Goal: Transaction & Acquisition: Book appointment/travel/reservation

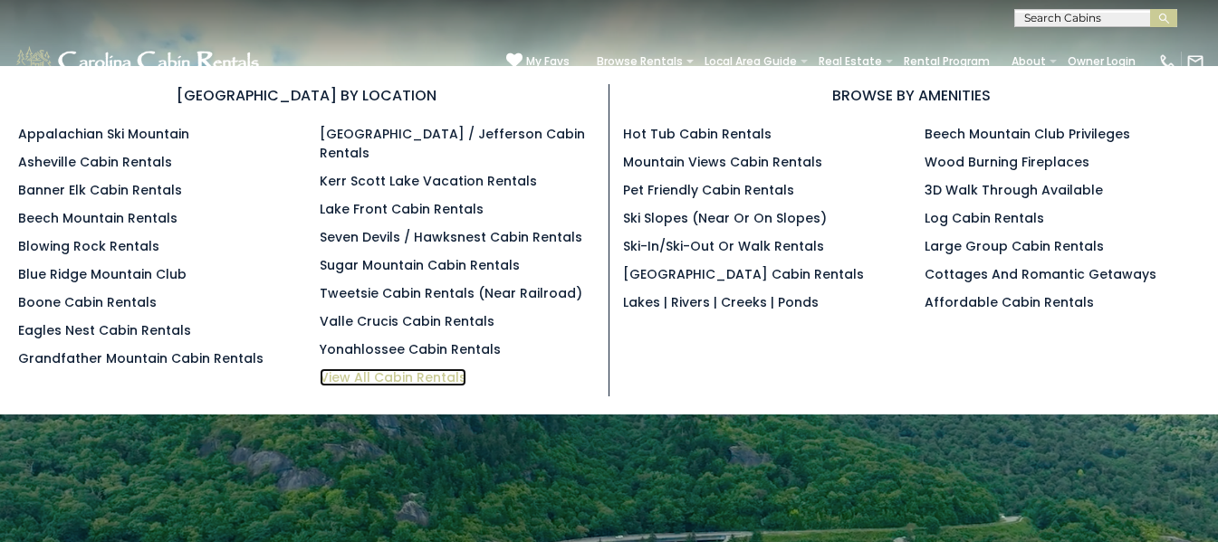
click at [362, 369] on link "View All Cabin Rentals" at bounding box center [393, 378] width 147 height 18
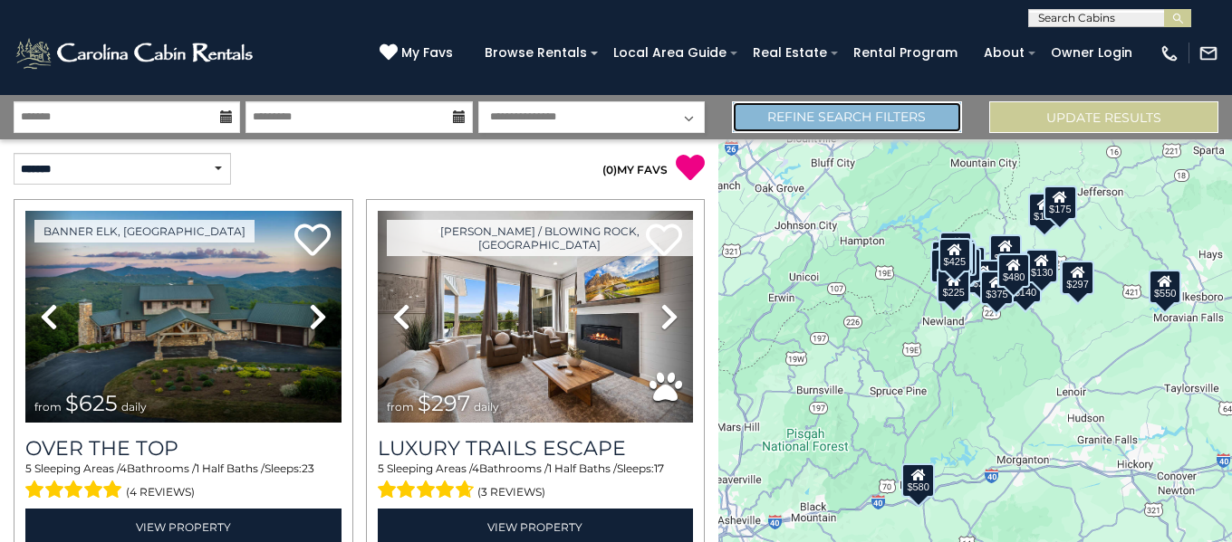
click at [800, 123] on link "Refine Search Filters" at bounding box center [846, 117] width 229 height 32
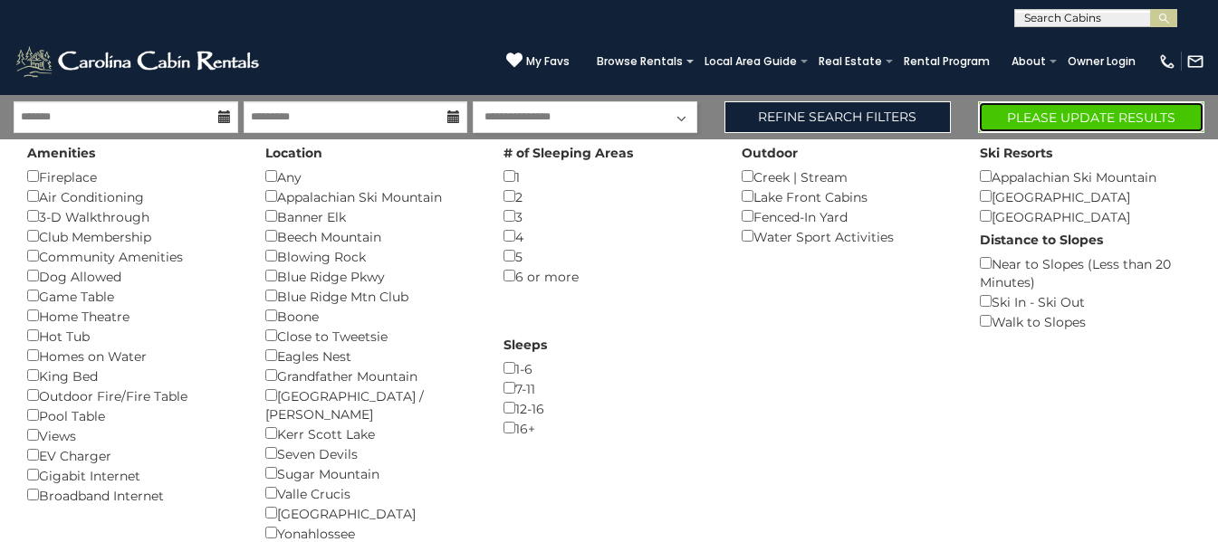
click at [1108, 114] on button "Please Update Results" at bounding box center [1091, 117] width 226 height 32
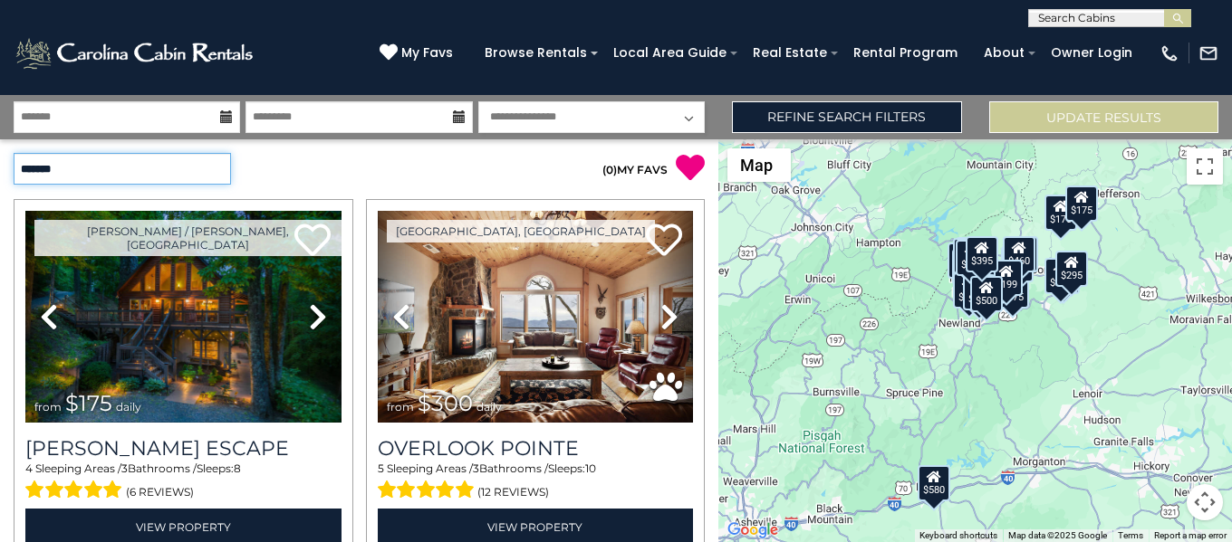
click at [207, 177] on select "**********" at bounding box center [122, 169] width 217 height 32
select select "*********"
click at [14, 153] on select "**********" at bounding box center [122, 169] width 217 height 32
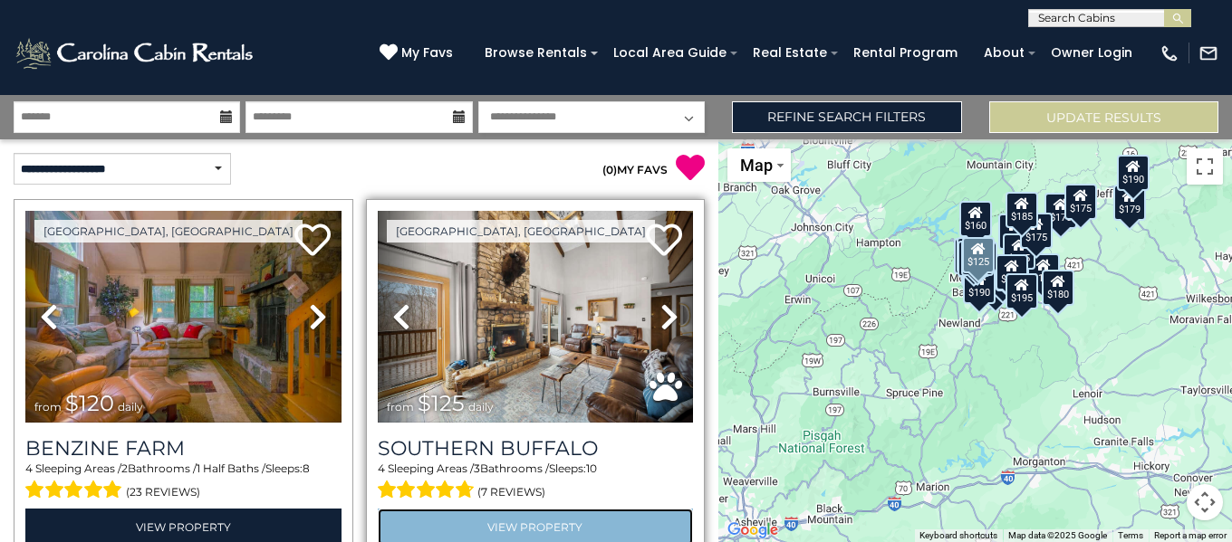
click at [575, 523] on link "View Property" at bounding box center [536, 527] width 316 height 37
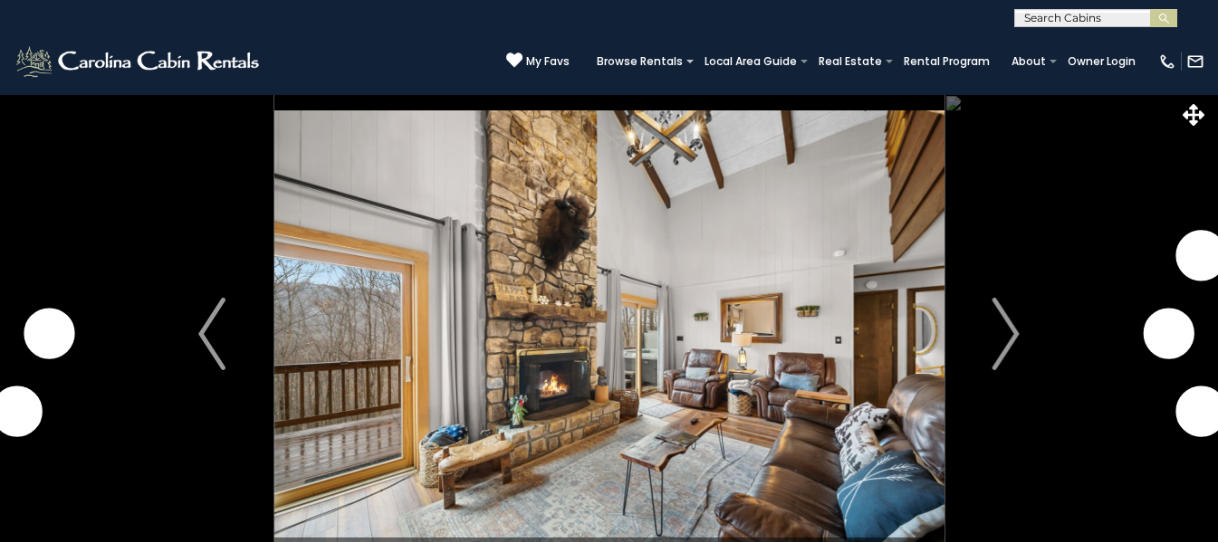
click at [880, 448] on img at bounding box center [609, 334] width 670 height 480
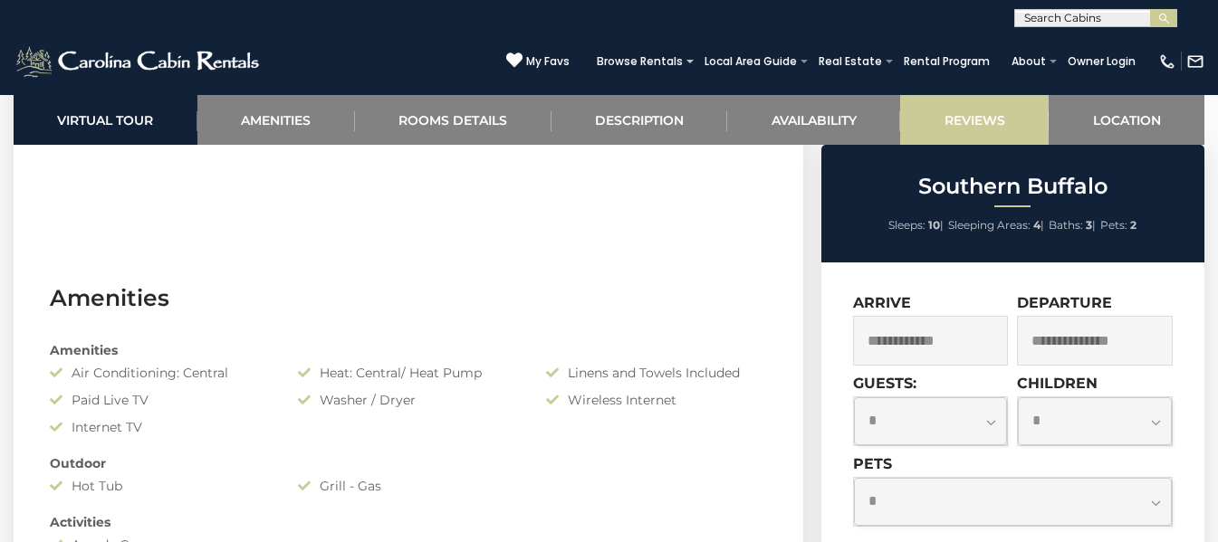
scroll to position [1095, 0]
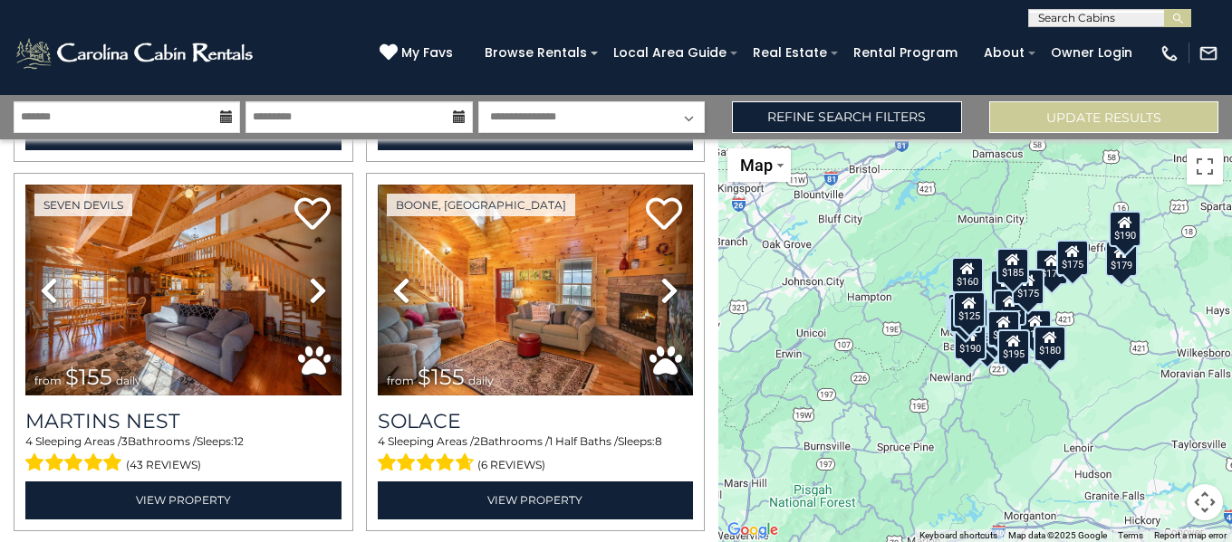
scroll to position [806, 0]
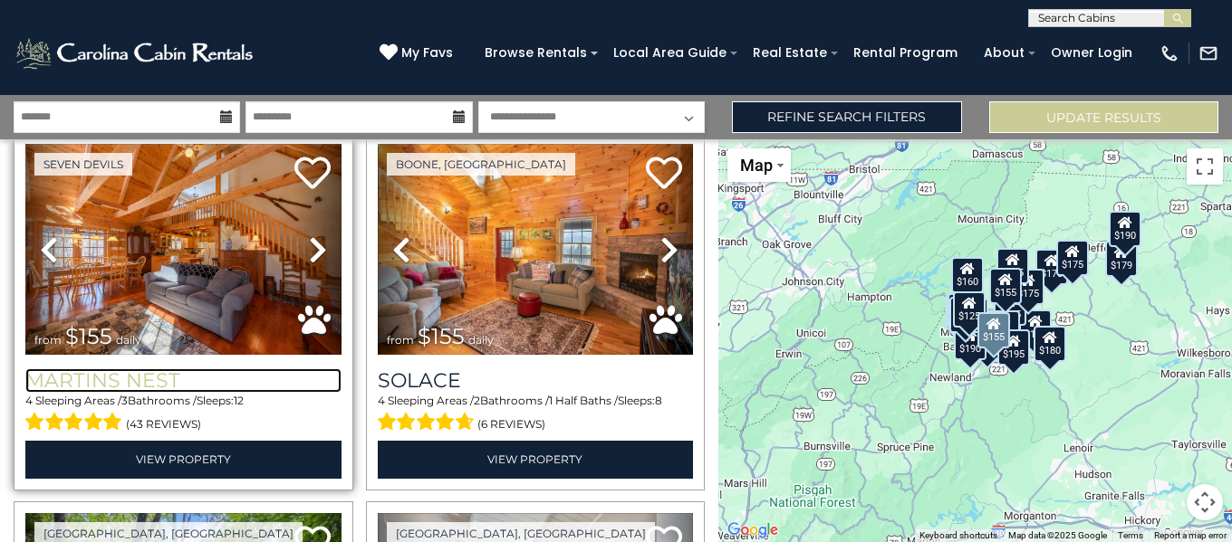
click at [135, 371] on h3 "Martins Nest" at bounding box center [183, 381] width 316 height 24
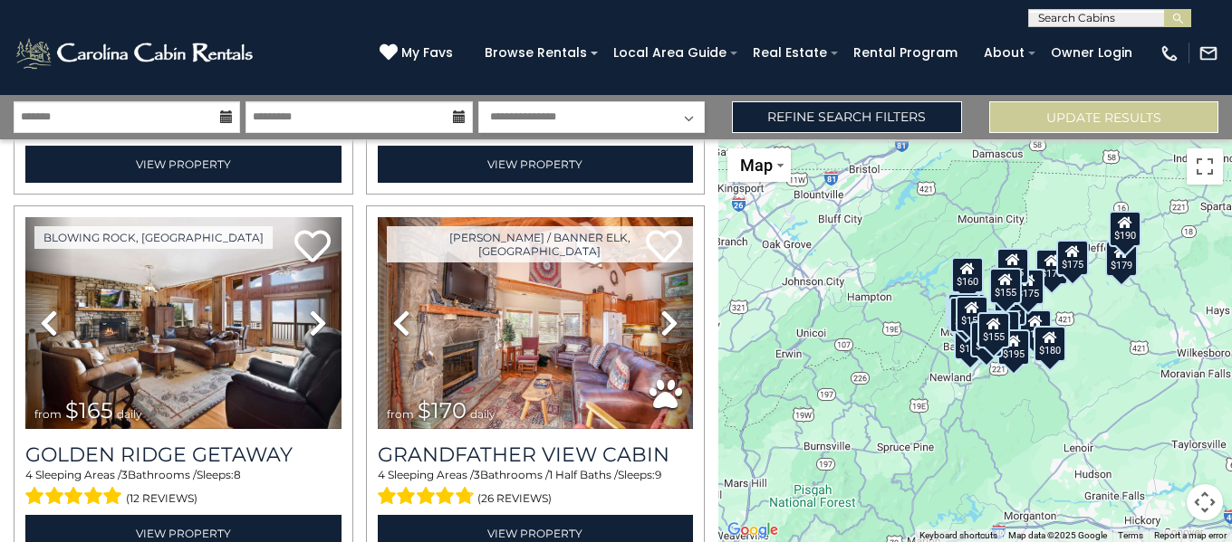
scroll to position [1854, 0]
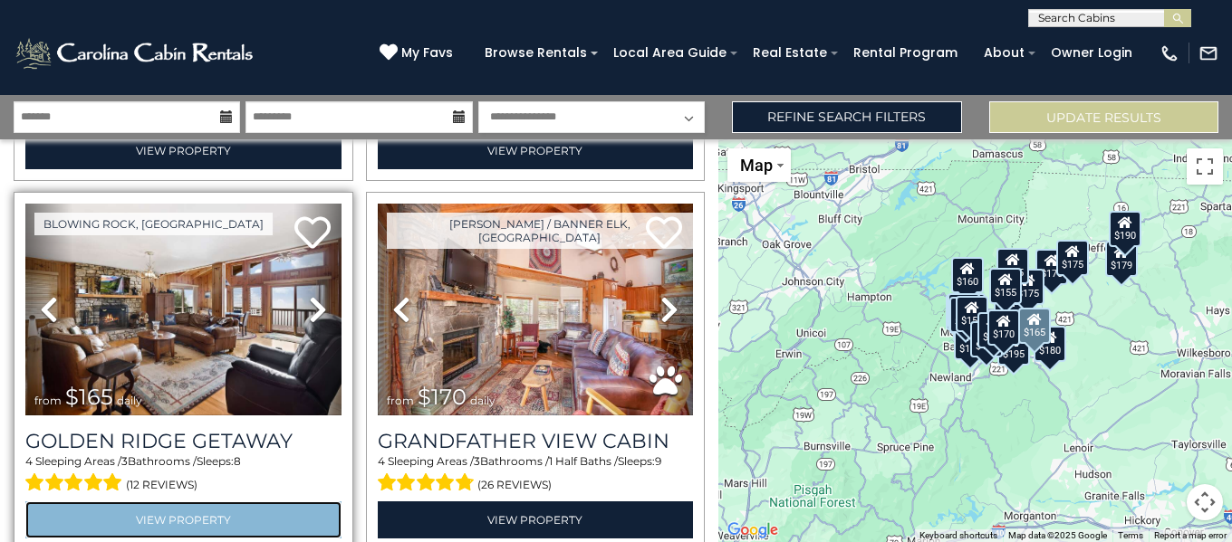
click at [207, 502] on link "View Property" at bounding box center [183, 520] width 316 height 37
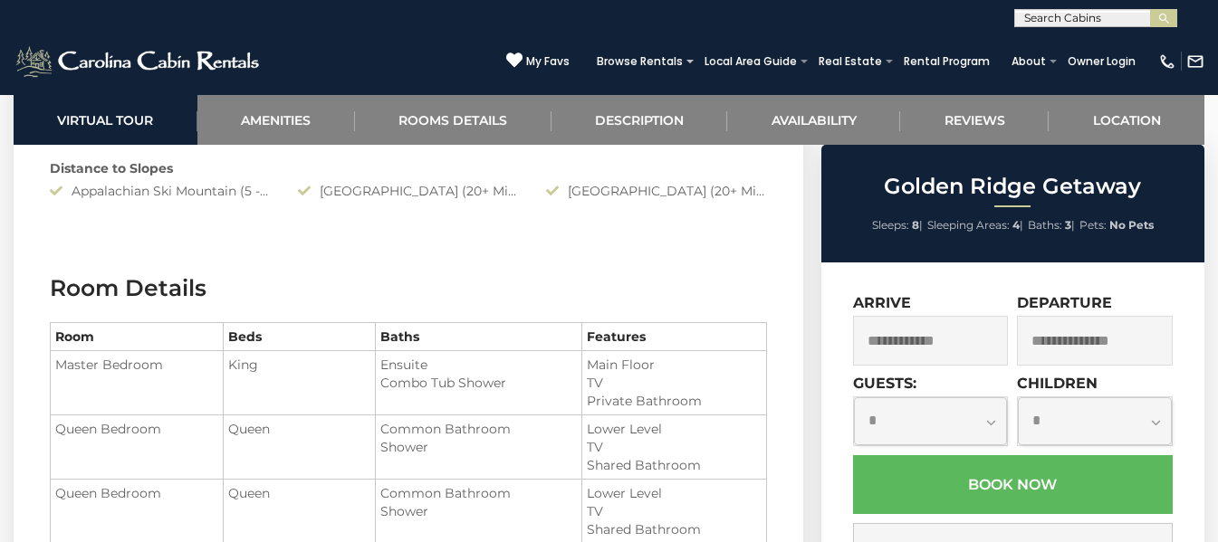
scroll to position [1811, 0]
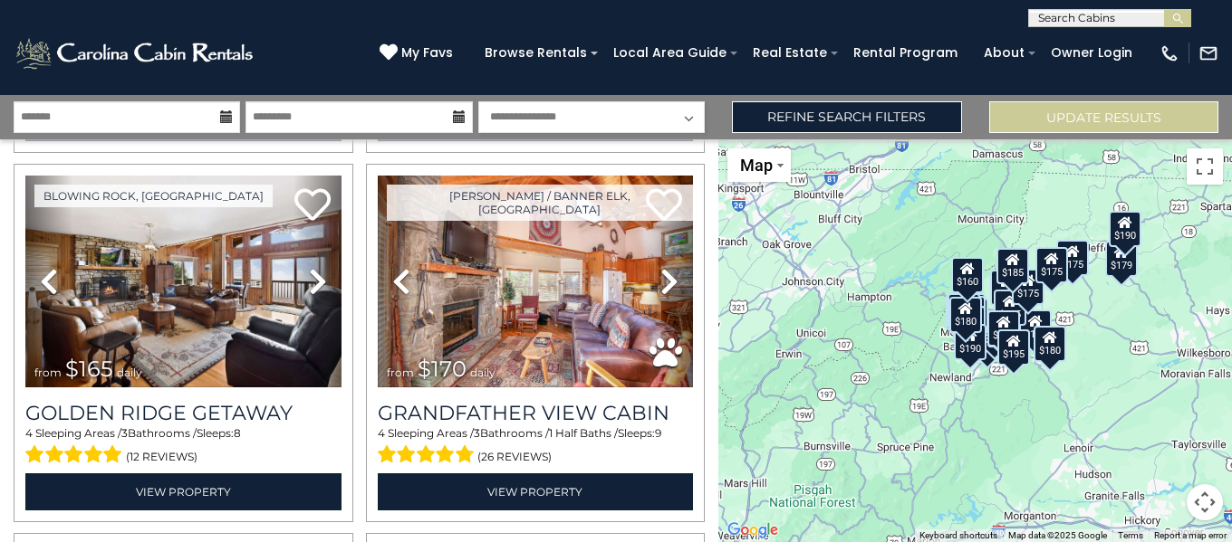
scroll to position [1869, 0]
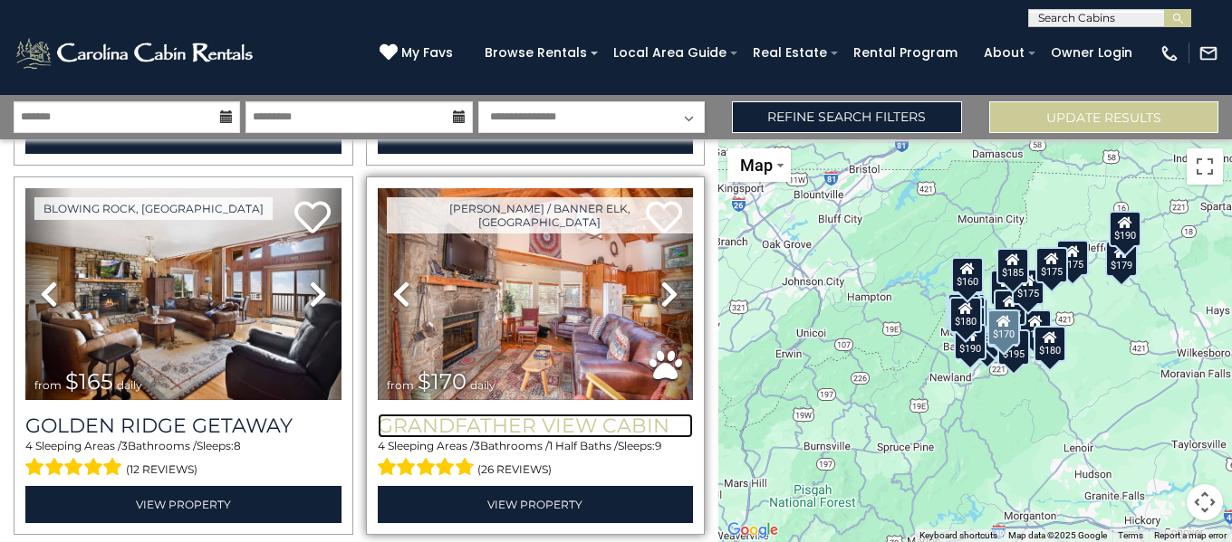
click at [545, 414] on h3 "Grandfather View Cabin" at bounding box center [536, 426] width 316 height 24
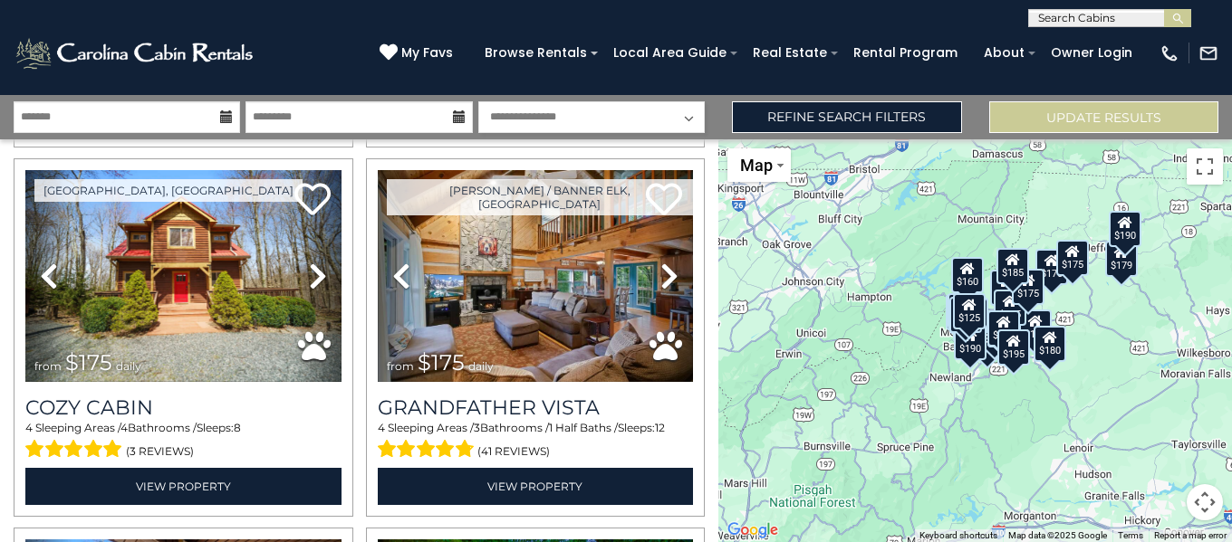
scroll to position [2297, 0]
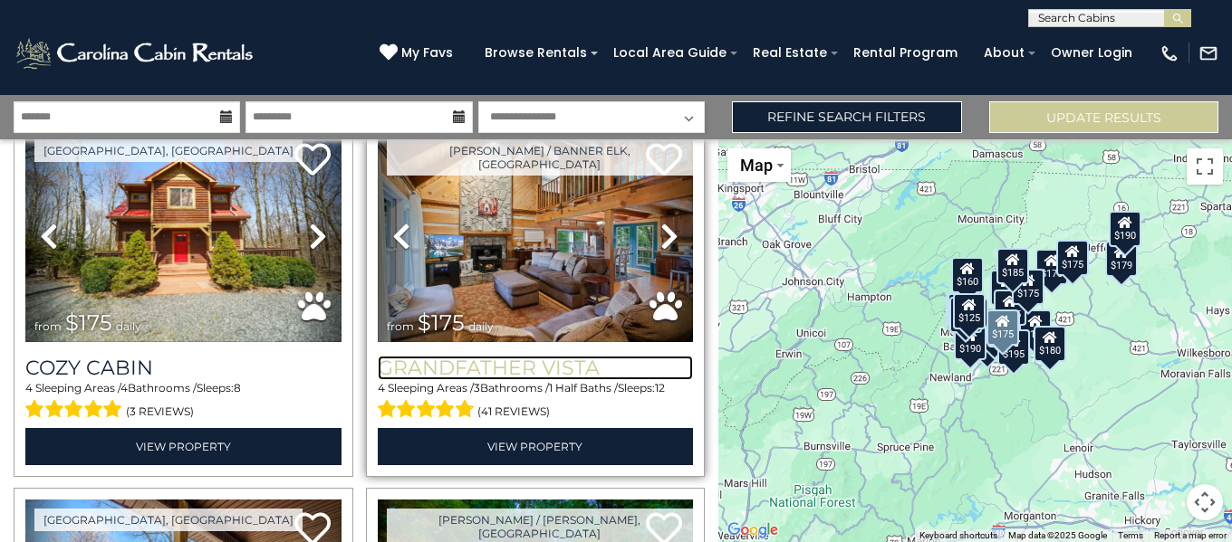
click at [495, 356] on h3 "Grandfather Vista" at bounding box center [536, 368] width 316 height 24
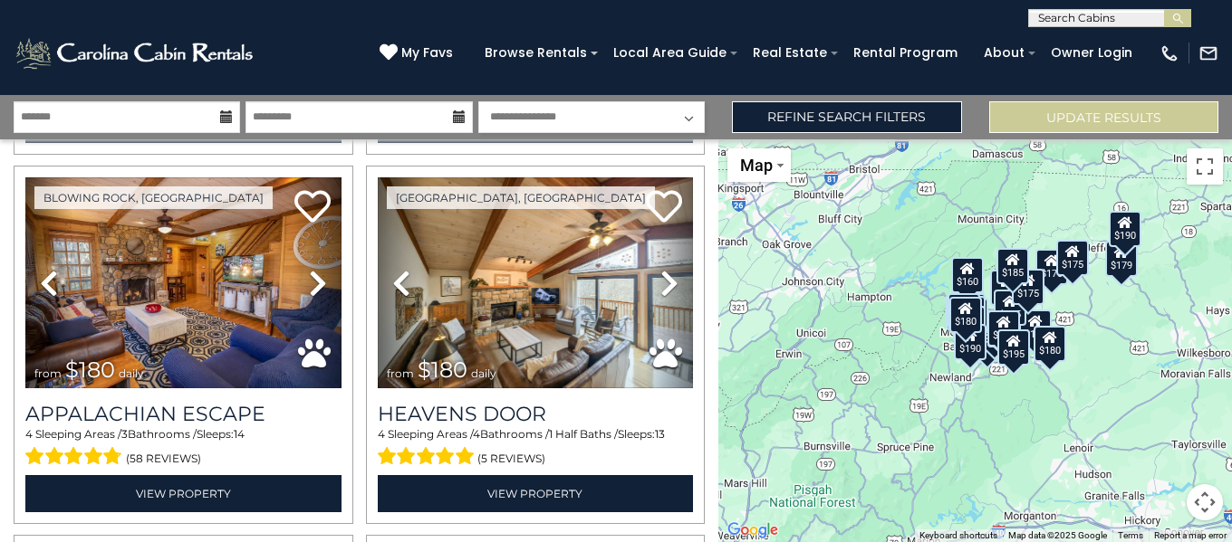
scroll to position [3344, 0]
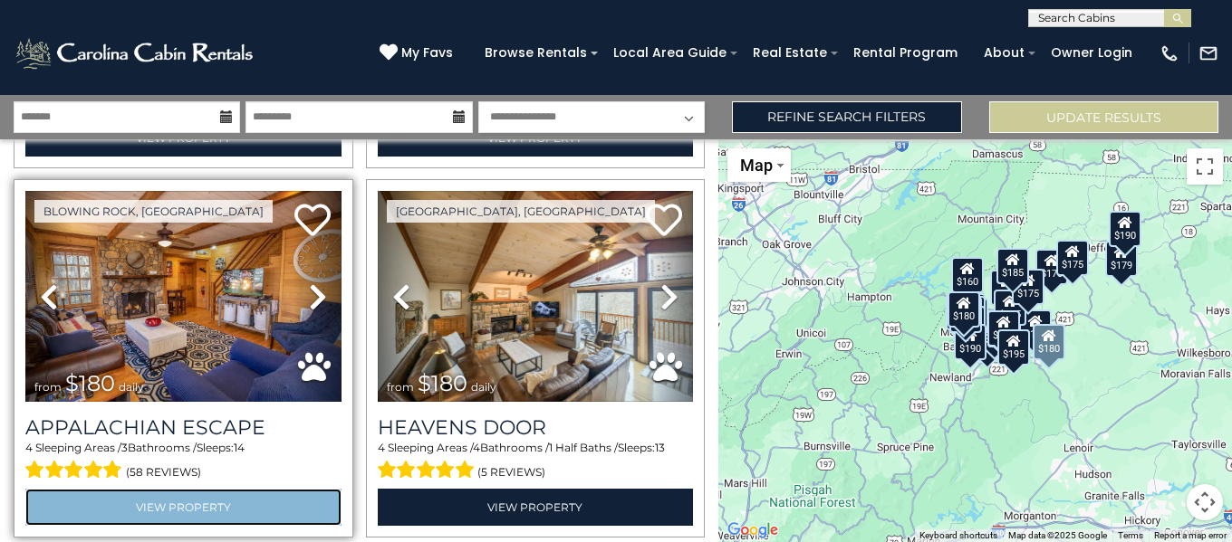
click at [188, 489] on link "View Property" at bounding box center [183, 507] width 316 height 37
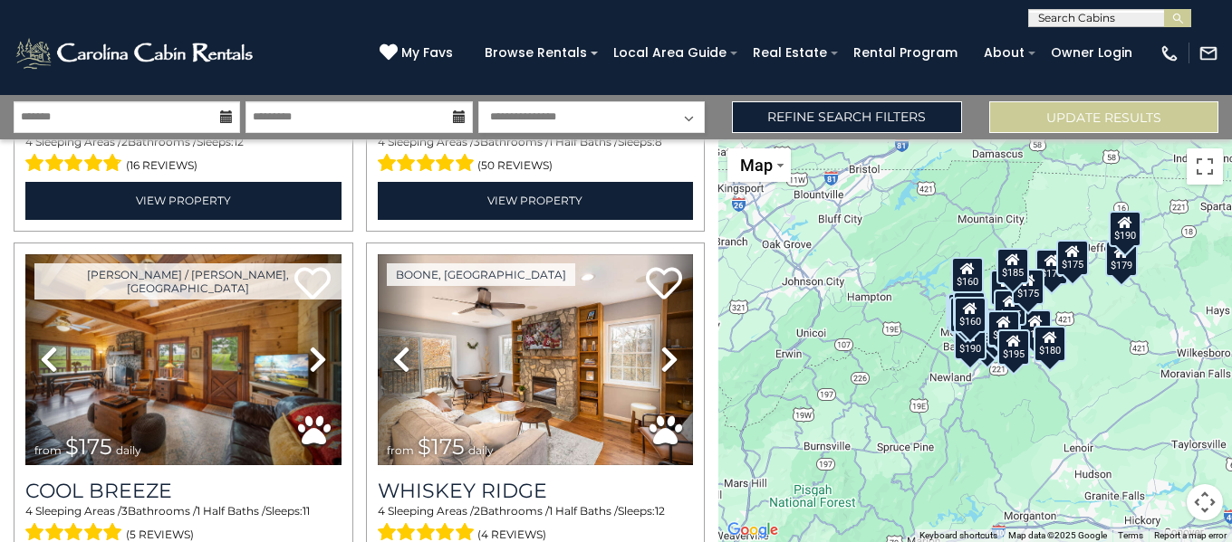
scroll to position [4056, 0]
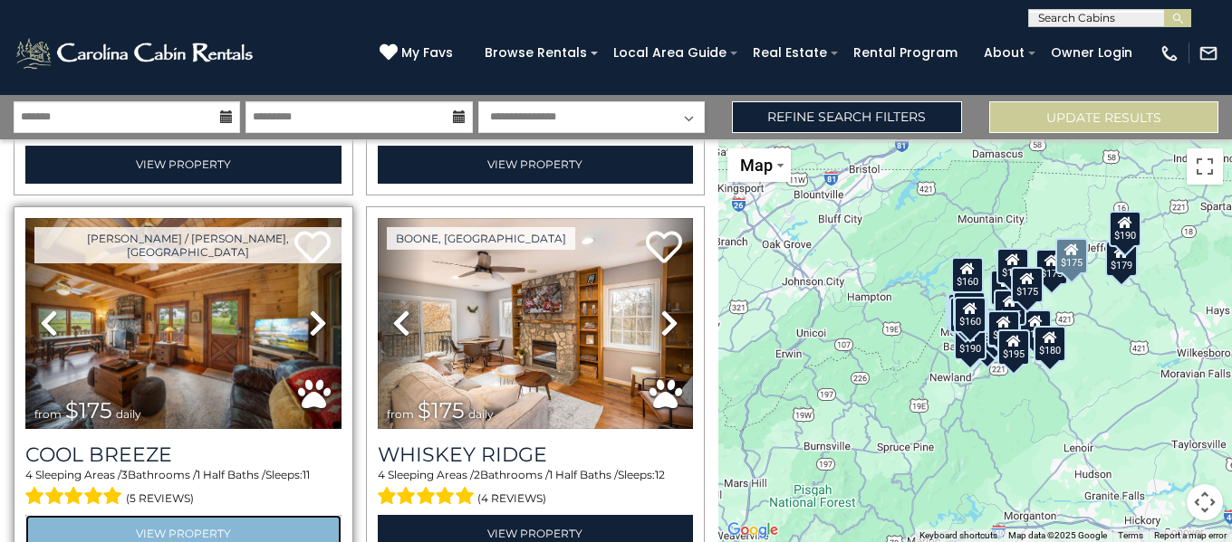
click at [195, 515] on link "View Property" at bounding box center [183, 533] width 316 height 37
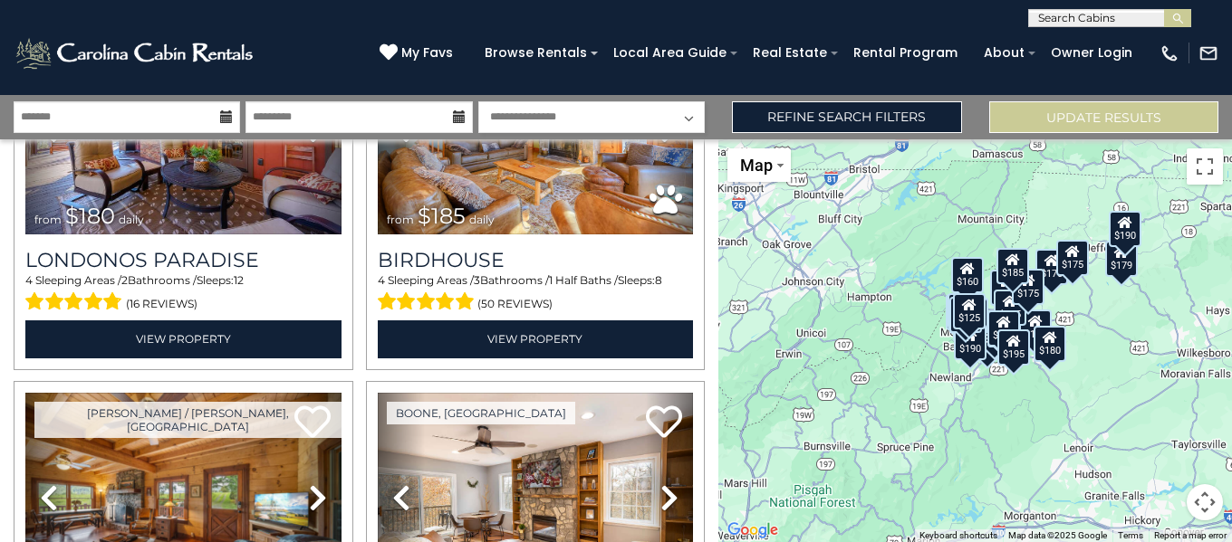
scroll to position [4097, 0]
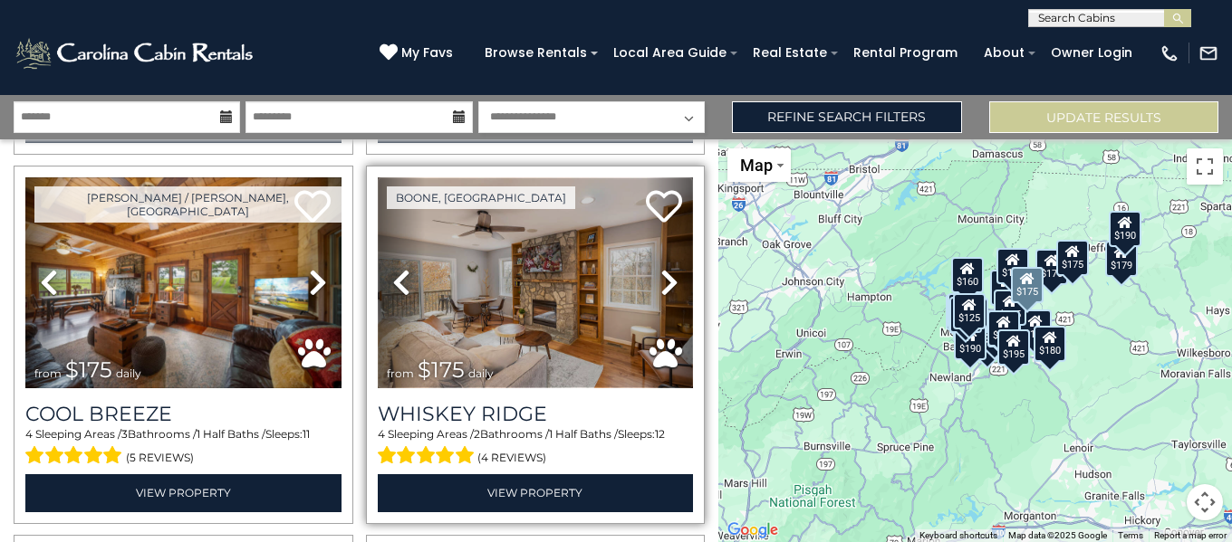
click at [510, 326] on img at bounding box center [536, 283] width 316 height 212
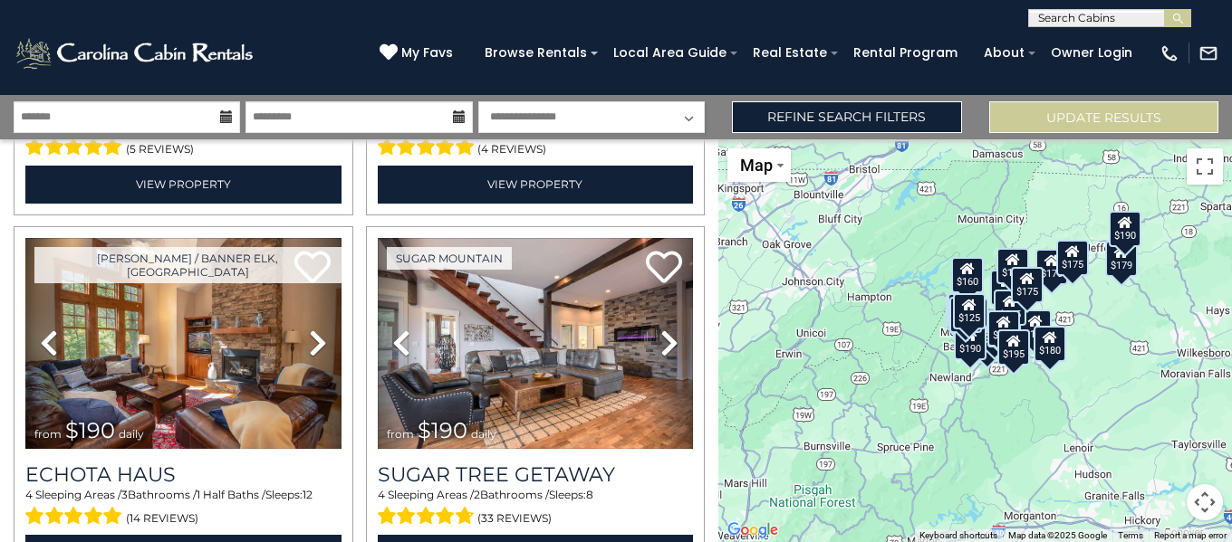
scroll to position [4446, 0]
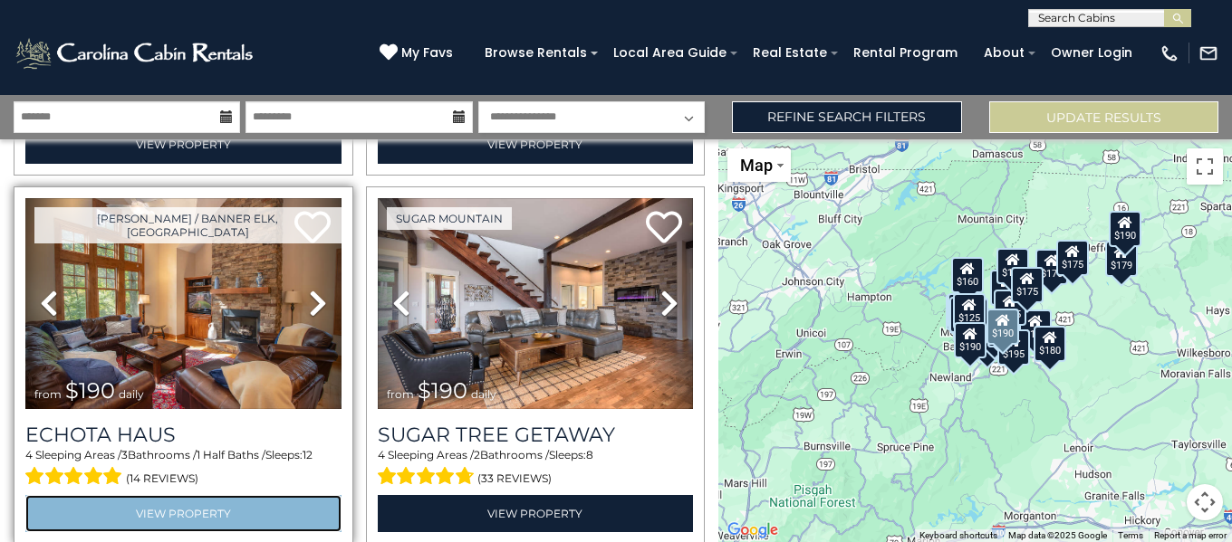
click at [206, 495] on link "View Property" at bounding box center [183, 513] width 316 height 37
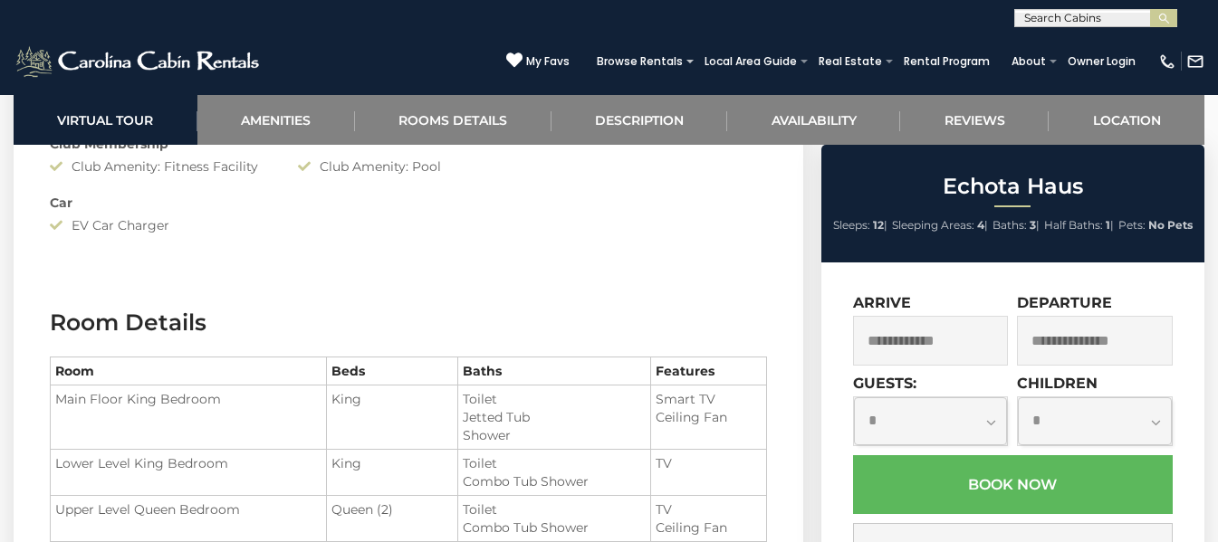
scroll to position [2234, 0]
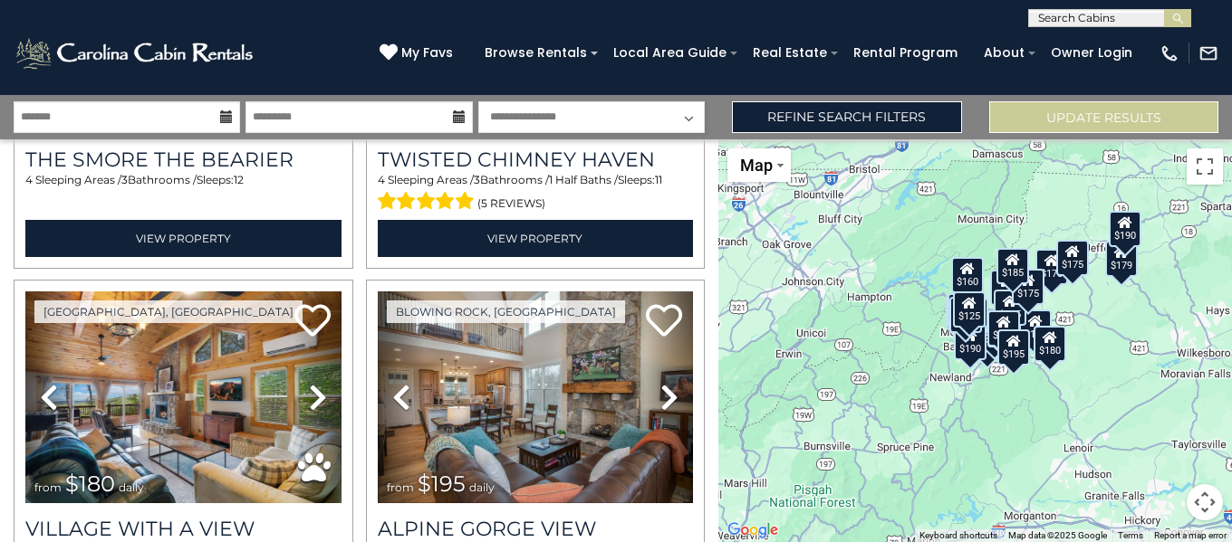
scroll to position [5144, 0]
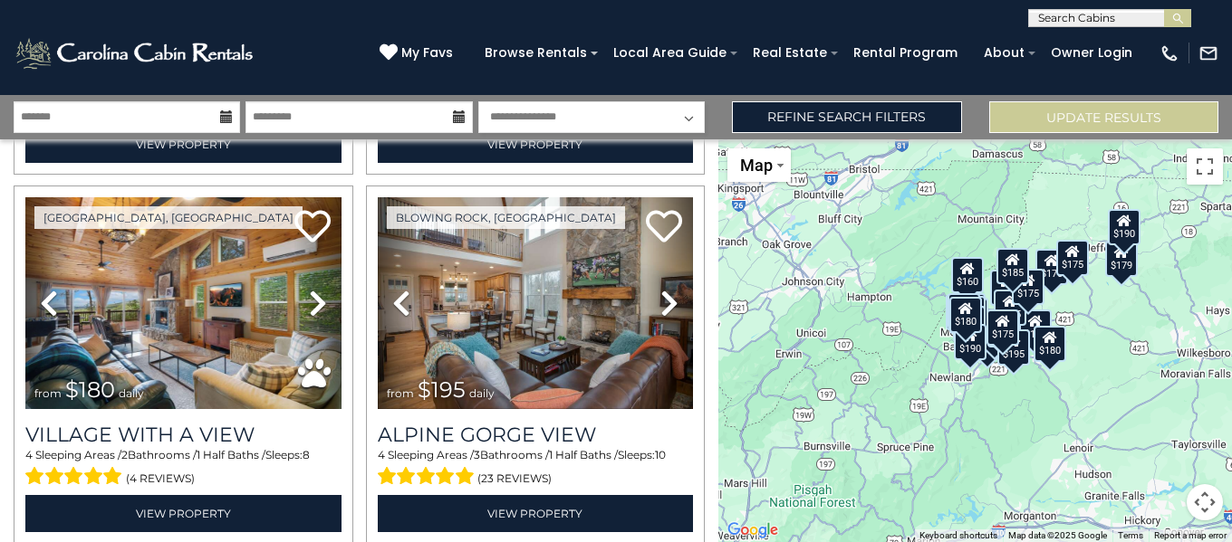
scroll to position [5252, 0]
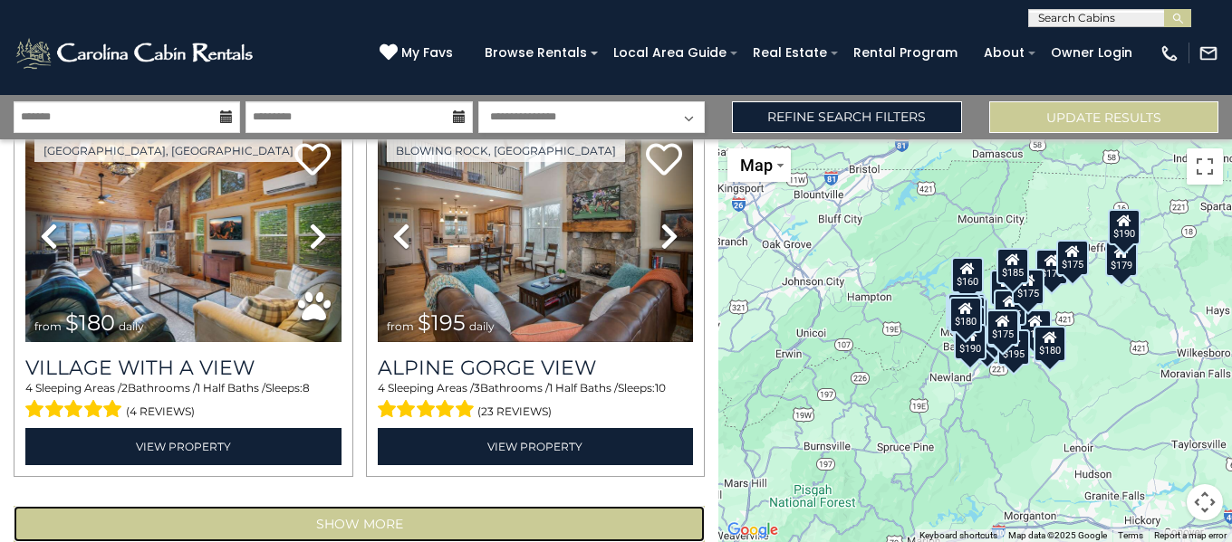
click at [408, 506] on button "Show More" at bounding box center [359, 524] width 691 height 36
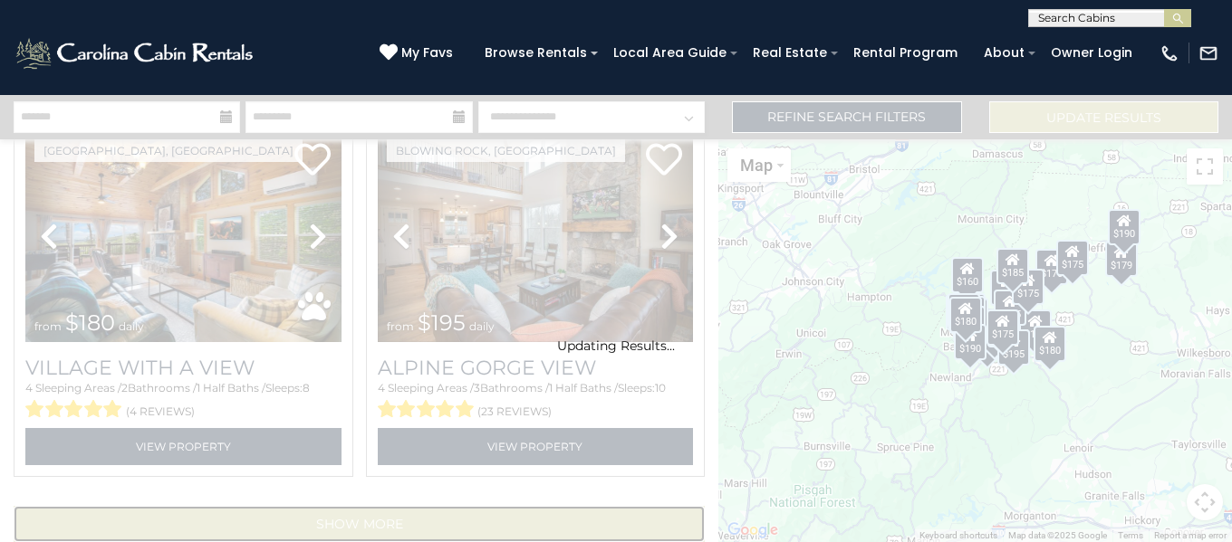
scroll to position [5224, 0]
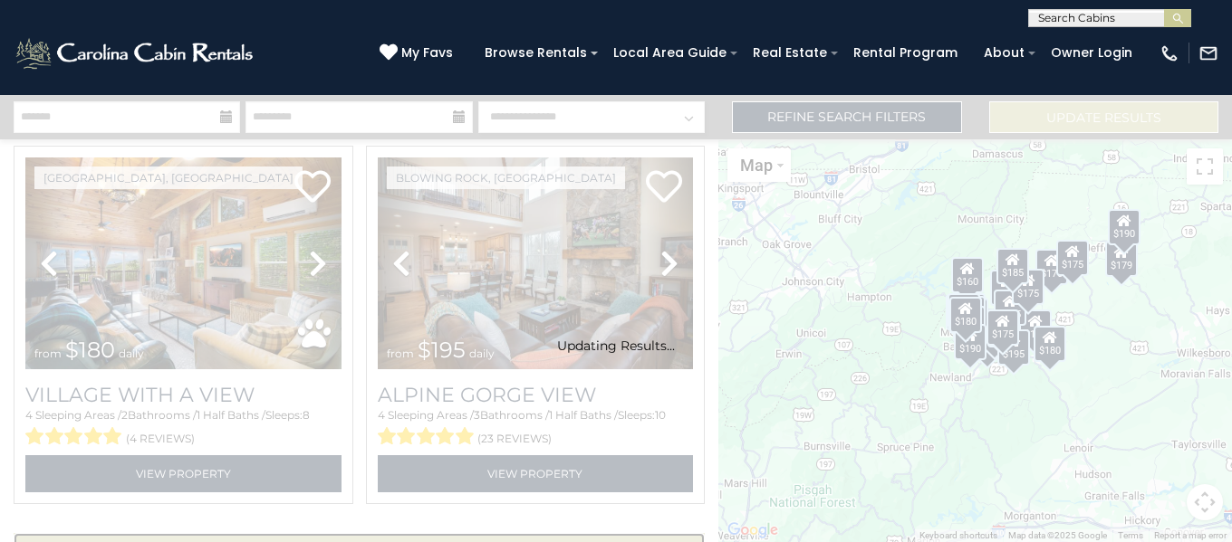
select select "**********"
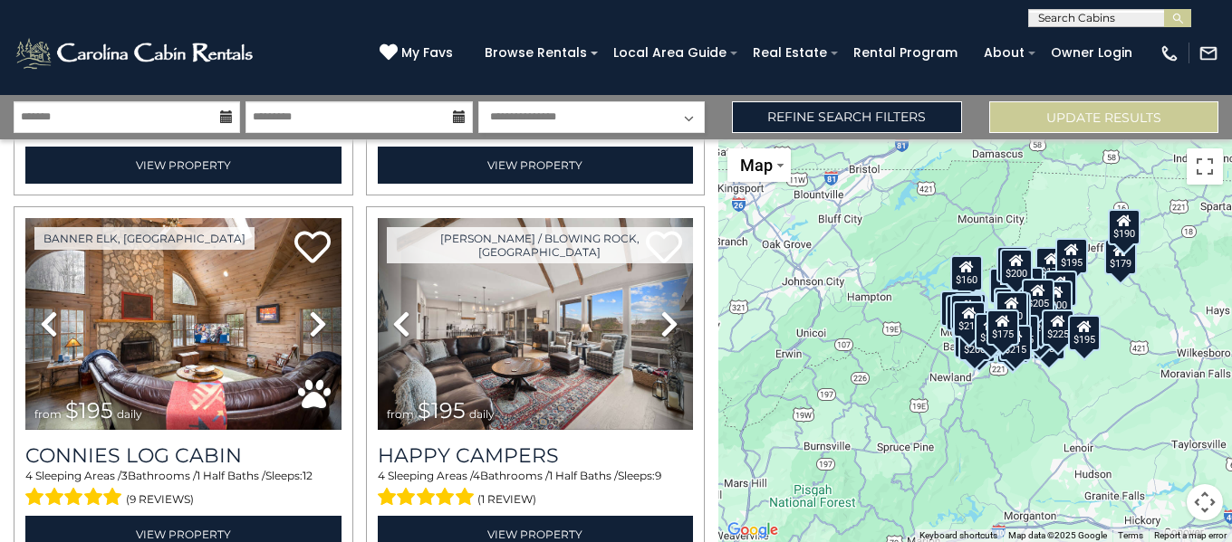
scroll to position [5508, 0]
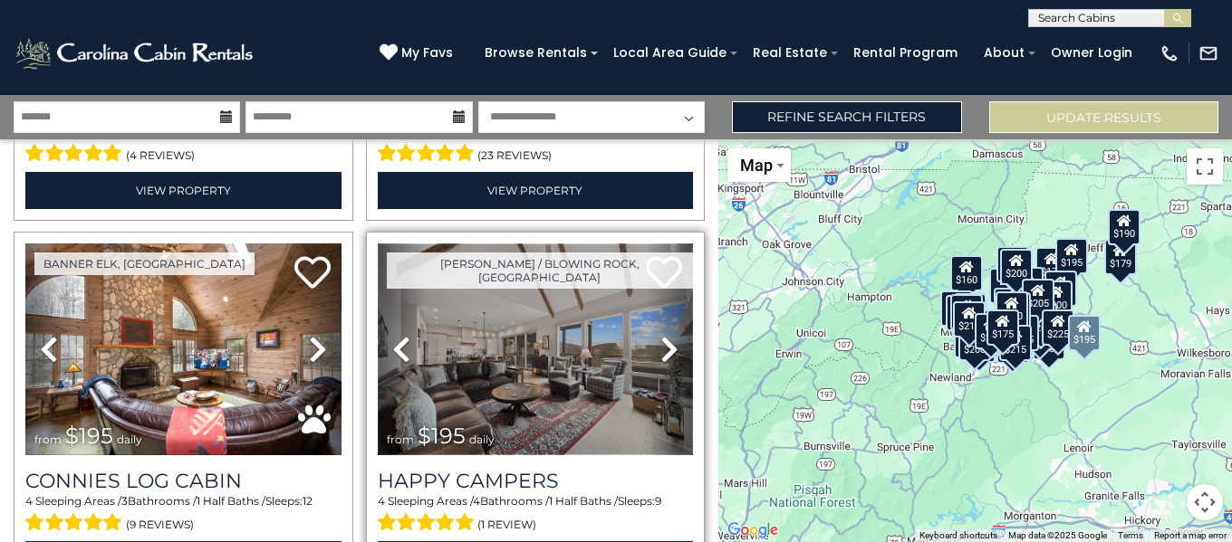
click at [528, 374] on img at bounding box center [536, 350] width 316 height 212
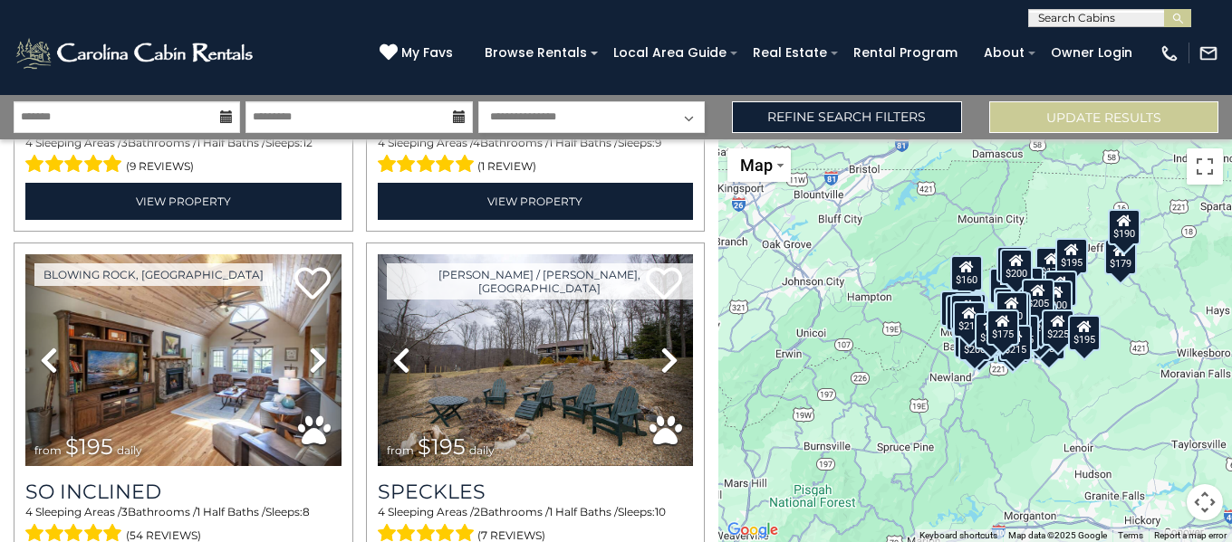
scroll to position [5893, 0]
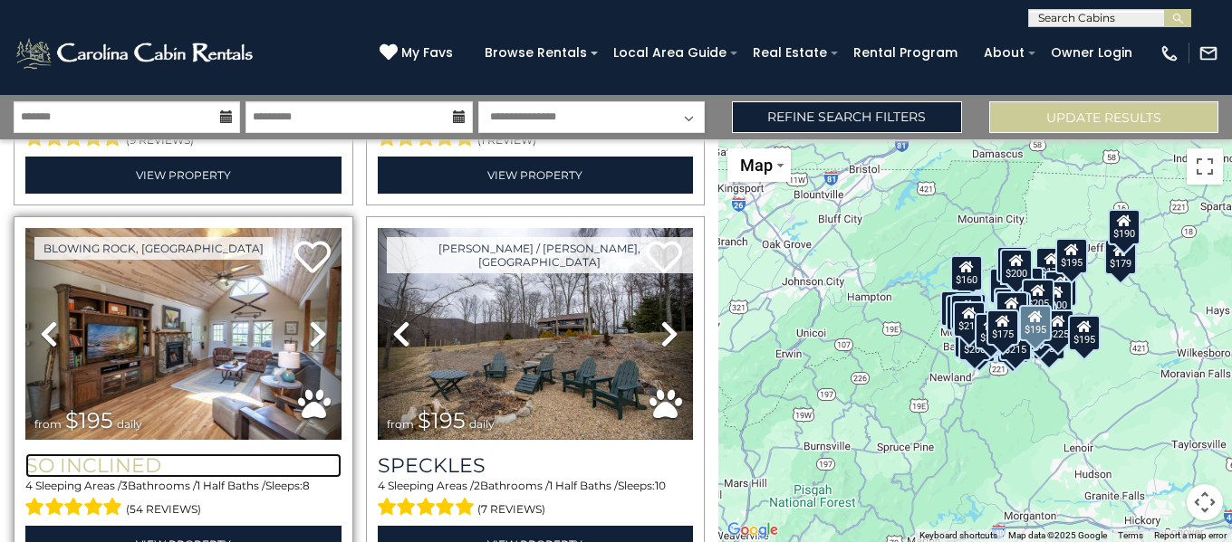
click at [109, 454] on h3 "So Inclined" at bounding box center [183, 466] width 316 height 24
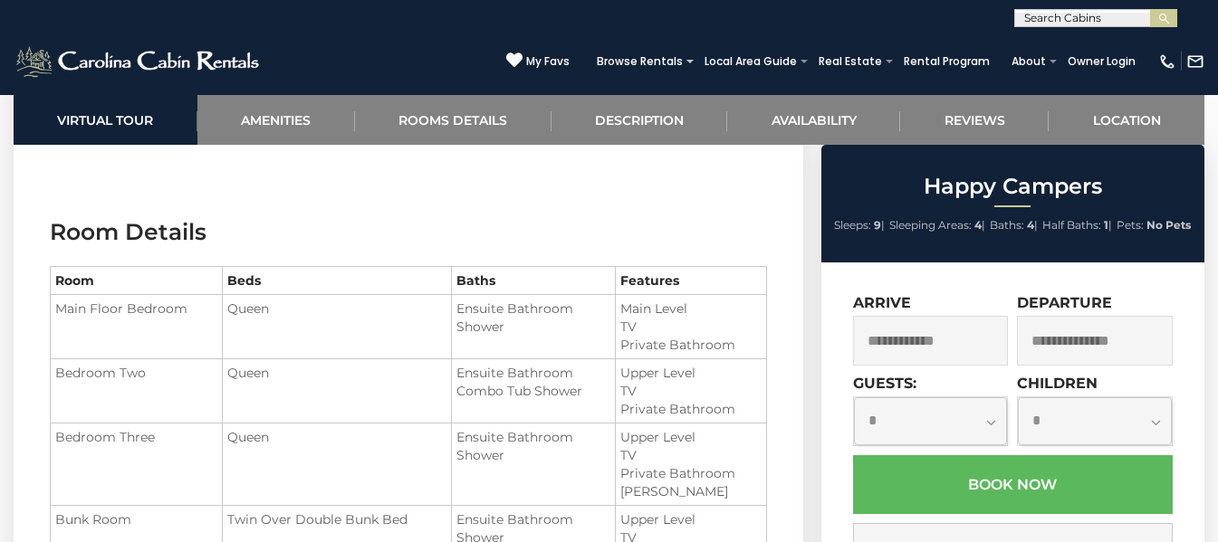
scroll to position [1884, 0]
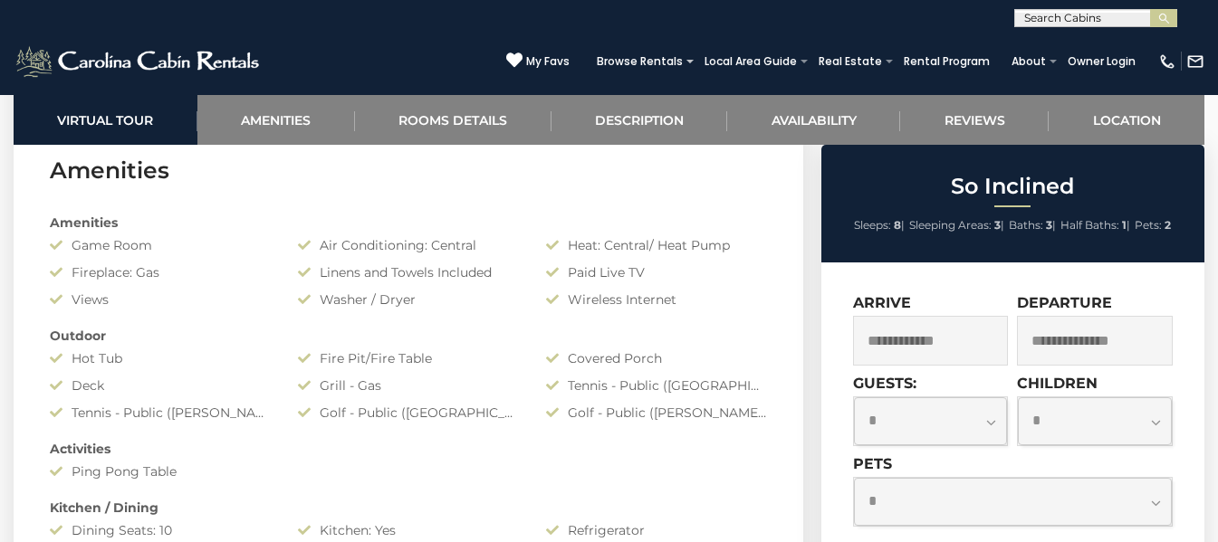
scroll to position [1264, 0]
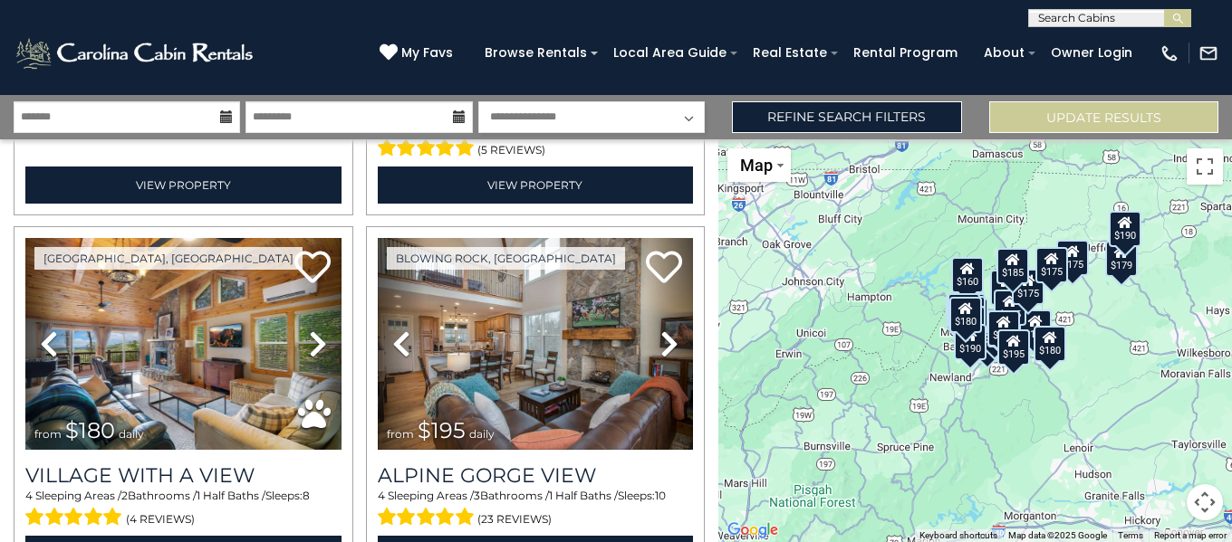
scroll to position [5252, 0]
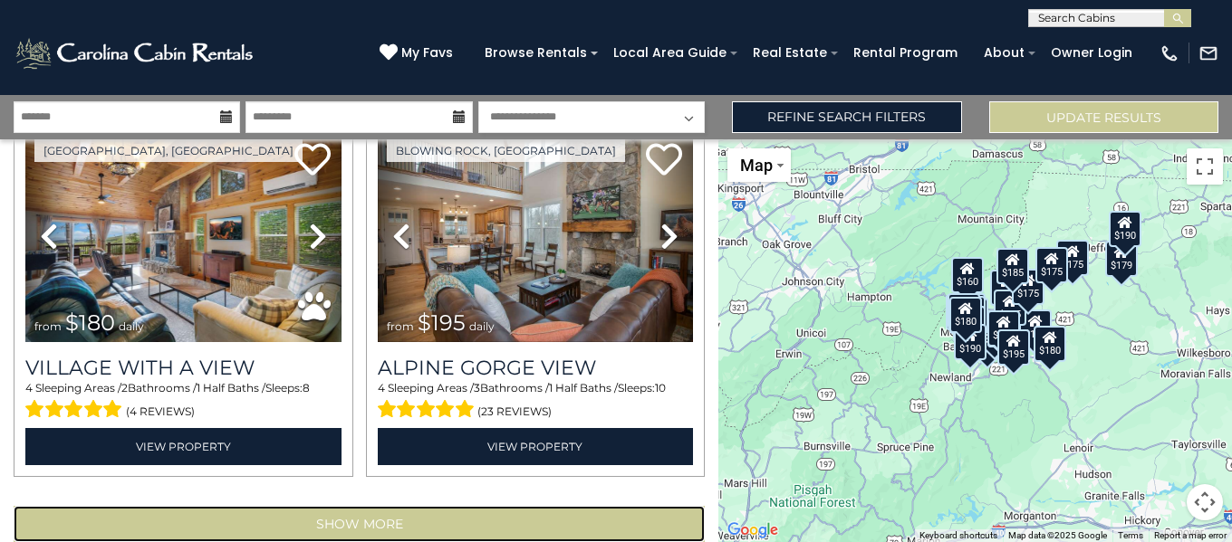
click at [598, 506] on button "Show More" at bounding box center [359, 524] width 691 height 36
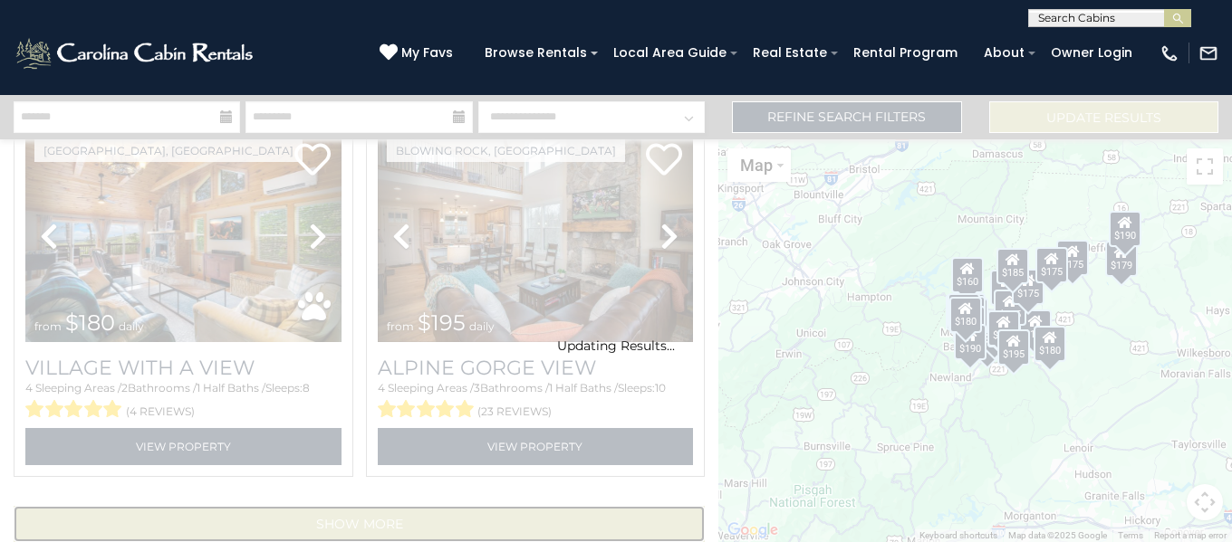
scroll to position [5224, 0]
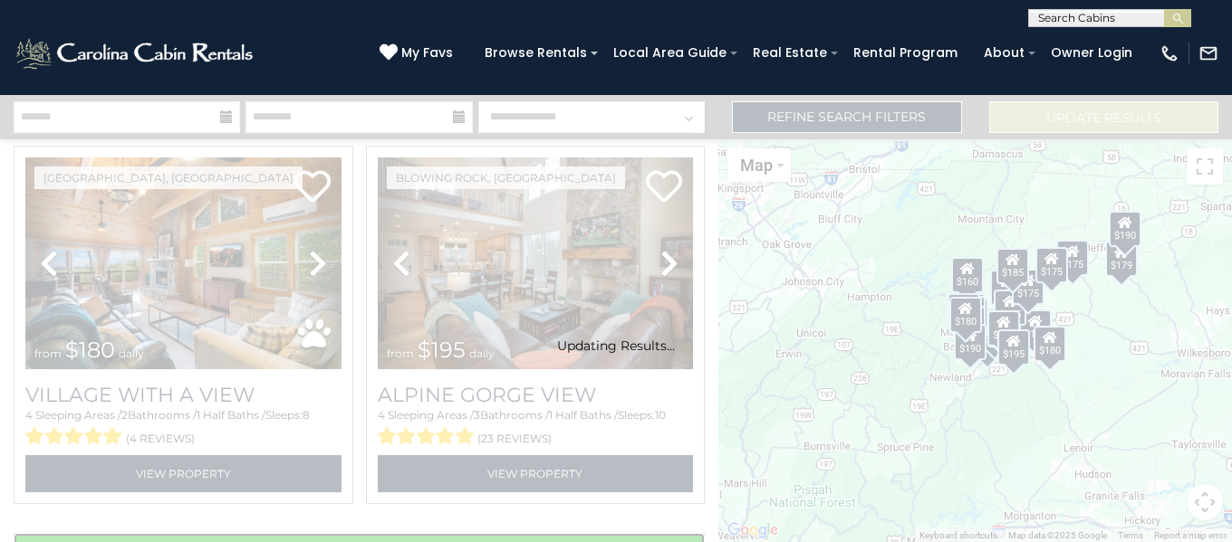
select select "**********"
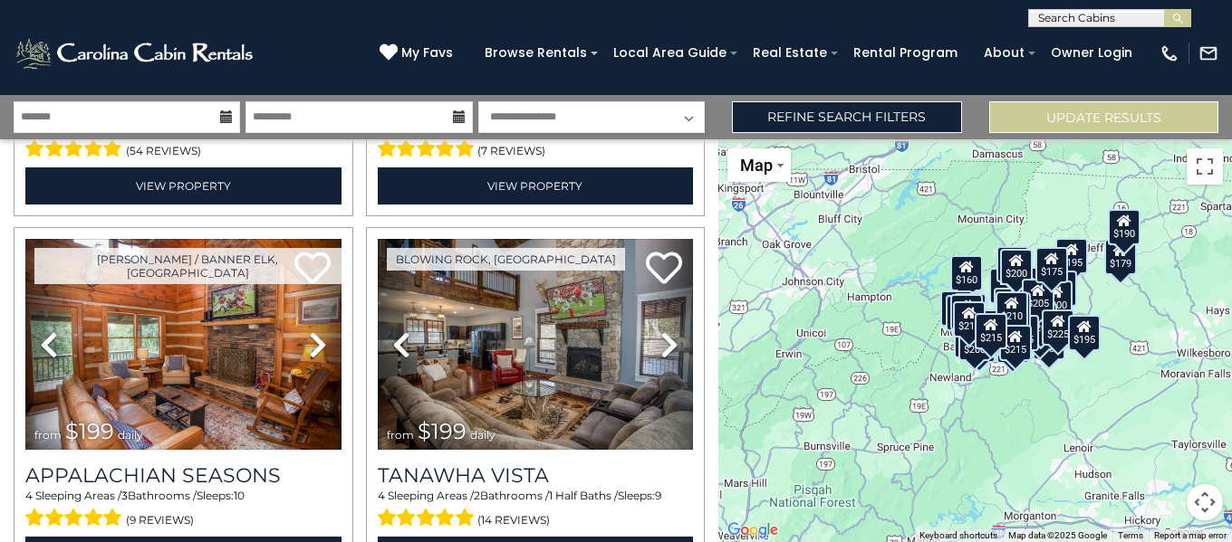
scroll to position [6277, 0]
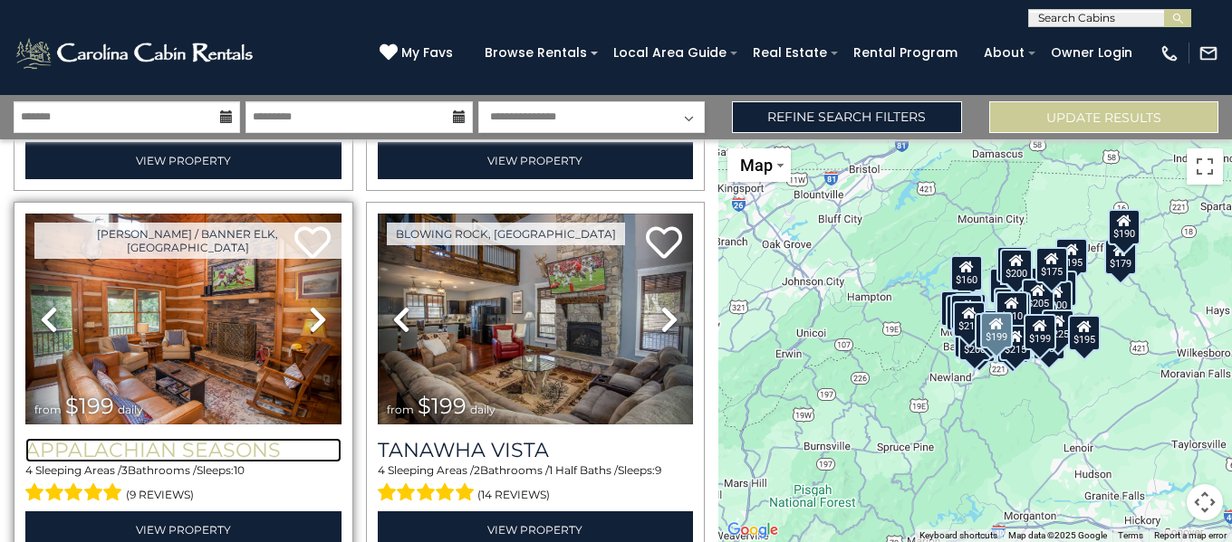
click at [149, 438] on h3 "Appalachian Seasons" at bounding box center [183, 450] width 316 height 24
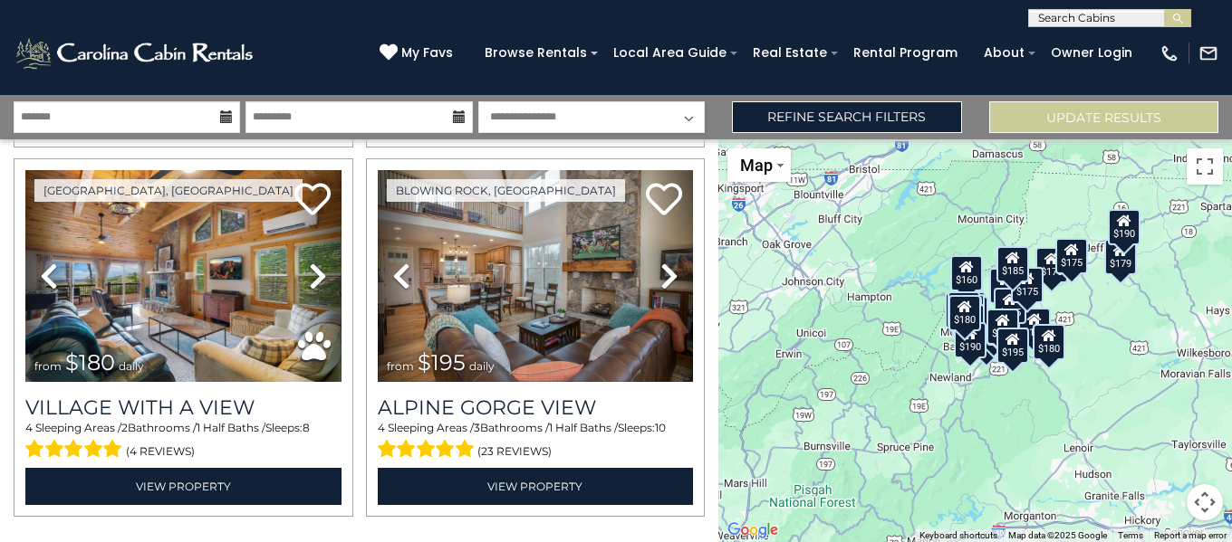
scroll to position [5252, 0]
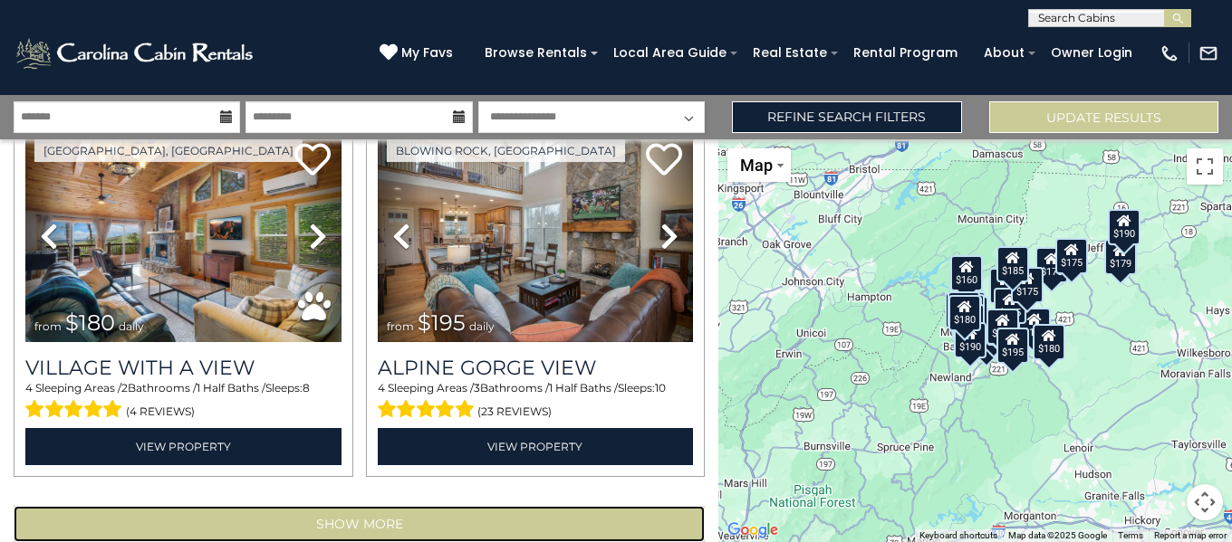
click at [499, 506] on button "Show More" at bounding box center [359, 524] width 691 height 36
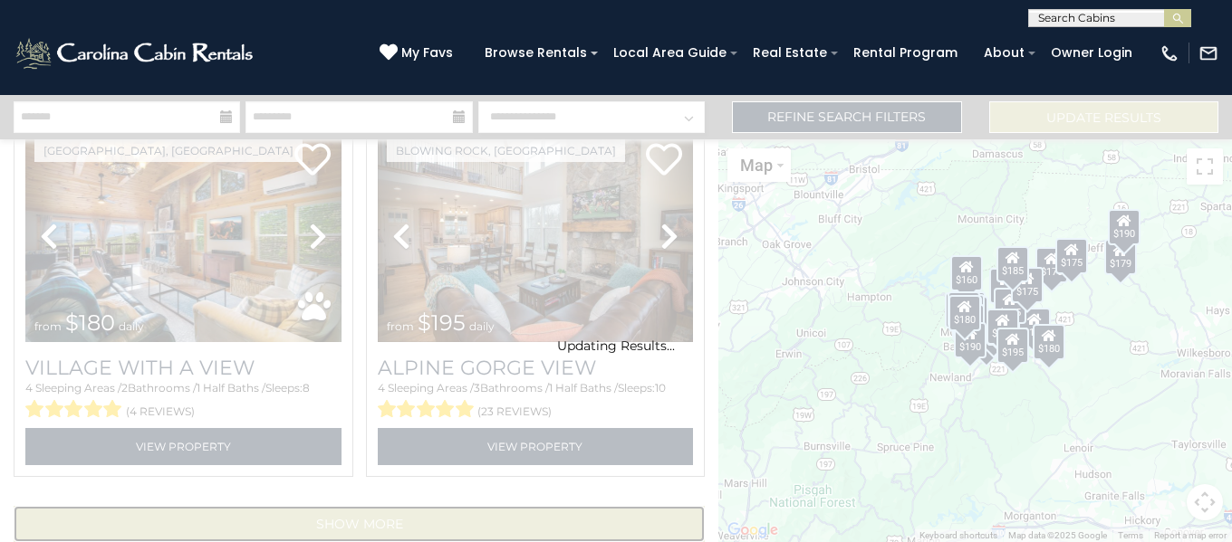
scroll to position [5224, 0]
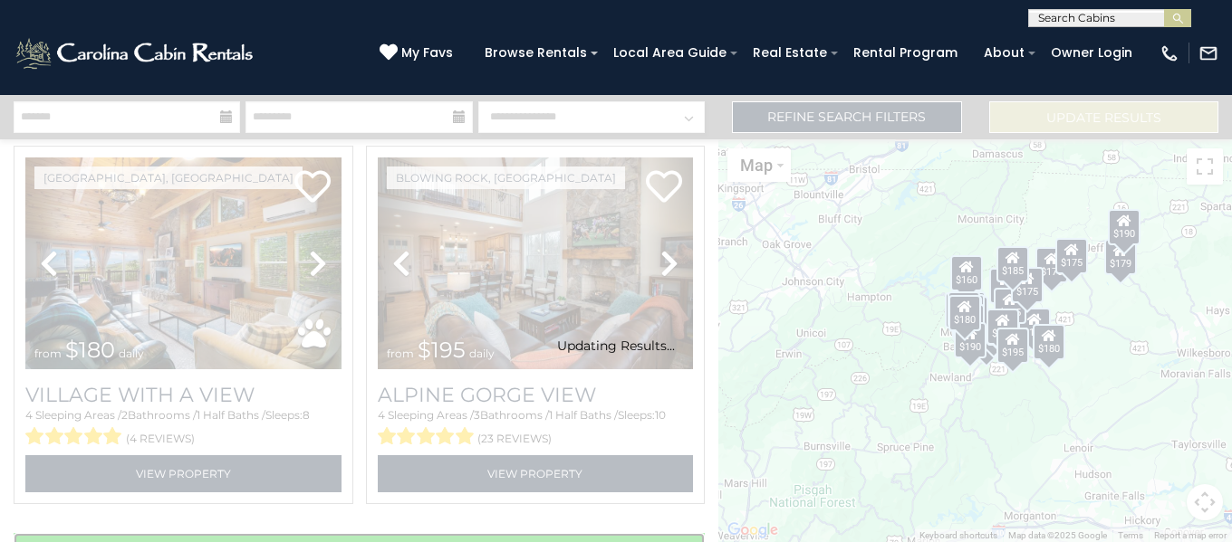
select select "**********"
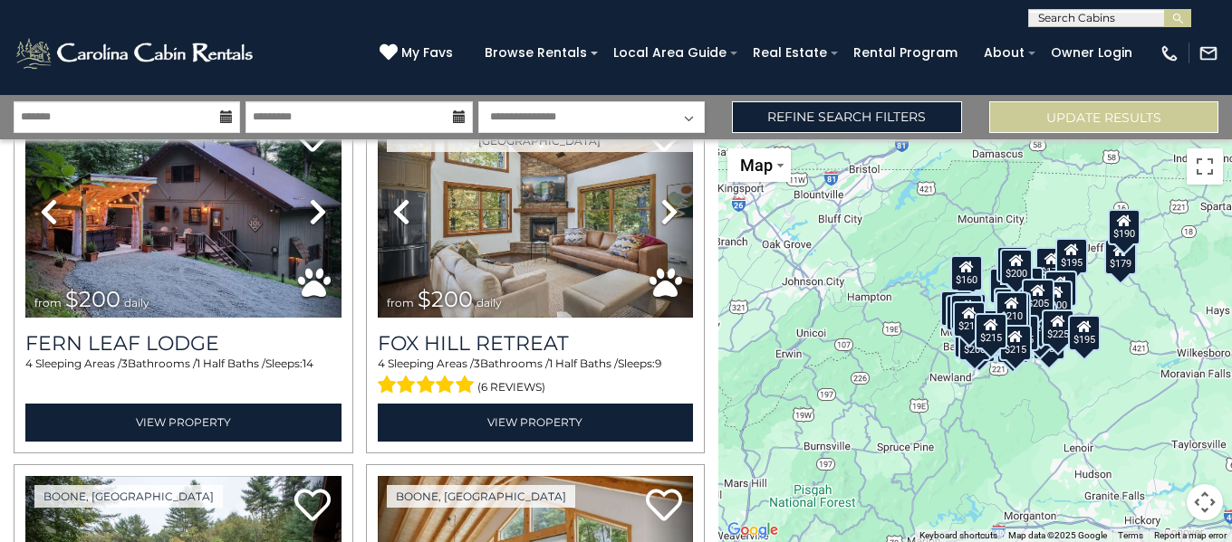
scroll to position [7020, 0]
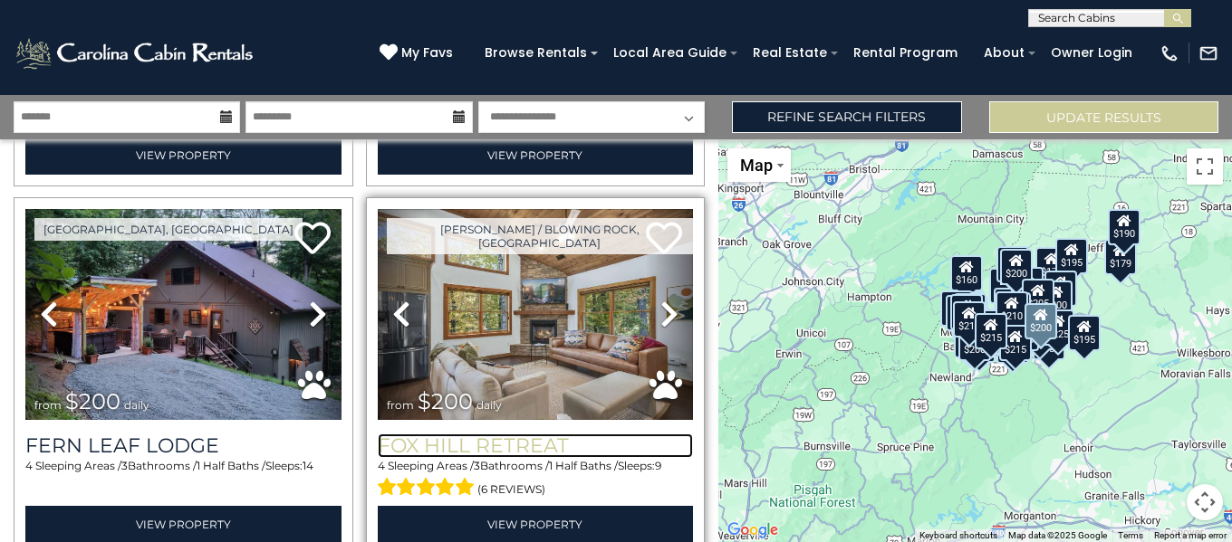
click at [479, 434] on h3 "Fox Hill Retreat" at bounding box center [536, 446] width 316 height 24
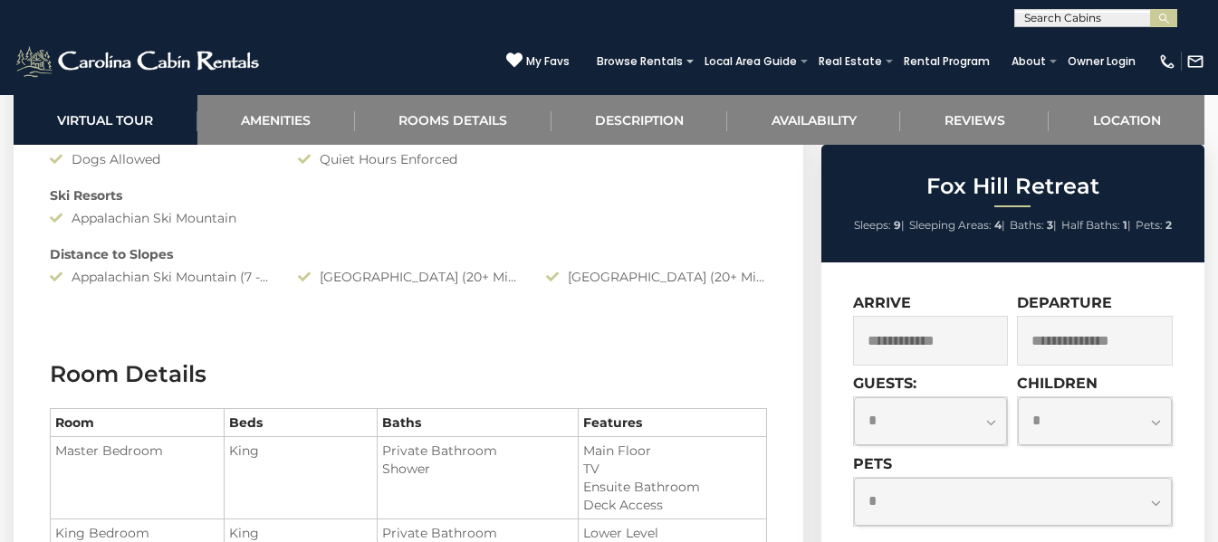
scroll to position [1884, 0]
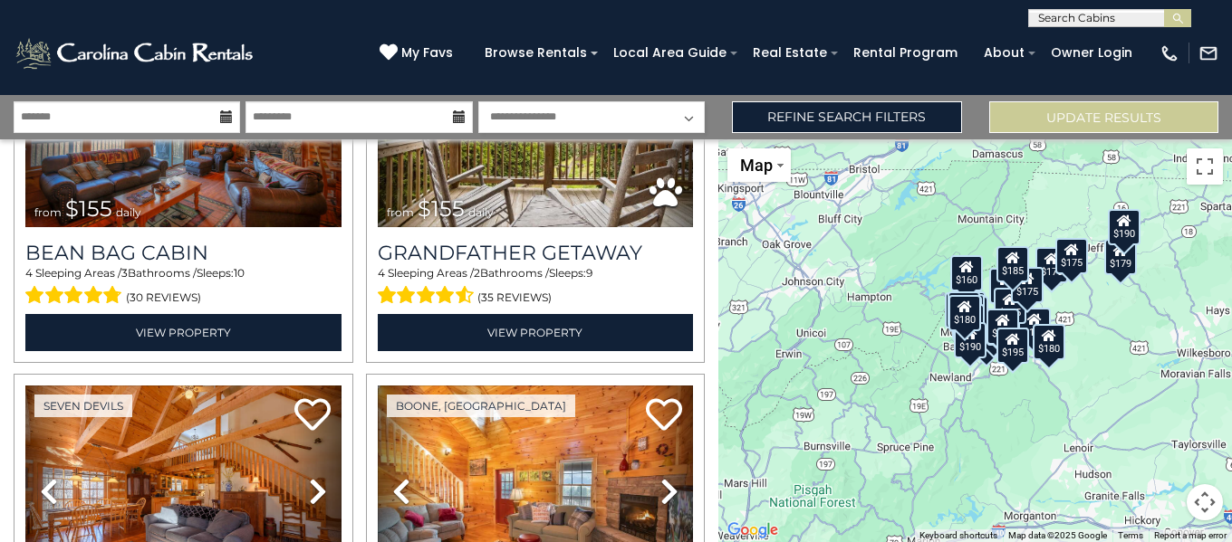
scroll to position [2834, 0]
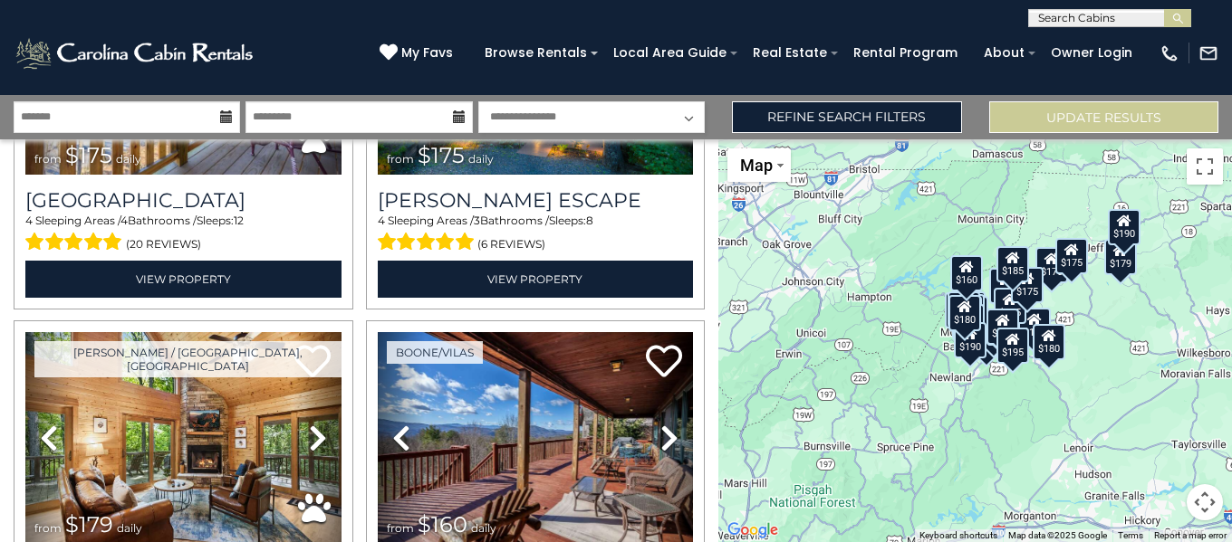
click at [709, 352] on div "Beech Mountain, NC Previous" at bounding box center [359, 136] width 718 height 5540
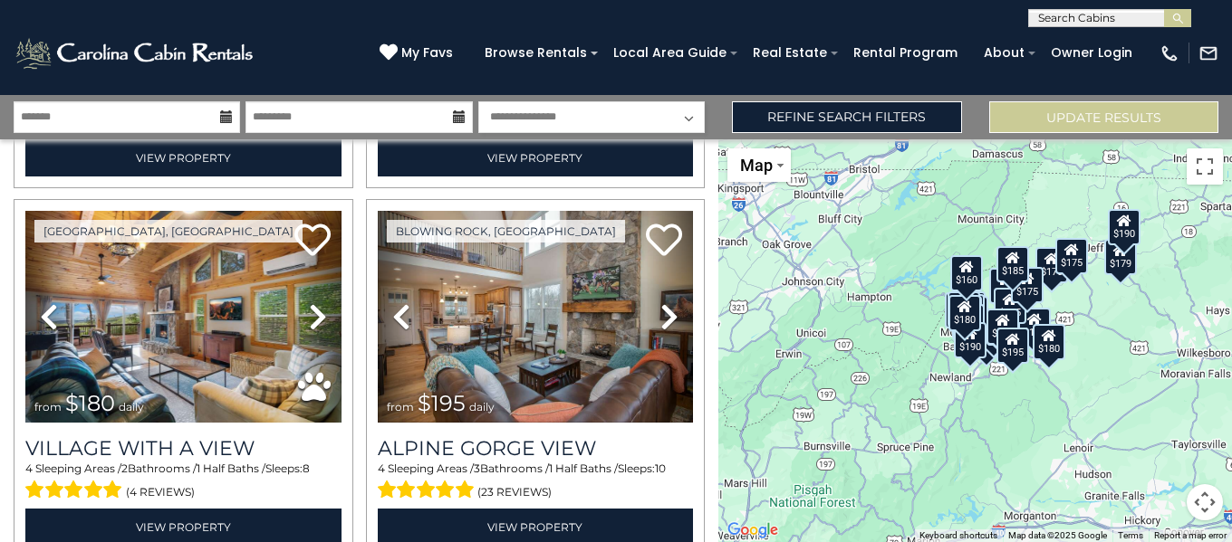
scroll to position [5252, 0]
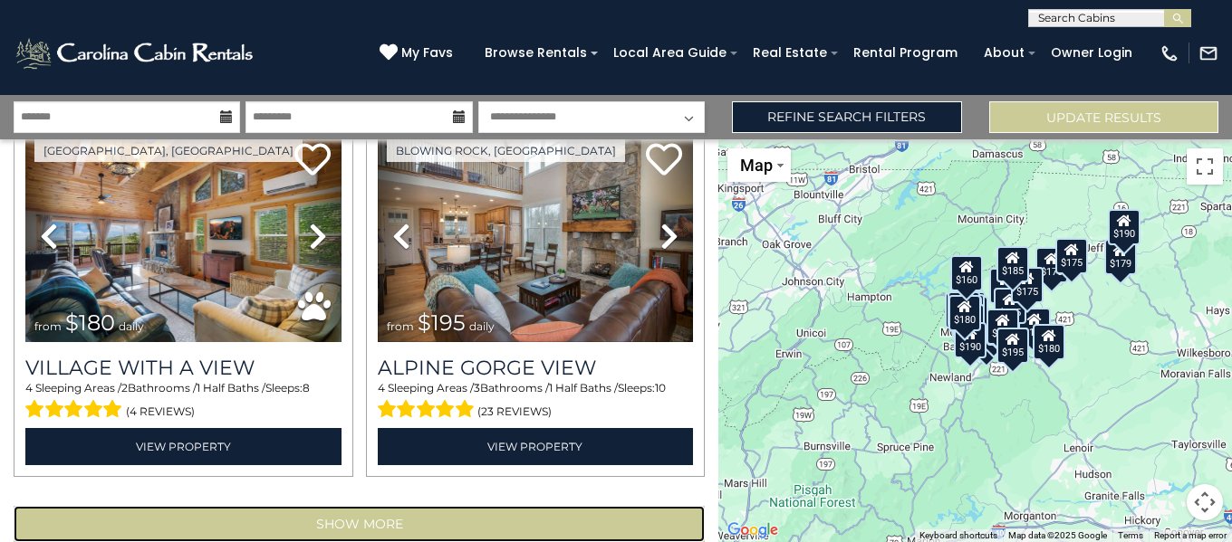
click at [549, 506] on button "Show More" at bounding box center [359, 524] width 691 height 36
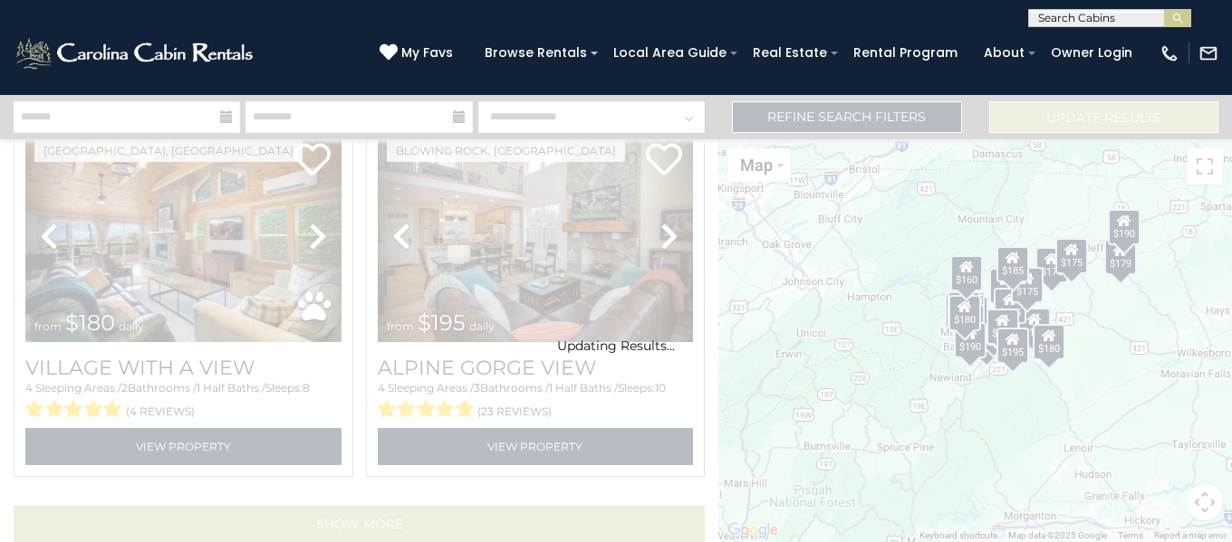
scroll to position [5224, 0]
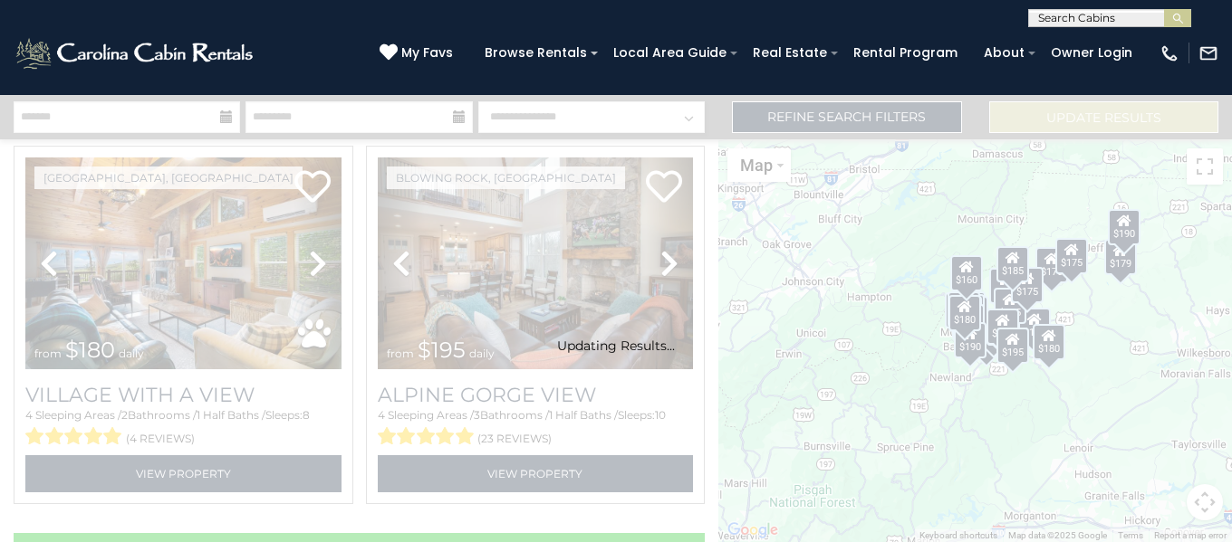
select select "**********"
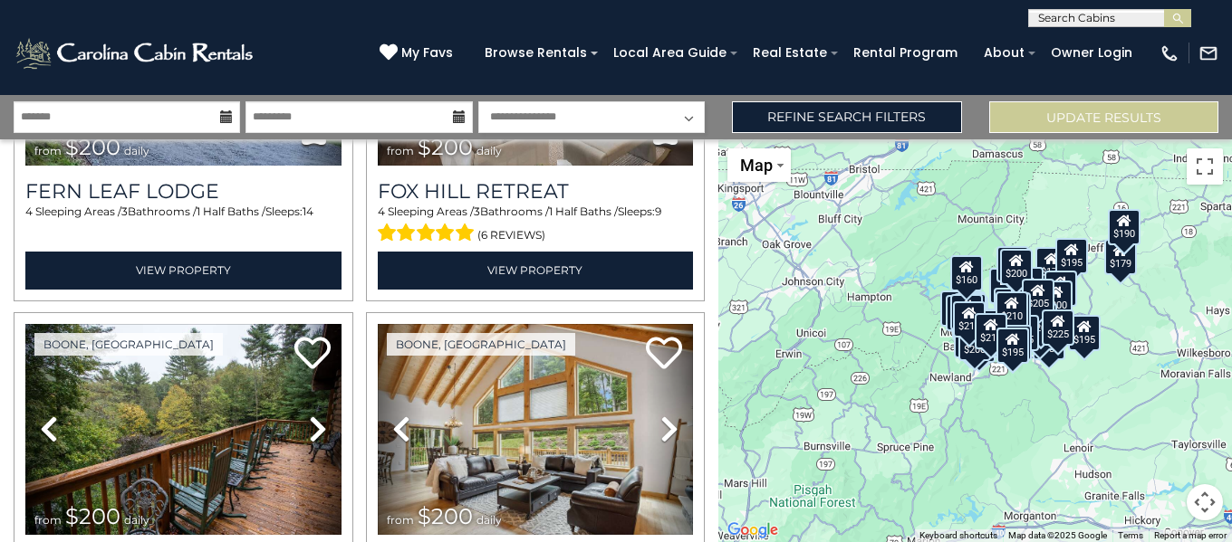
scroll to position [7300, 0]
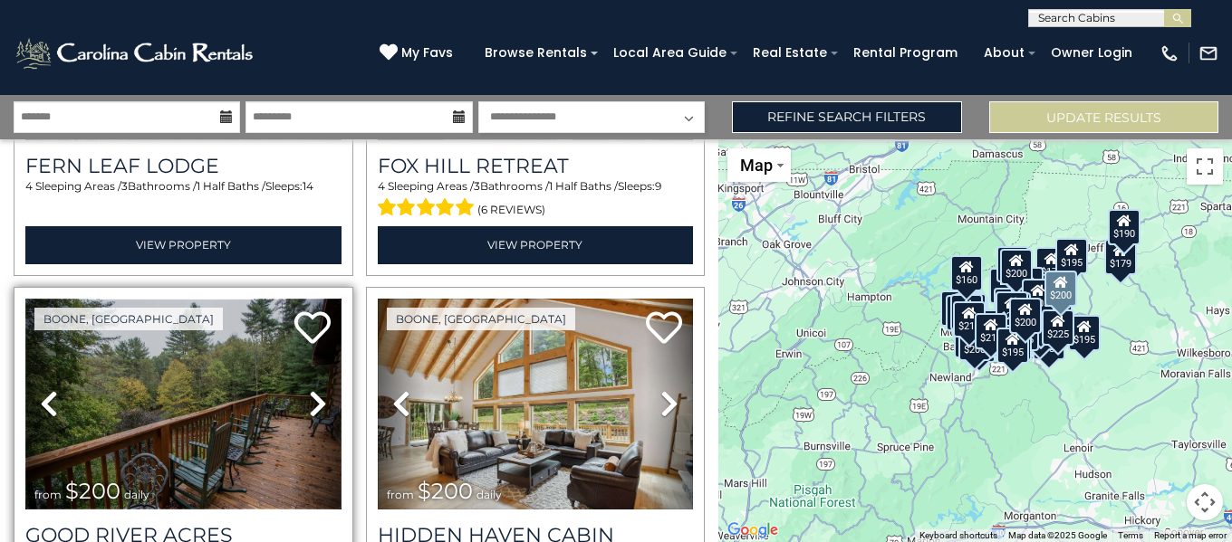
click at [202, 371] on img at bounding box center [183, 405] width 316 height 212
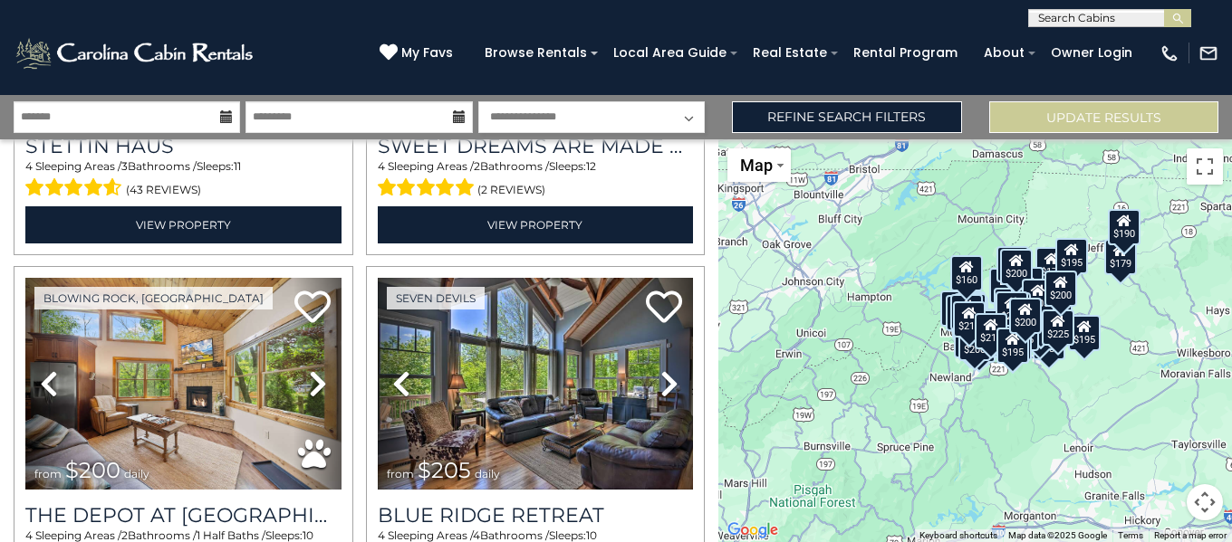
scroll to position [8454, 0]
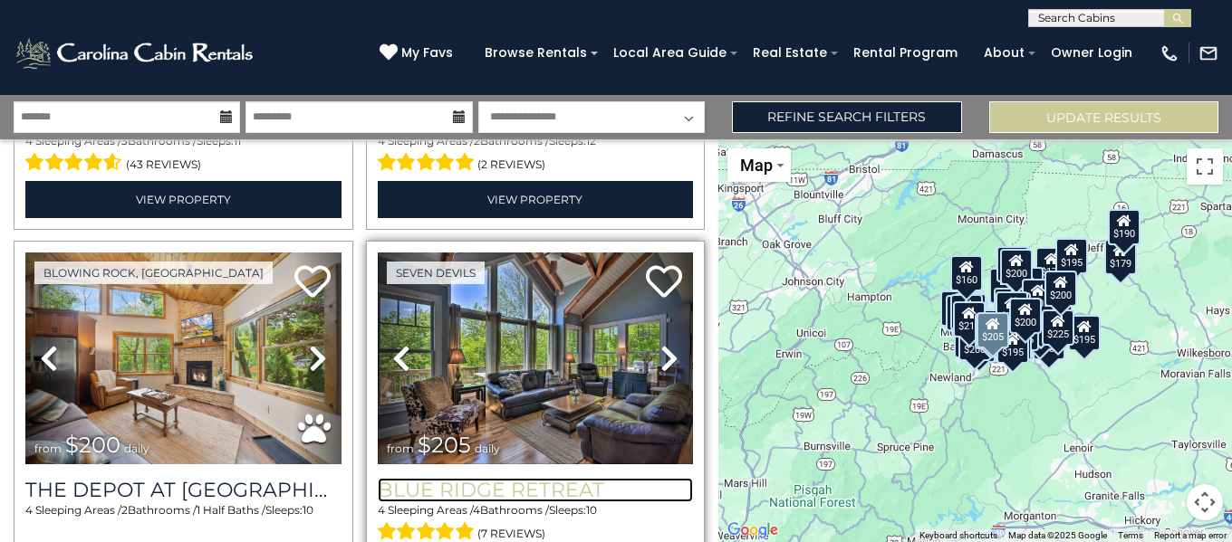
click at [542, 478] on h3 "Blue Ridge Retreat" at bounding box center [536, 490] width 316 height 24
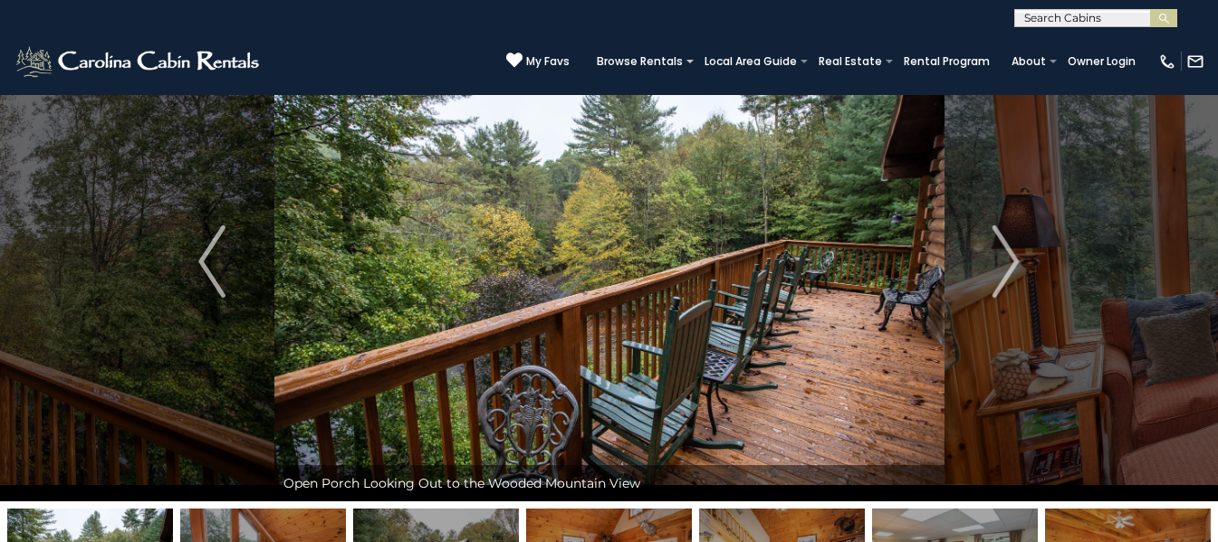
scroll to position [62, 0]
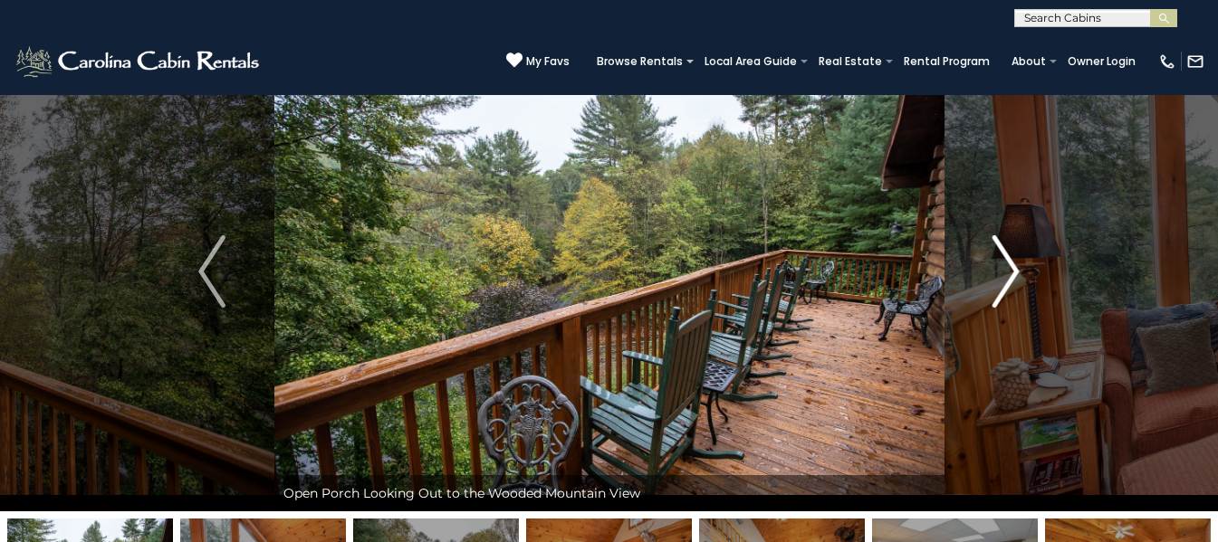
click at [1022, 270] on button "Next" at bounding box center [1006, 272] width 124 height 480
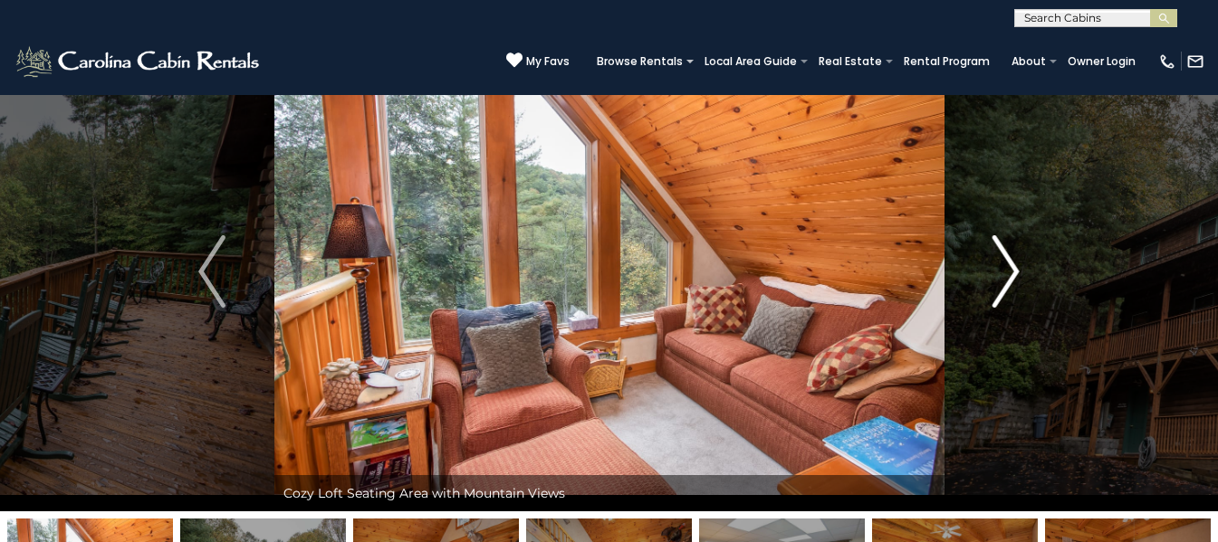
click at [1022, 270] on button "Next" at bounding box center [1006, 272] width 124 height 480
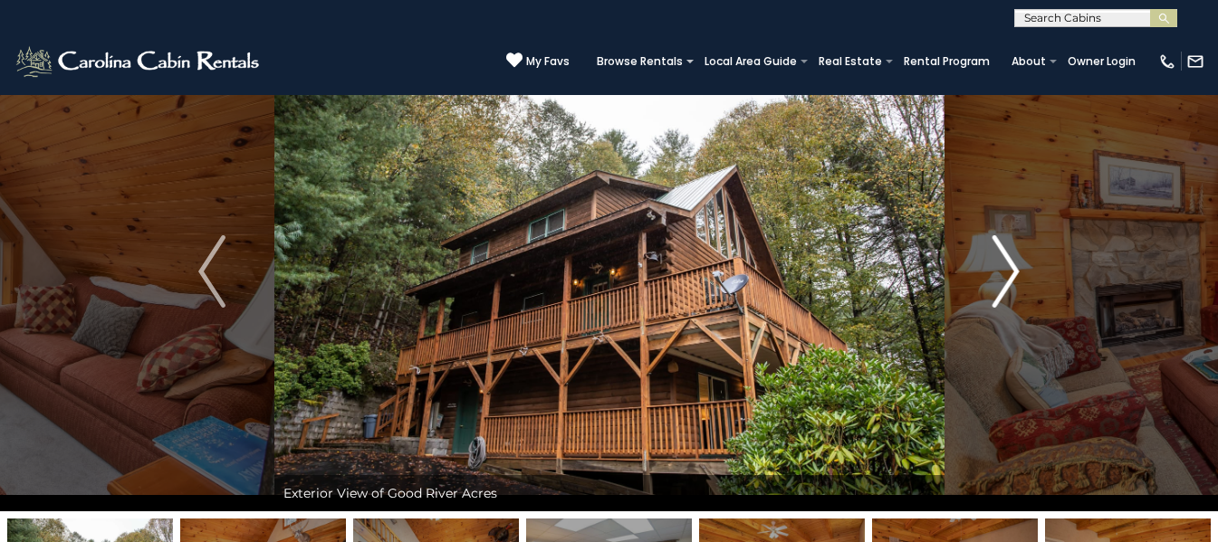
click at [1022, 270] on button "Next" at bounding box center [1006, 272] width 124 height 480
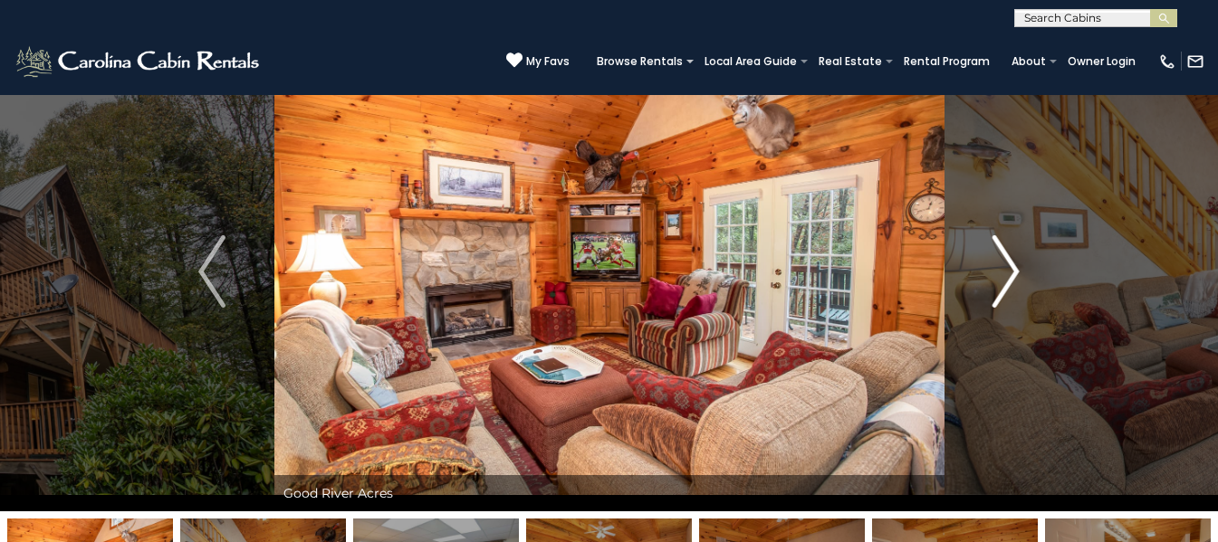
click at [1022, 270] on button "Next" at bounding box center [1006, 272] width 124 height 480
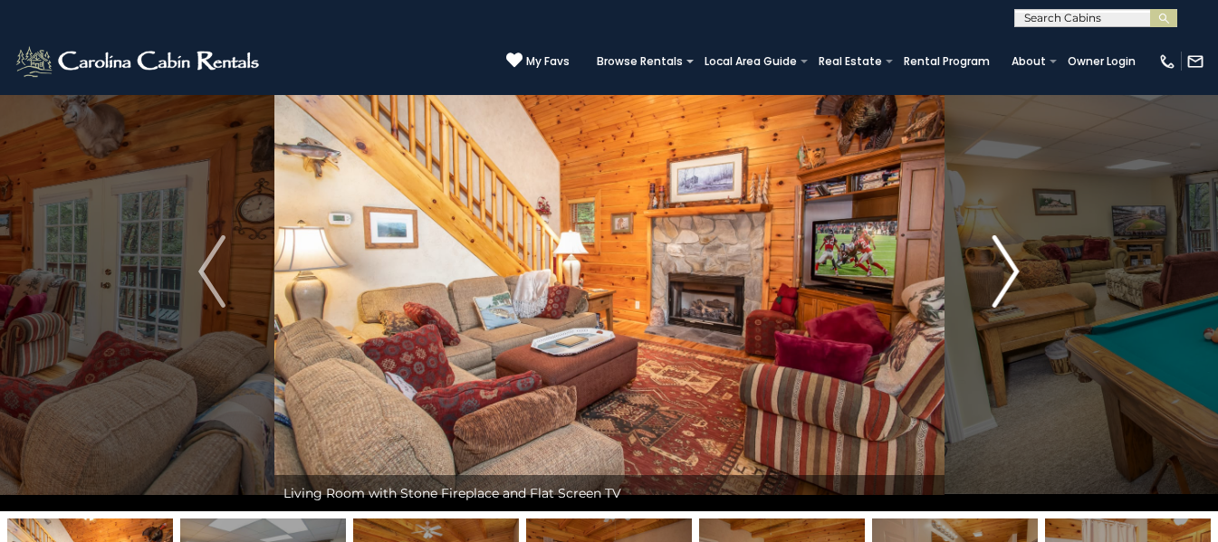
click at [1022, 270] on button "Next" at bounding box center [1006, 272] width 124 height 480
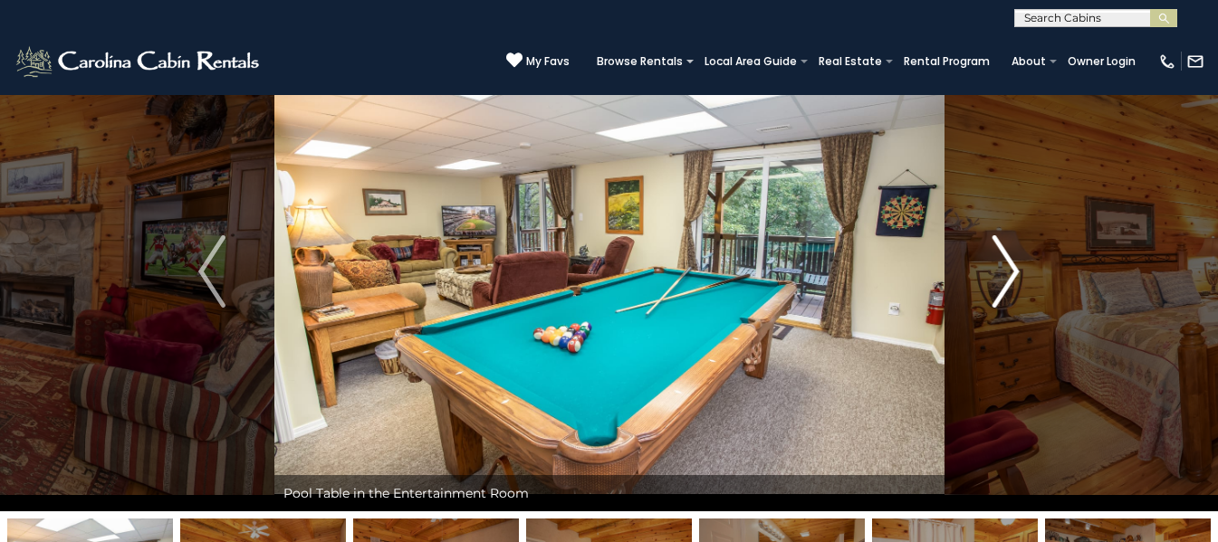
click at [1022, 271] on button "Next" at bounding box center [1006, 272] width 124 height 480
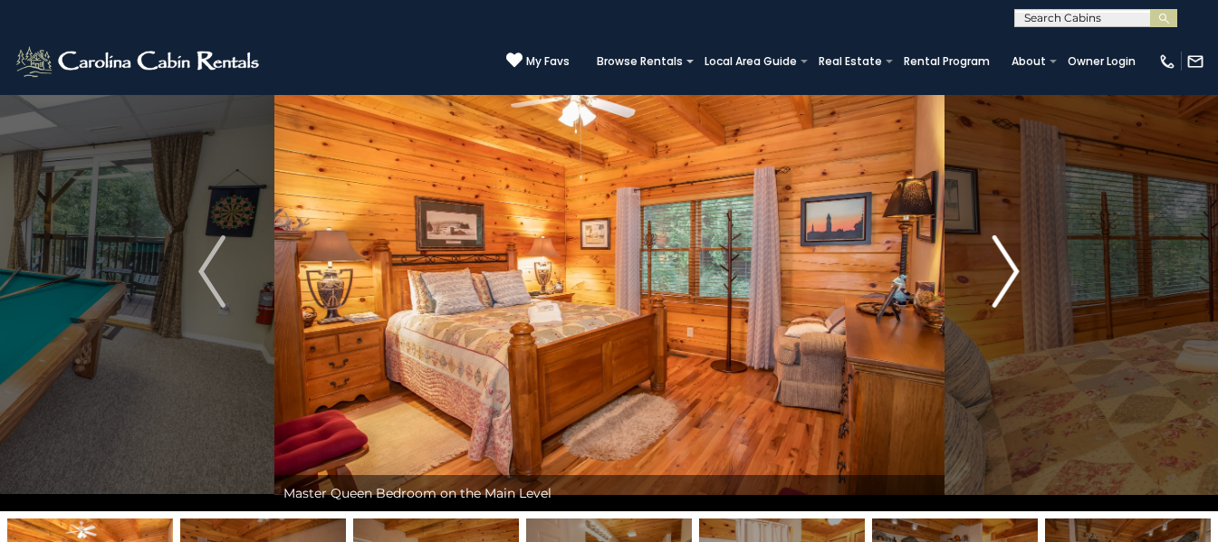
click at [1022, 271] on button "Next" at bounding box center [1006, 272] width 124 height 480
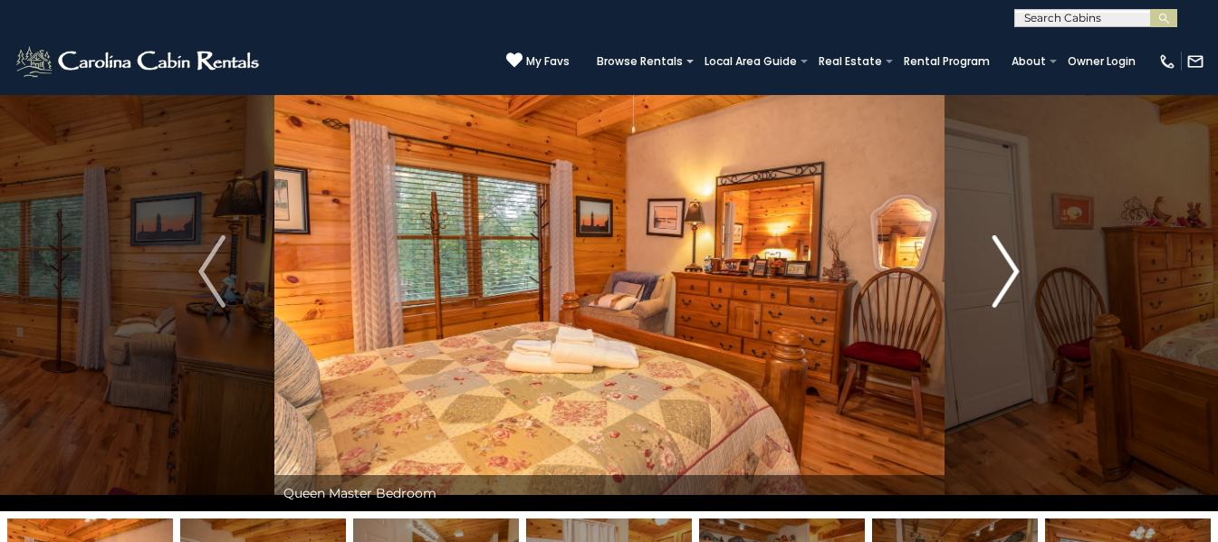
click at [1022, 271] on button "Next" at bounding box center [1006, 272] width 124 height 480
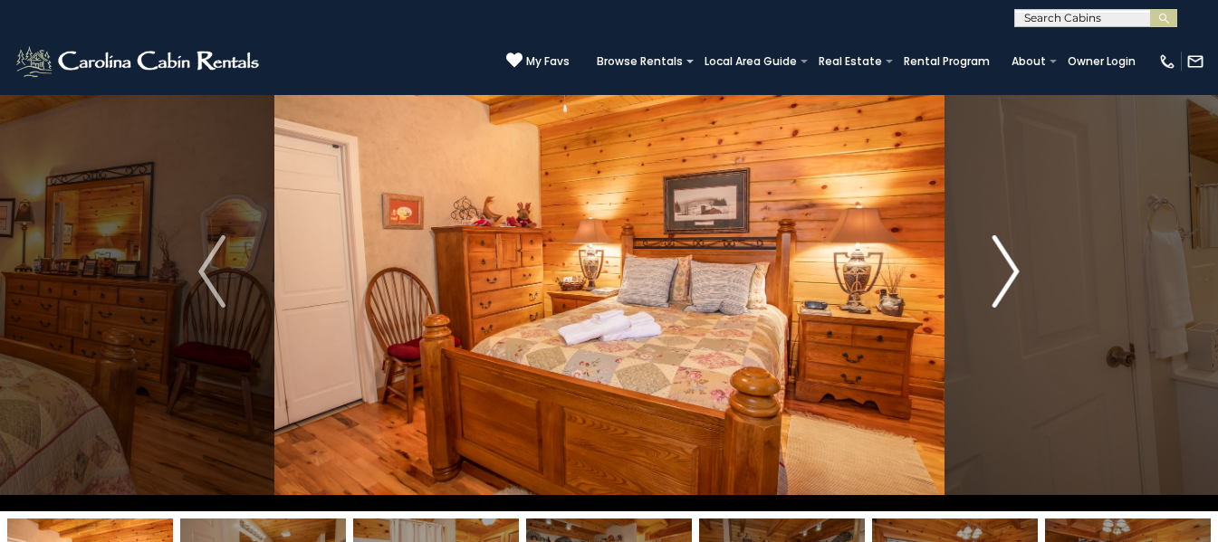
click at [1022, 271] on button "Next" at bounding box center [1006, 272] width 124 height 480
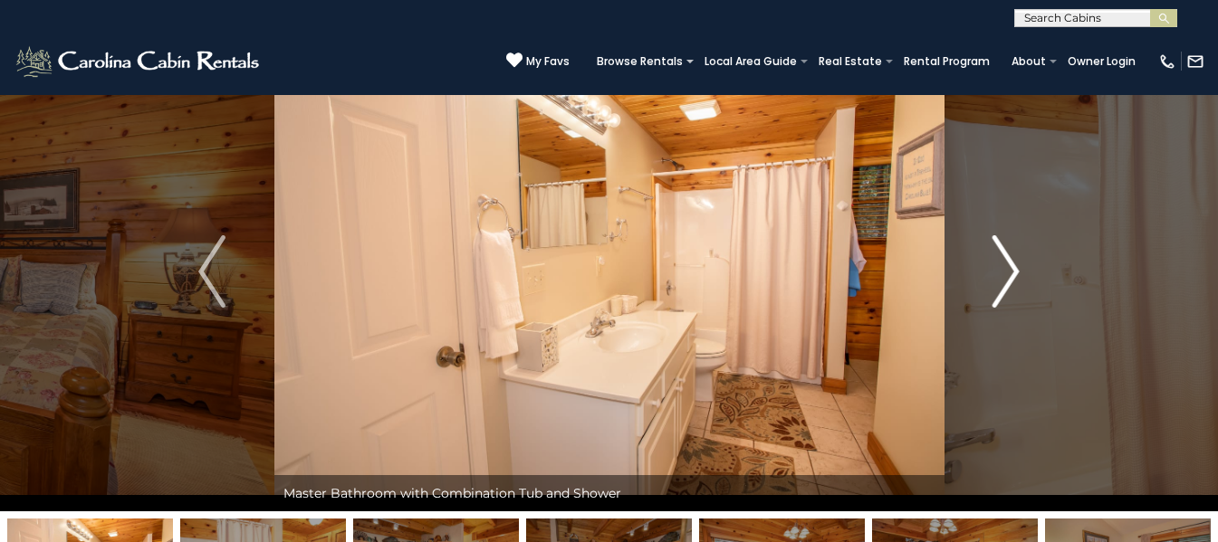
click at [1022, 271] on button "Next" at bounding box center [1006, 272] width 124 height 480
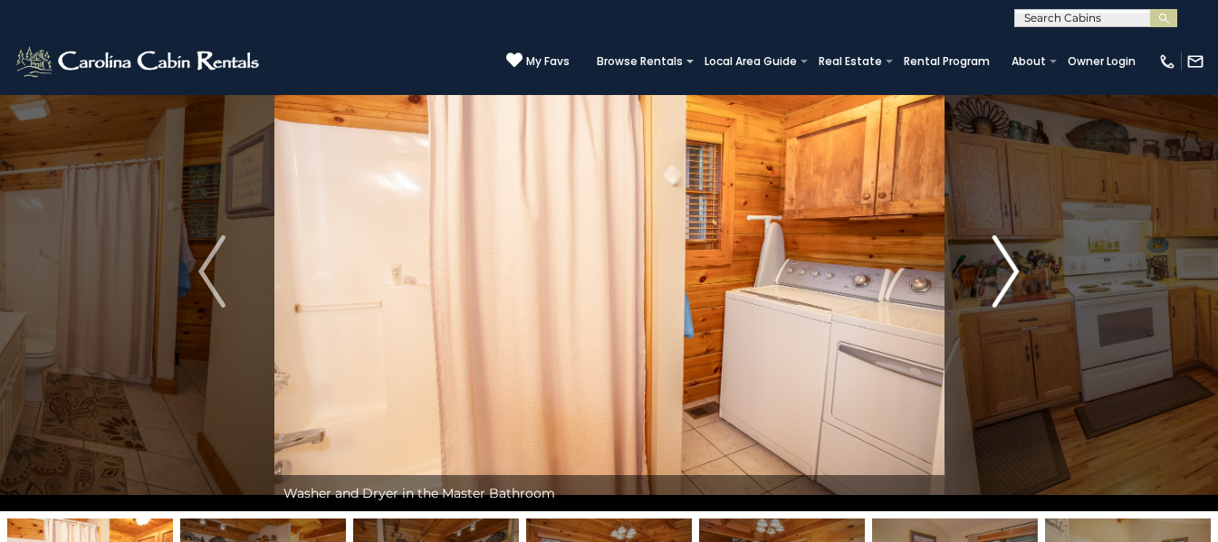
click at [1022, 271] on button "Next" at bounding box center [1006, 272] width 124 height 480
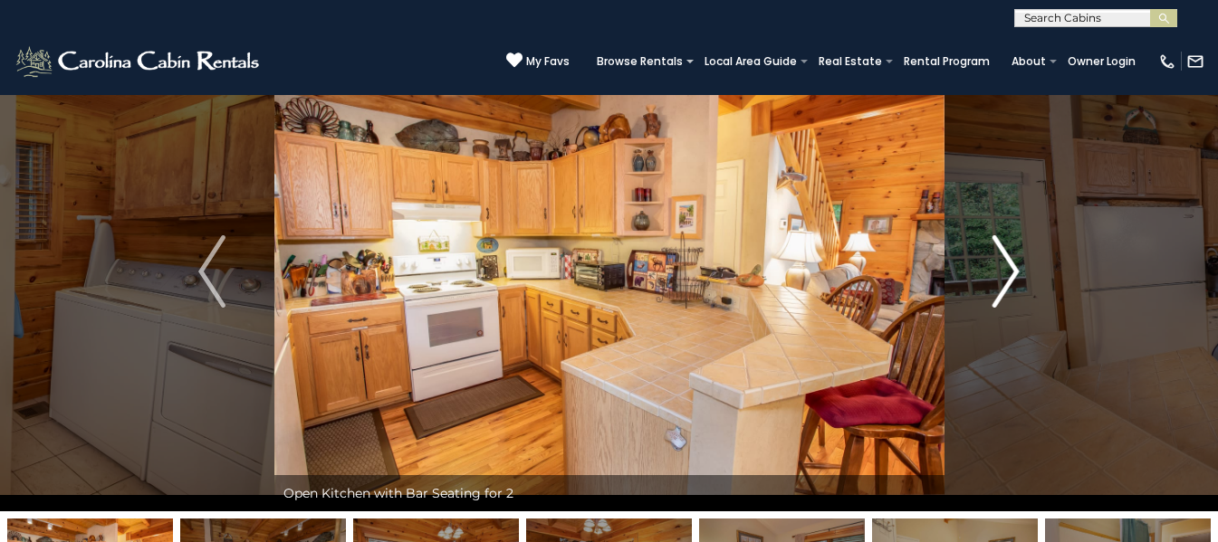
click at [1014, 268] on img "Next" at bounding box center [1006, 271] width 27 height 72
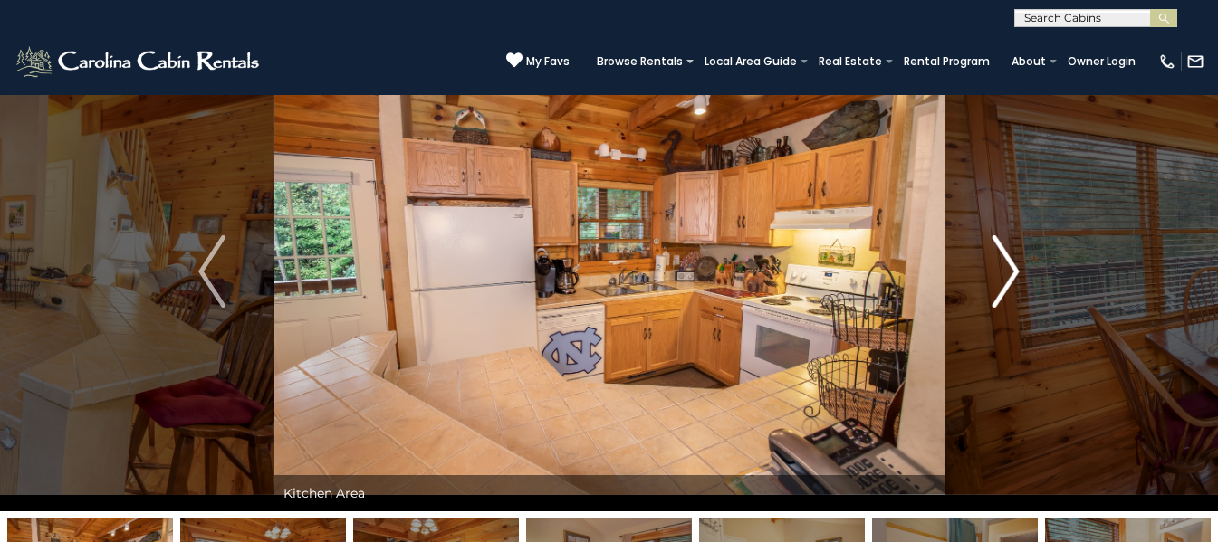
click at [1014, 268] on img "Next" at bounding box center [1006, 271] width 27 height 72
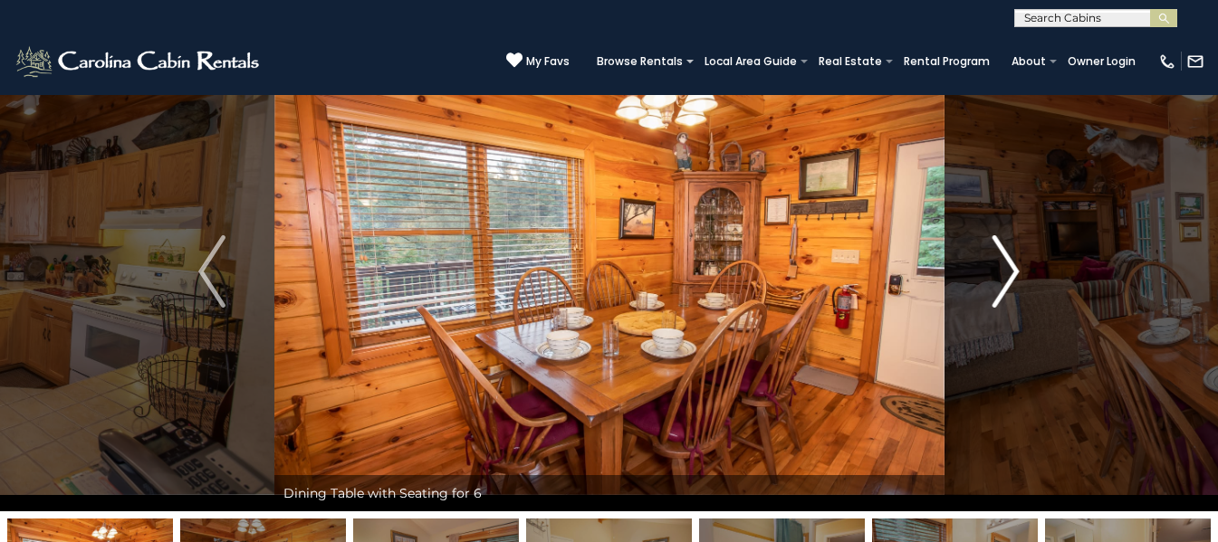
click at [1014, 268] on img "Next" at bounding box center [1006, 271] width 27 height 72
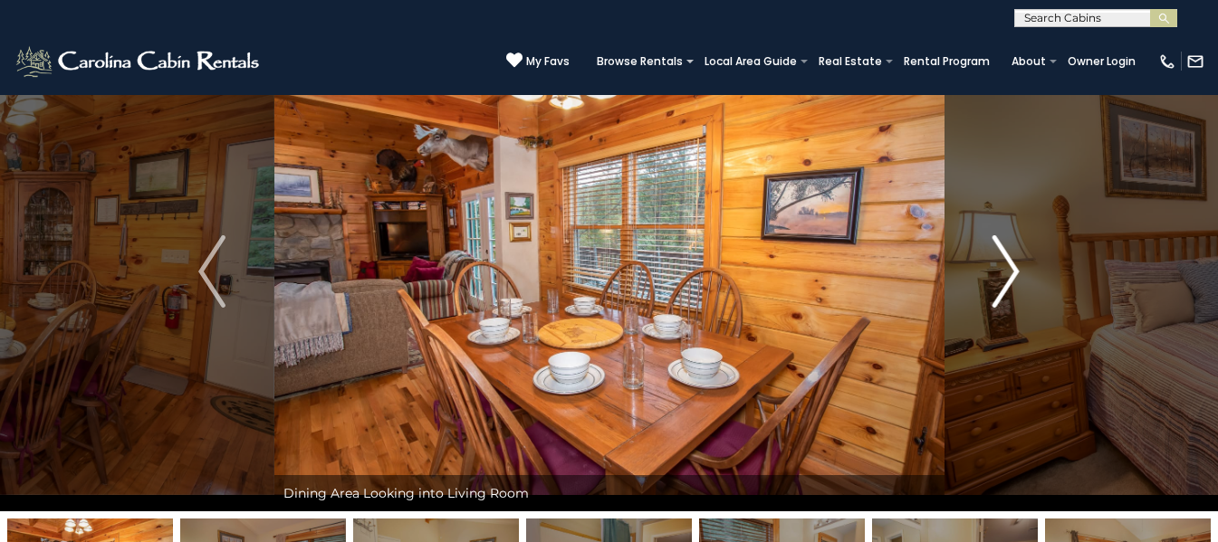
click at [1014, 268] on img "Next" at bounding box center [1006, 271] width 27 height 72
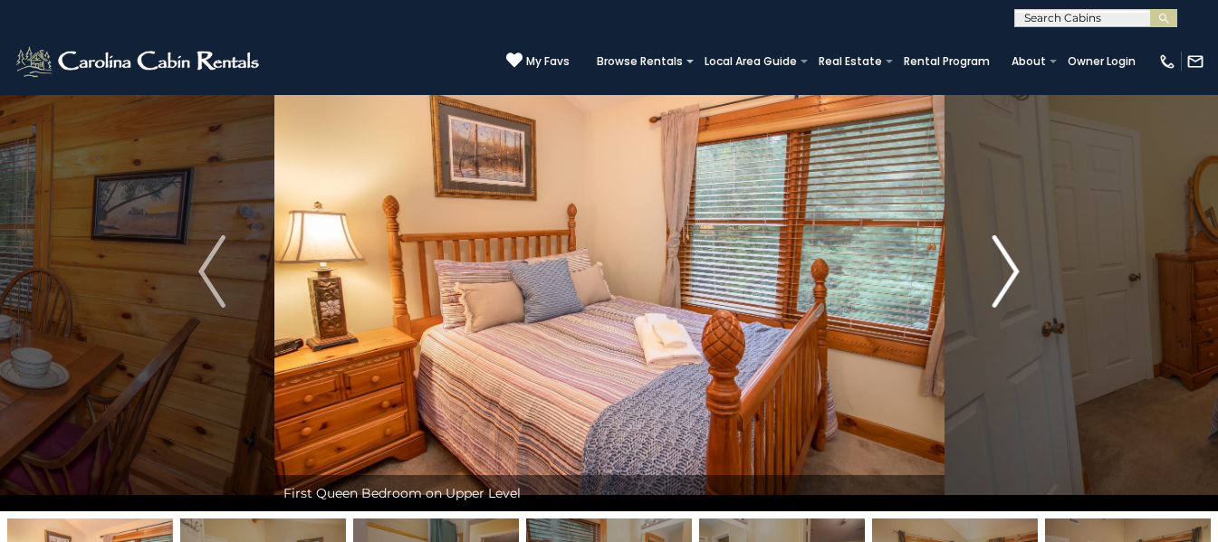
click at [1014, 268] on img "Next" at bounding box center [1006, 271] width 27 height 72
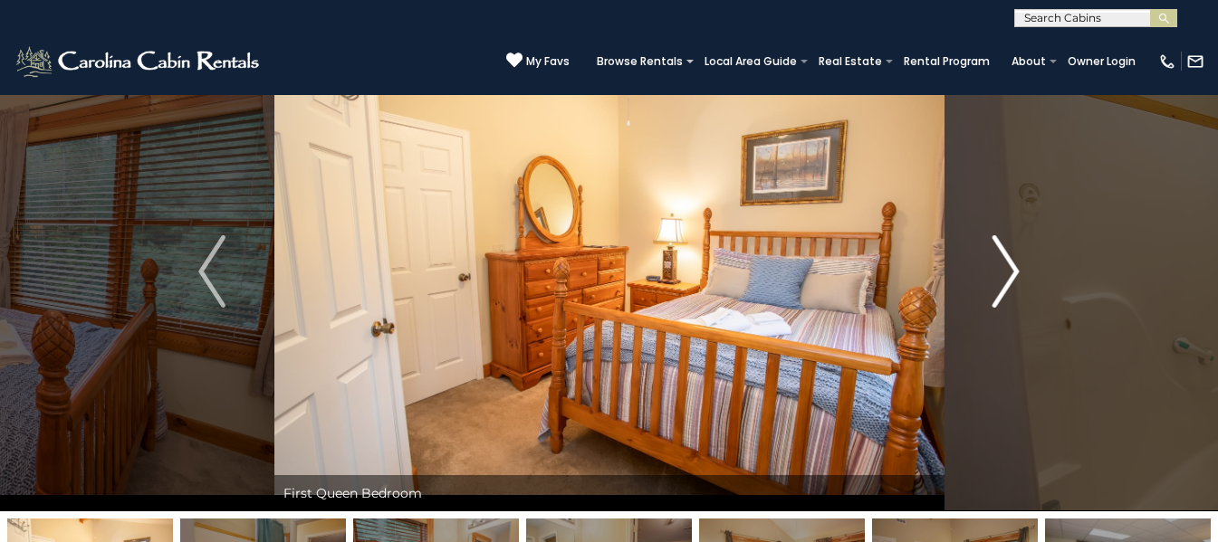
click at [1014, 268] on img "Next" at bounding box center [1006, 271] width 27 height 72
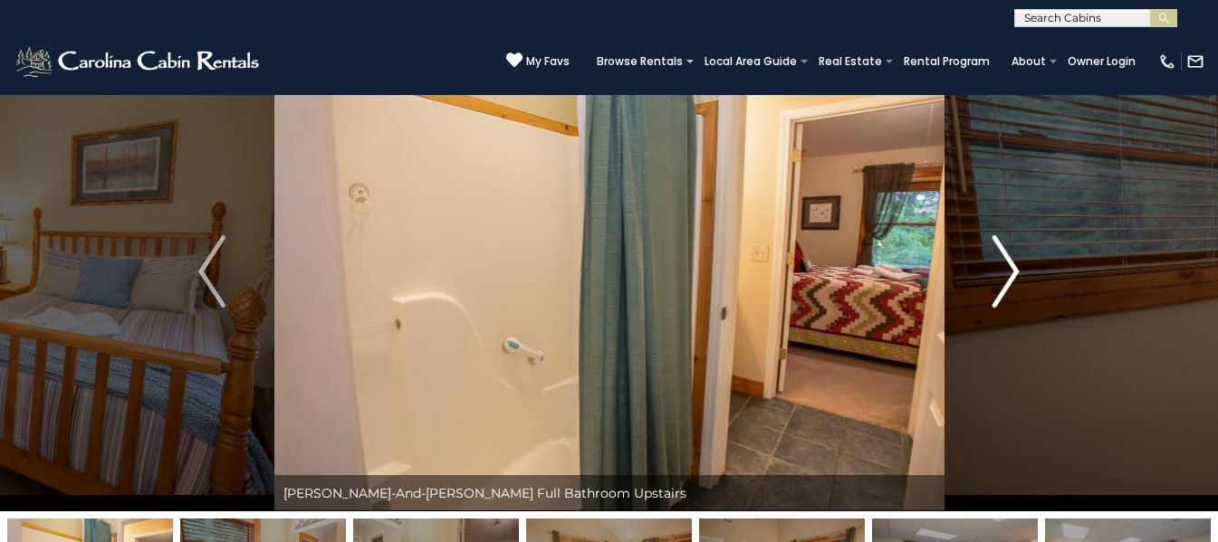
click at [1014, 268] on img "Next" at bounding box center [1006, 271] width 27 height 72
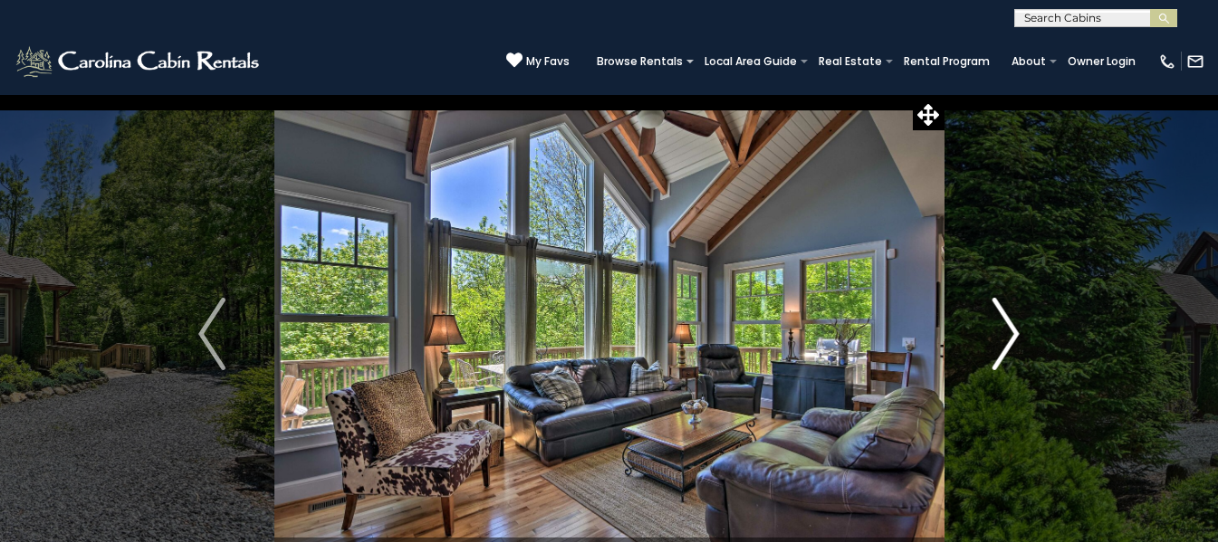
click at [1013, 341] on img "Next" at bounding box center [1006, 334] width 27 height 72
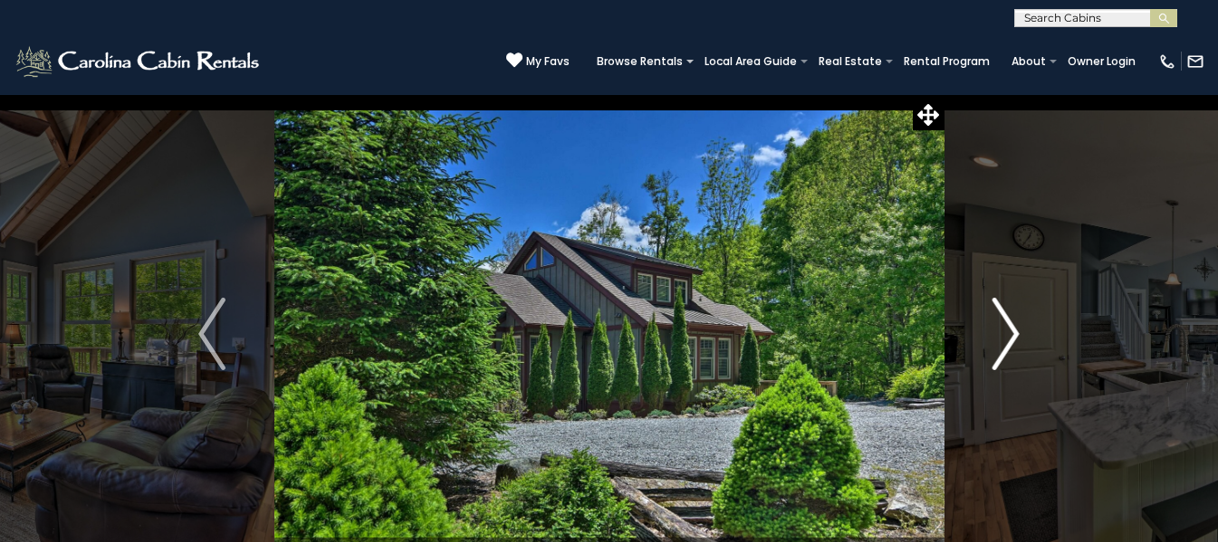
click at [1013, 341] on img "Next" at bounding box center [1006, 334] width 27 height 72
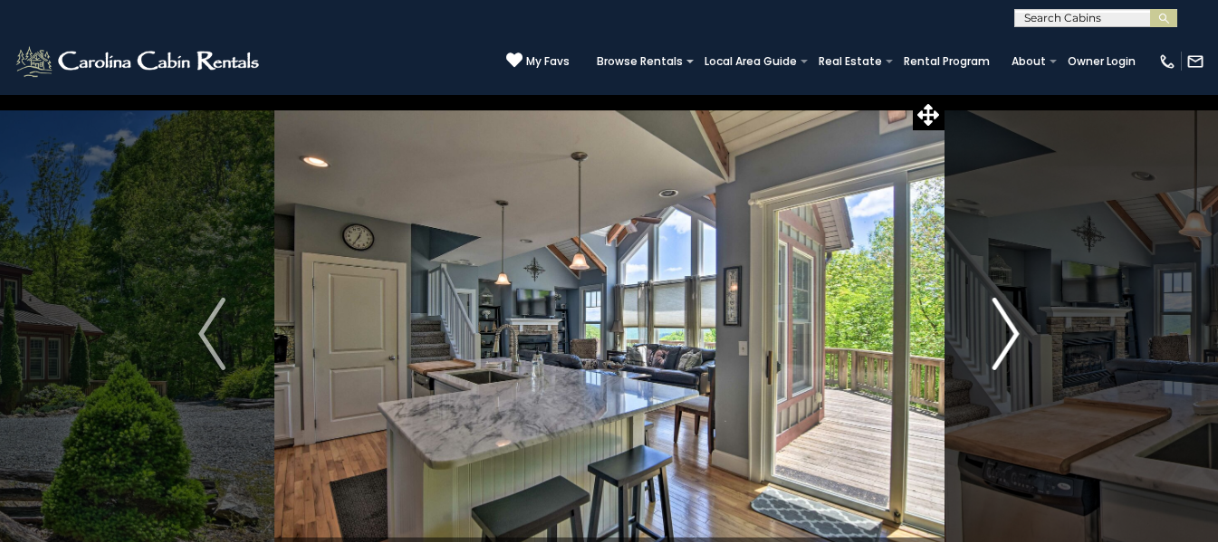
click at [1013, 341] on img "Next" at bounding box center [1006, 334] width 27 height 72
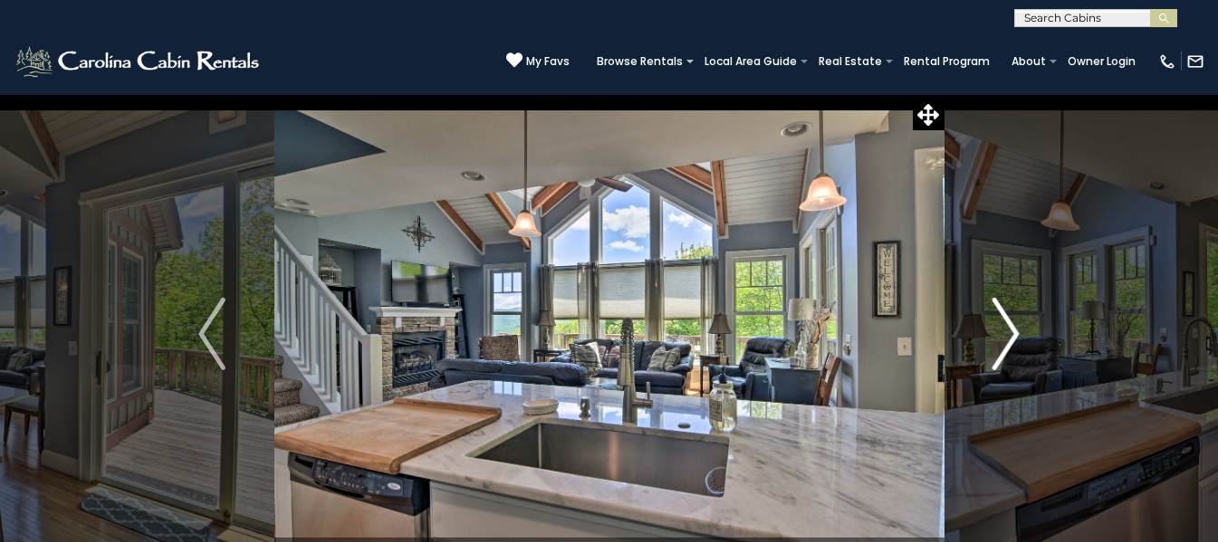
click at [1013, 341] on img "Next" at bounding box center [1006, 334] width 27 height 72
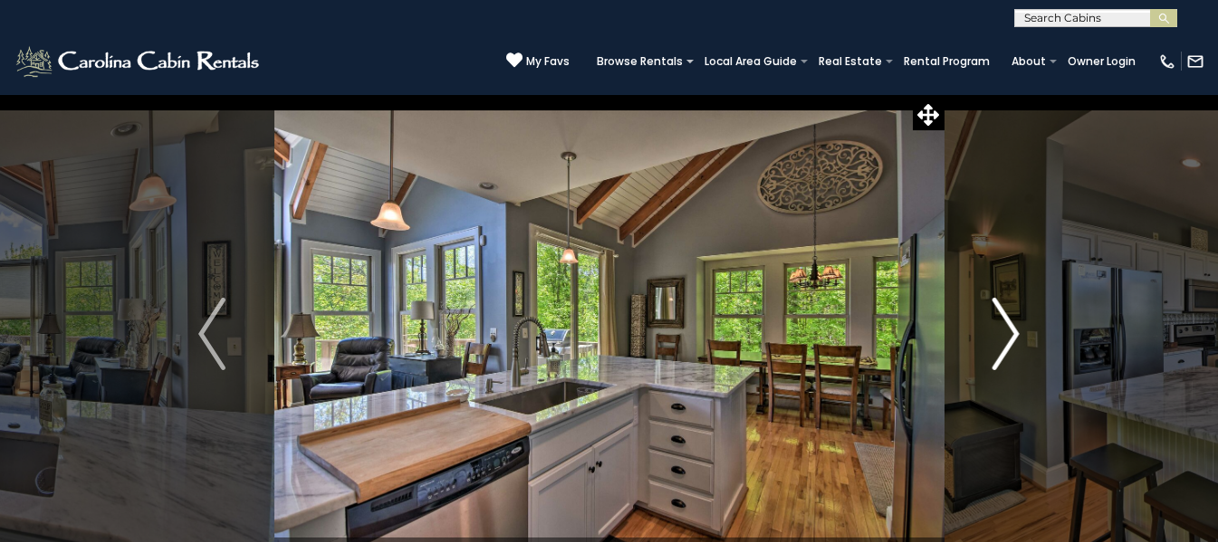
click at [1013, 341] on img "Next" at bounding box center [1006, 334] width 27 height 72
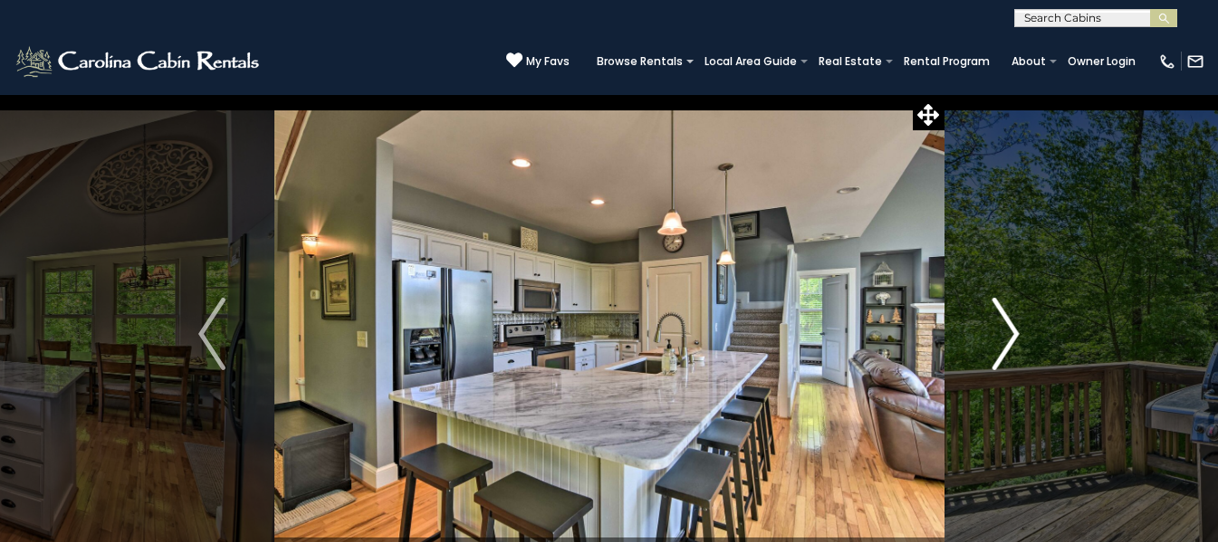
click at [1013, 341] on img "Next" at bounding box center [1006, 334] width 27 height 72
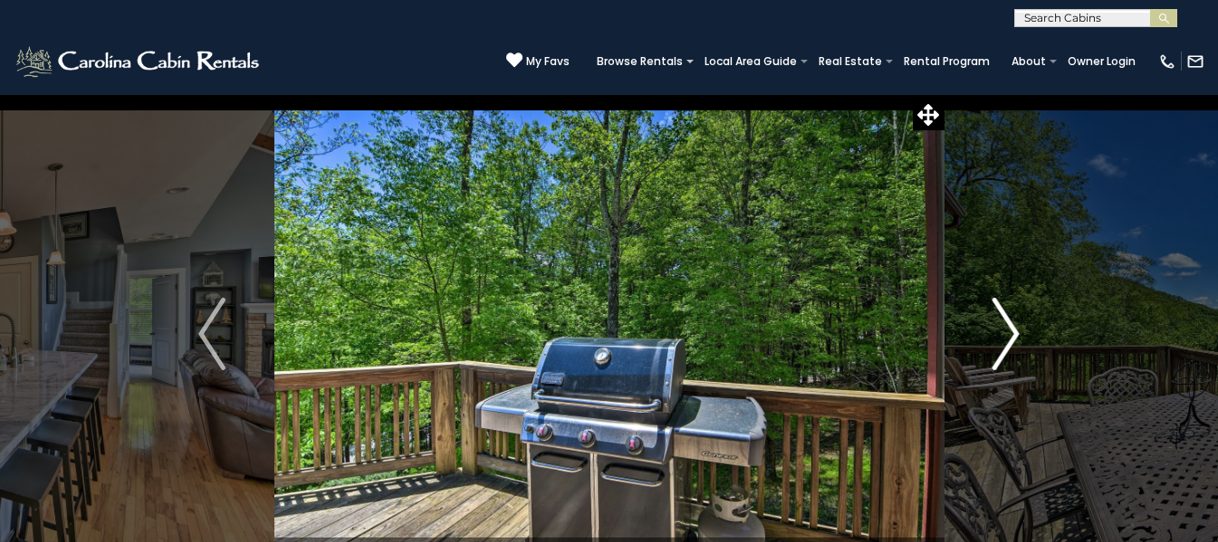
click at [1013, 341] on img "Next" at bounding box center [1006, 334] width 27 height 72
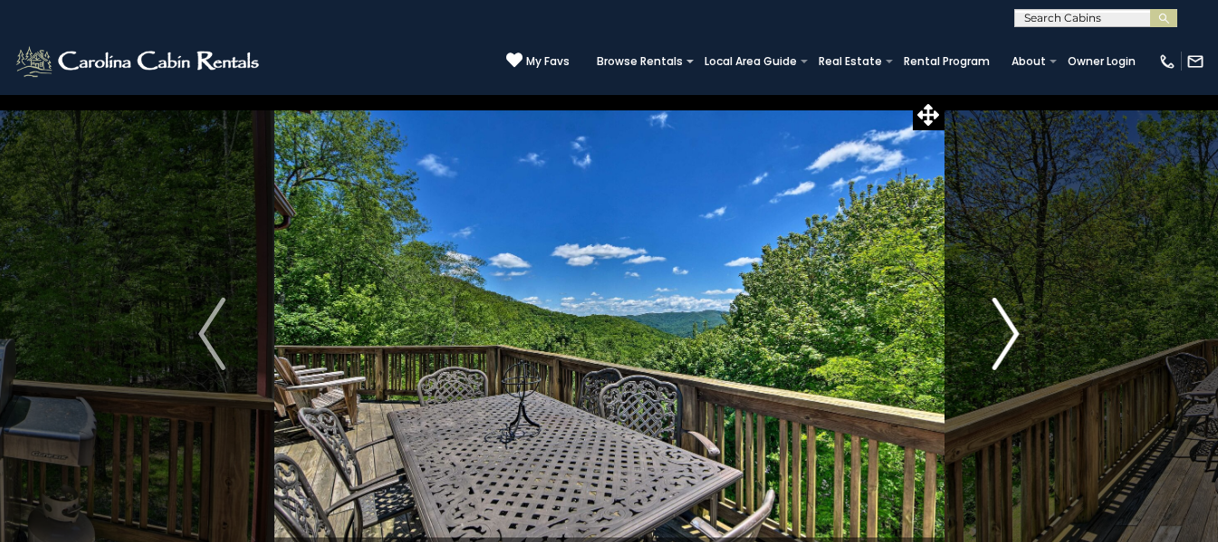
click at [1013, 341] on img "Next" at bounding box center [1006, 334] width 27 height 72
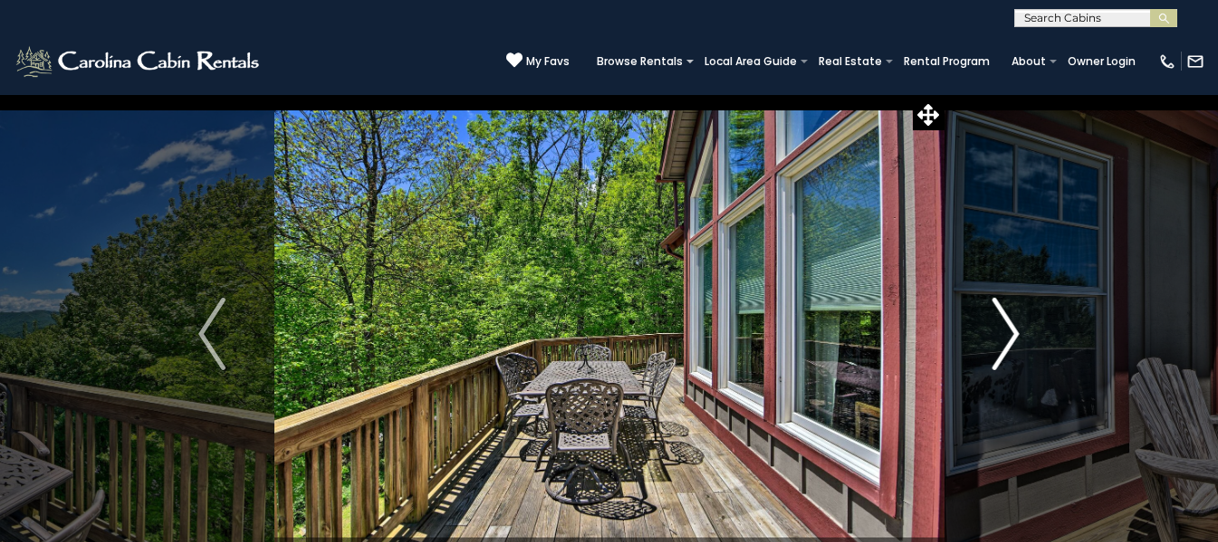
click at [1013, 341] on img "Next" at bounding box center [1006, 334] width 27 height 72
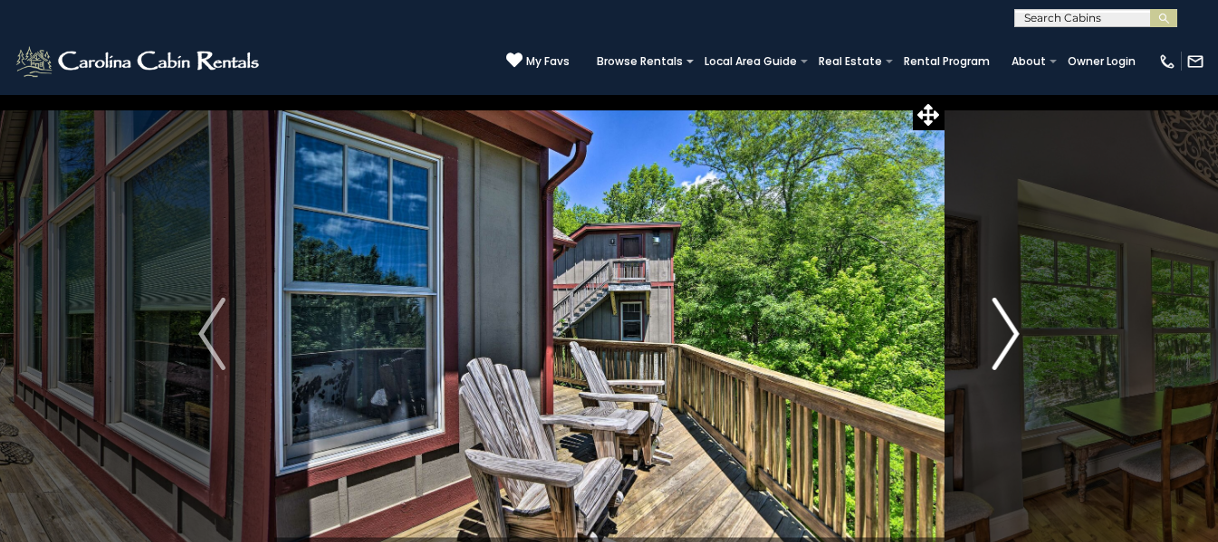
click at [1013, 341] on img "Next" at bounding box center [1006, 334] width 27 height 72
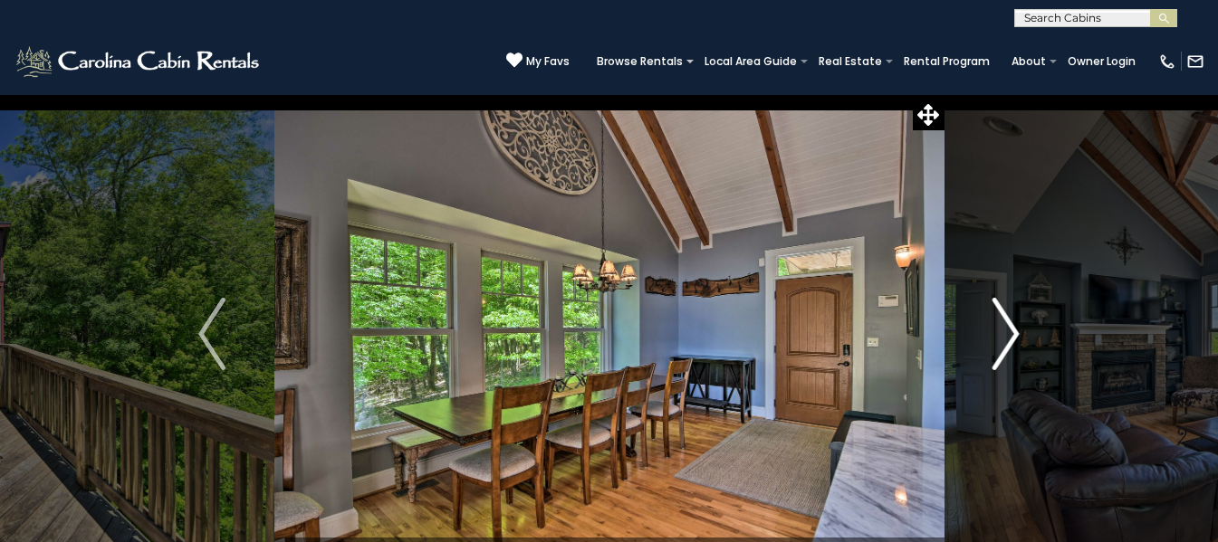
click at [1013, 341] on img "Next" at bounding box center [1006, 334] width 27 height 72
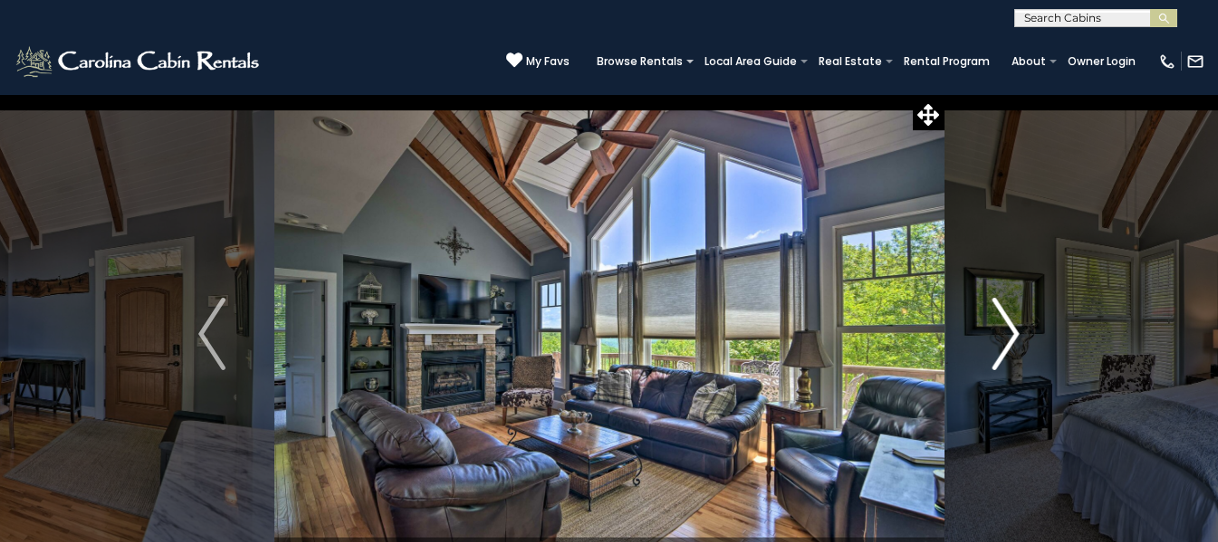
click at [1013, 341] on img "Next" at bounding box center [1006, 334] width 27 height 72
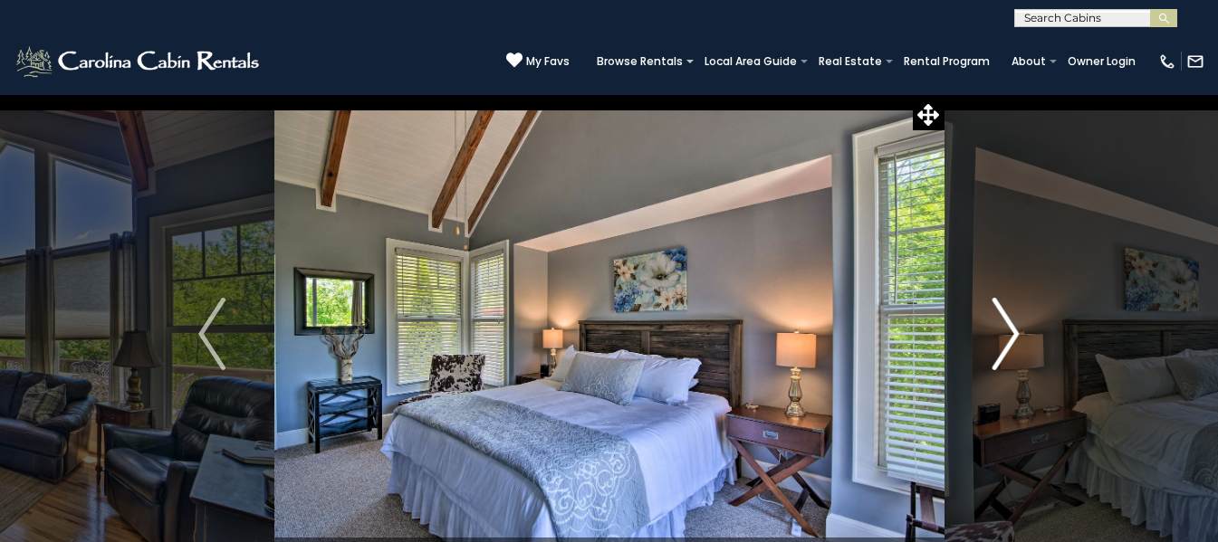
click at [1013, 341] on img "Next" at bounding box center [1006, 334] width 27 height 72
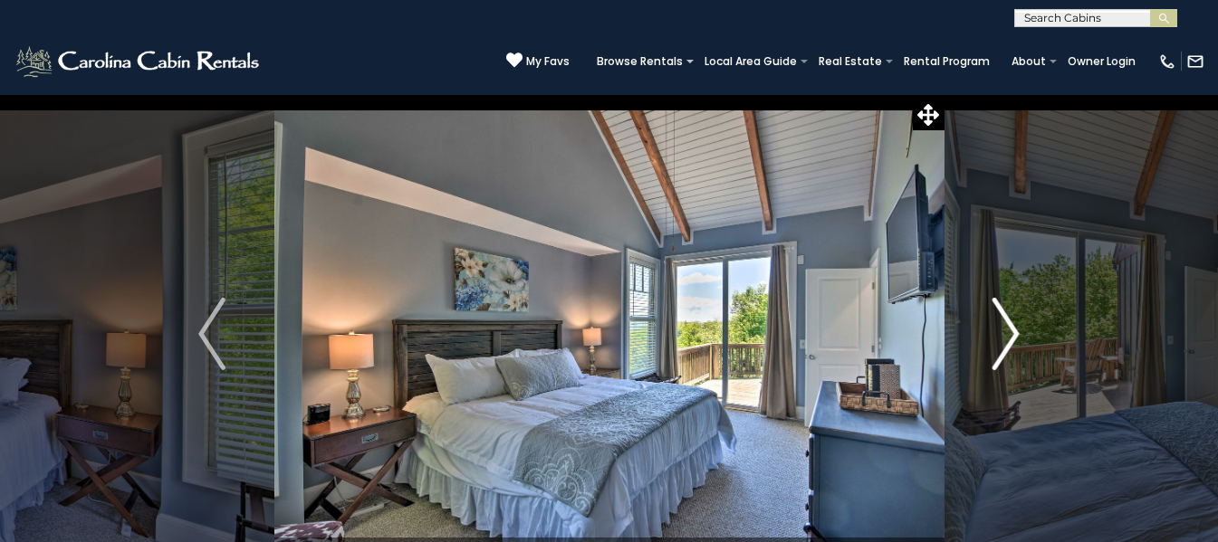
click at [1013, 341] on img "Next" at bounding box center [1006, 334] width 27 height 72
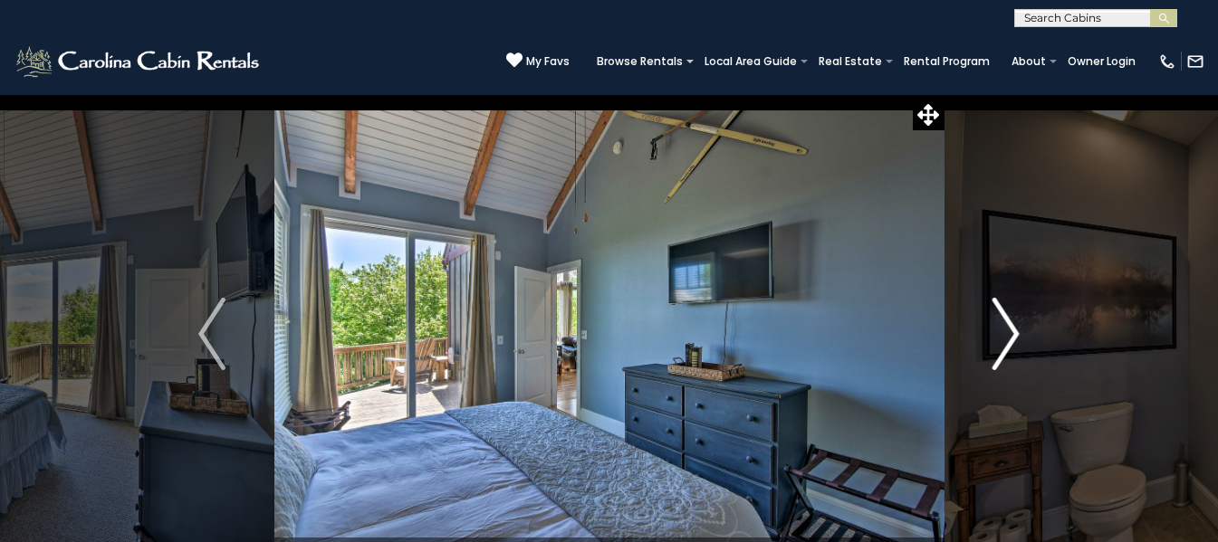
click at [1013, 341] on img "Next" at bounding box center [1006, 334] width 27 height 72
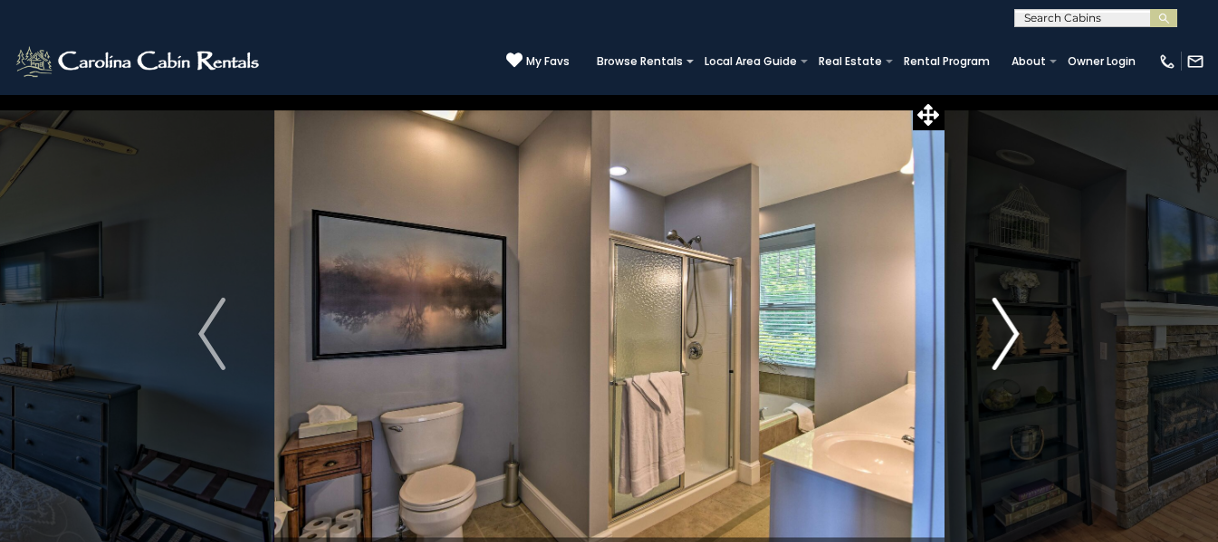
click at [1013, 341] on img "Next" at bounding box center [1006, 334] width 27 height 72
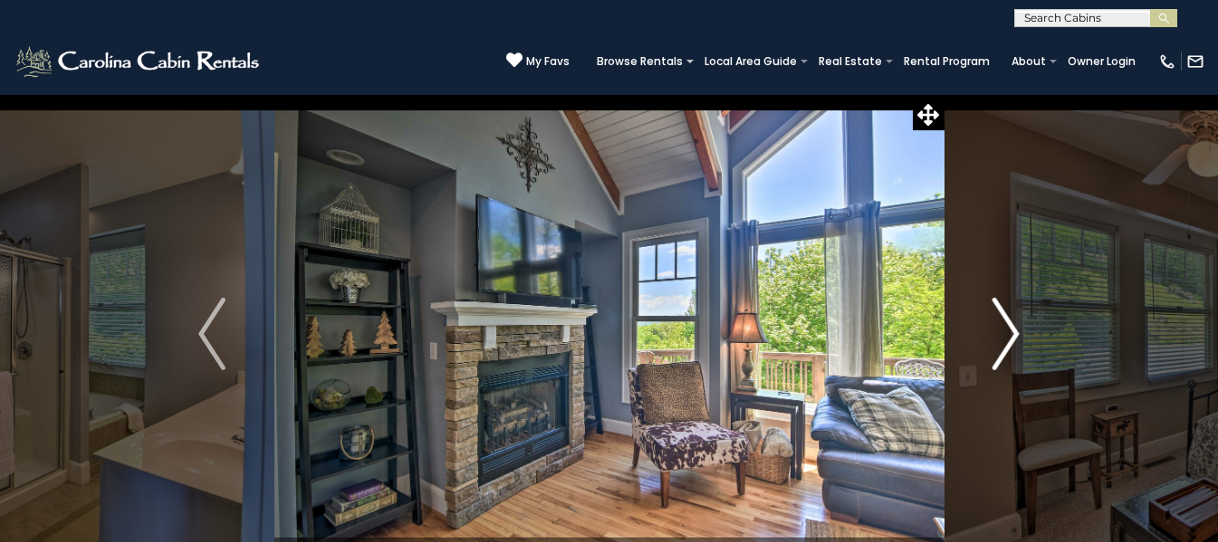
click at [1013, 341] on img "Next" at bounding box center [1006, 334] width 27 height 72
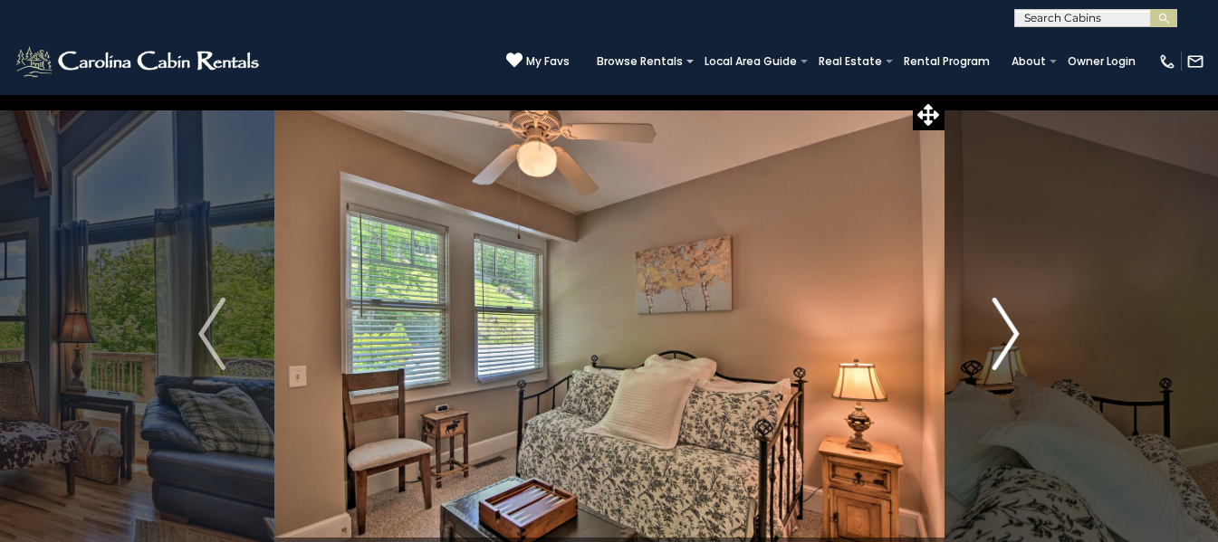
click at [1013, 341] on img "Next" at bounding box center [1006, 334] width 27 height 72
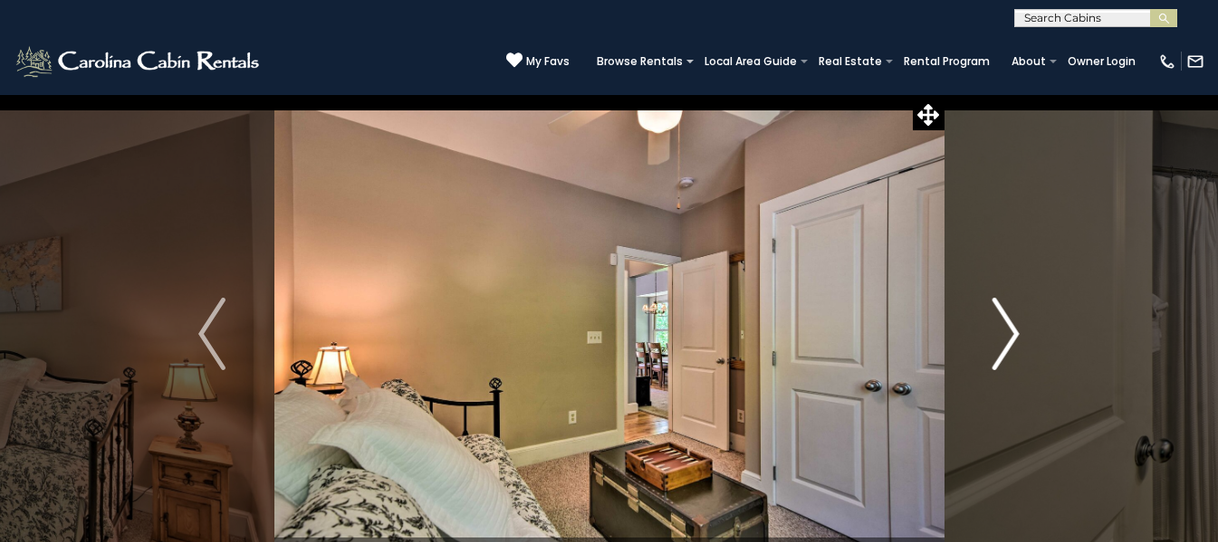
click at [1013, 341] on img "Next" at bounding box center [1006, 334] width 27 height 72
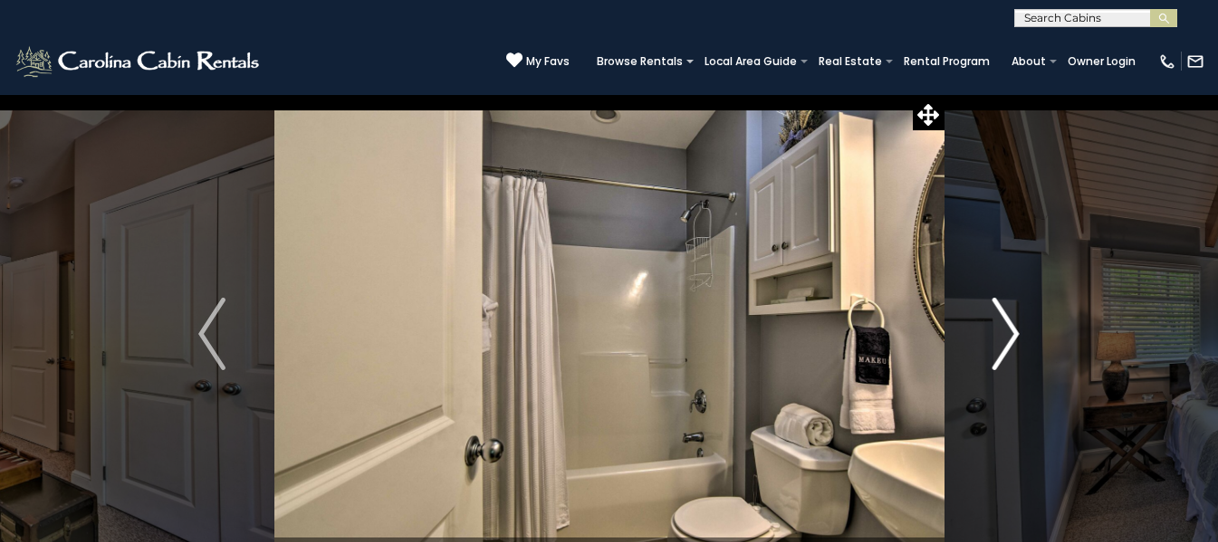
click at [1013, 341] on img "Next" at bounding box center [1006, 334] width 27 height 72
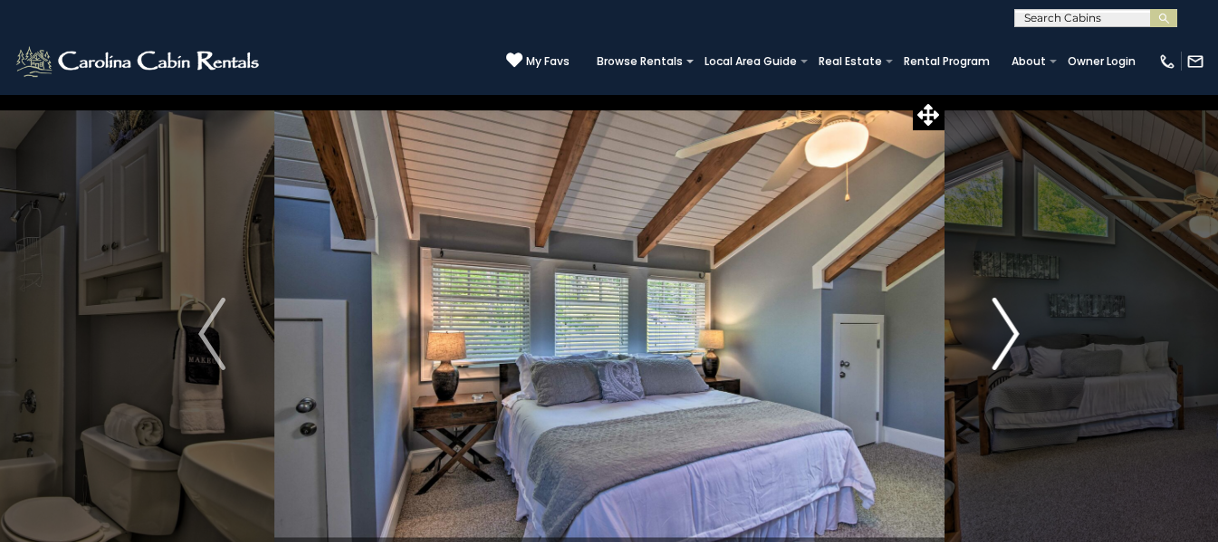
click at [1013, 341] on img "Next" at bounding box center [1006, 334] width 27 height 72
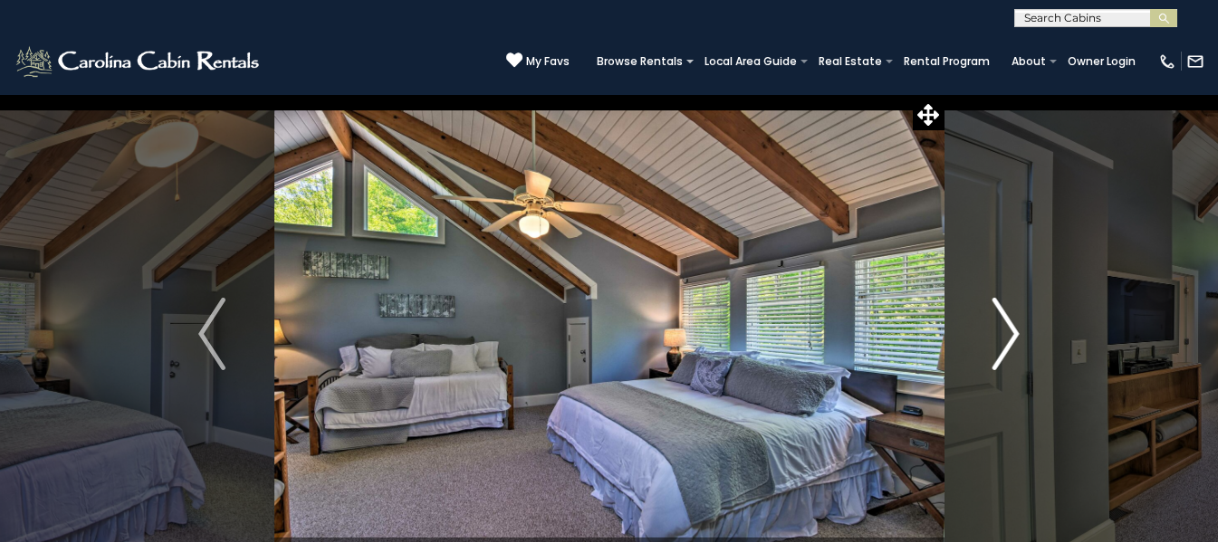
click at [1013, 341] on img "Next" at bounding box center [1006, 334] width 27 height 72
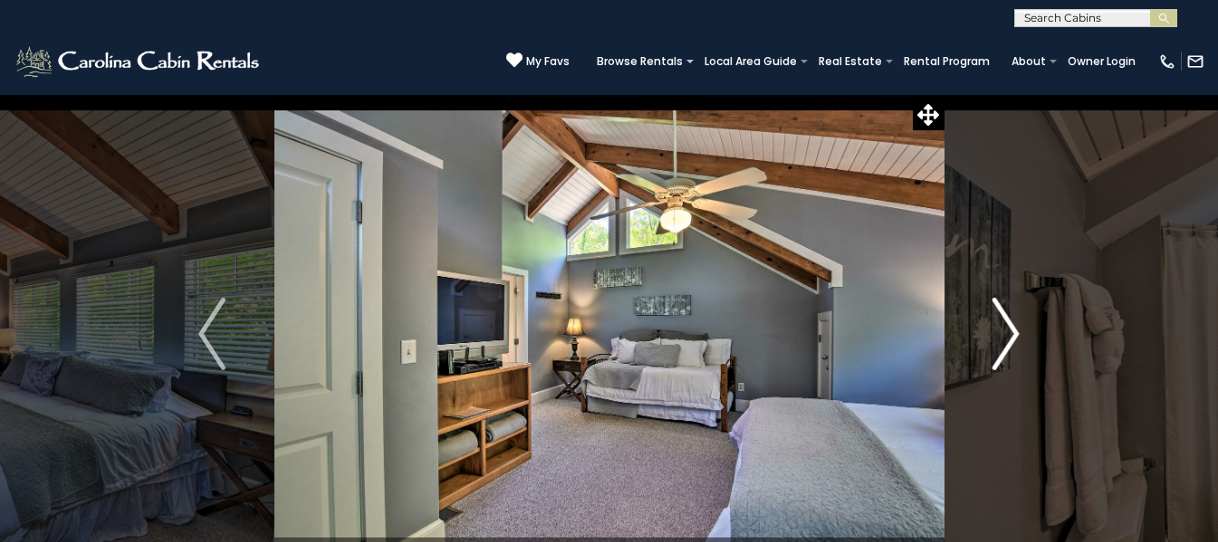
click at [1013, 341] on img "Next" at bounding box center [1006, 334] width 27 height 72
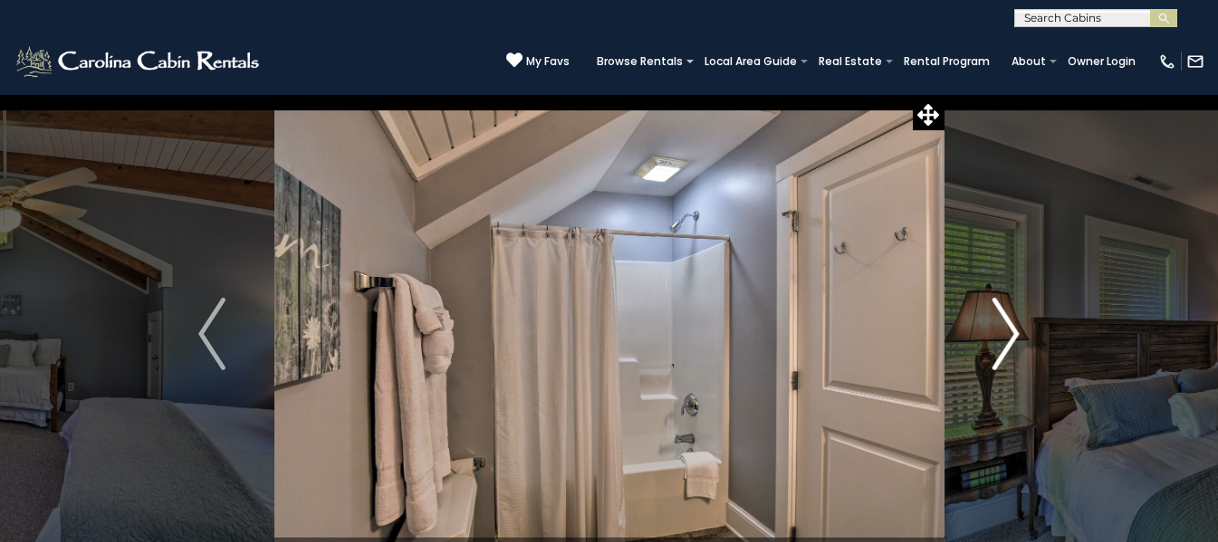
click at [1013, 341] on img "Next" at bounding box center [1006, 334] width 27 height 72
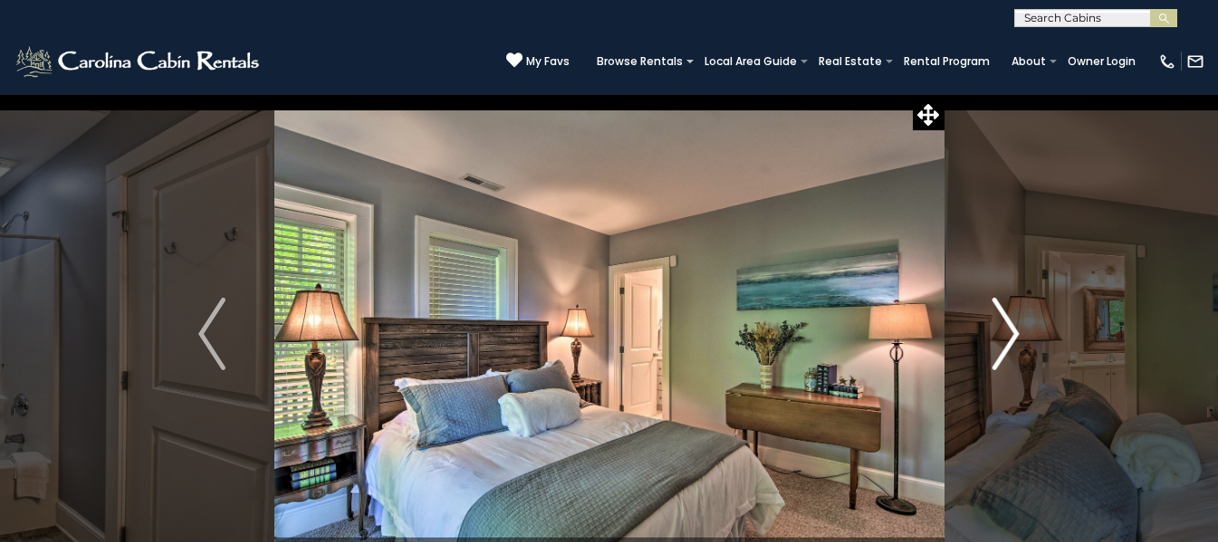
click at [1013, 341] on img "Next" at bounding box center [1006, 334] width 27 height 72
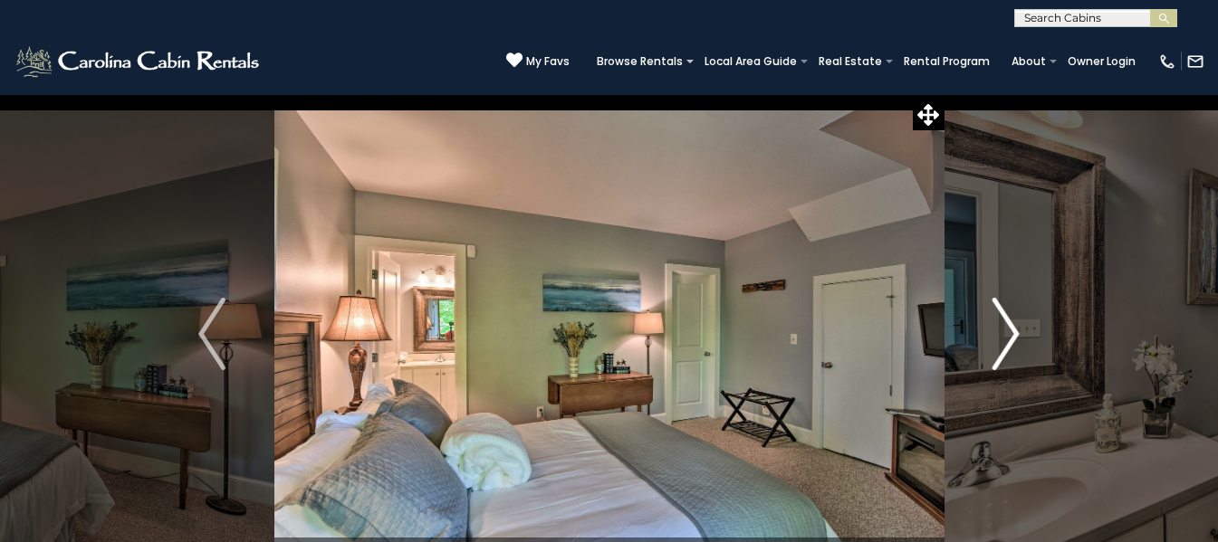
click at [1013, 341] on img "Next" at bounding box center [1006, 334] width 27 height 72
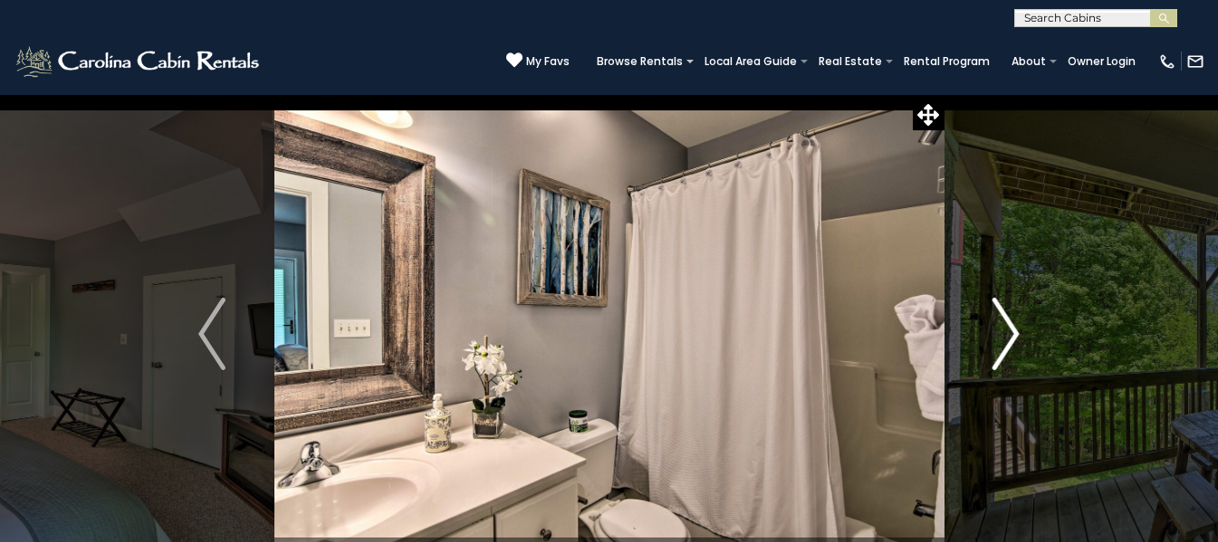
click at [1013, 341] on img "Next" at bounding box center [1006, 334] width 27 height 72
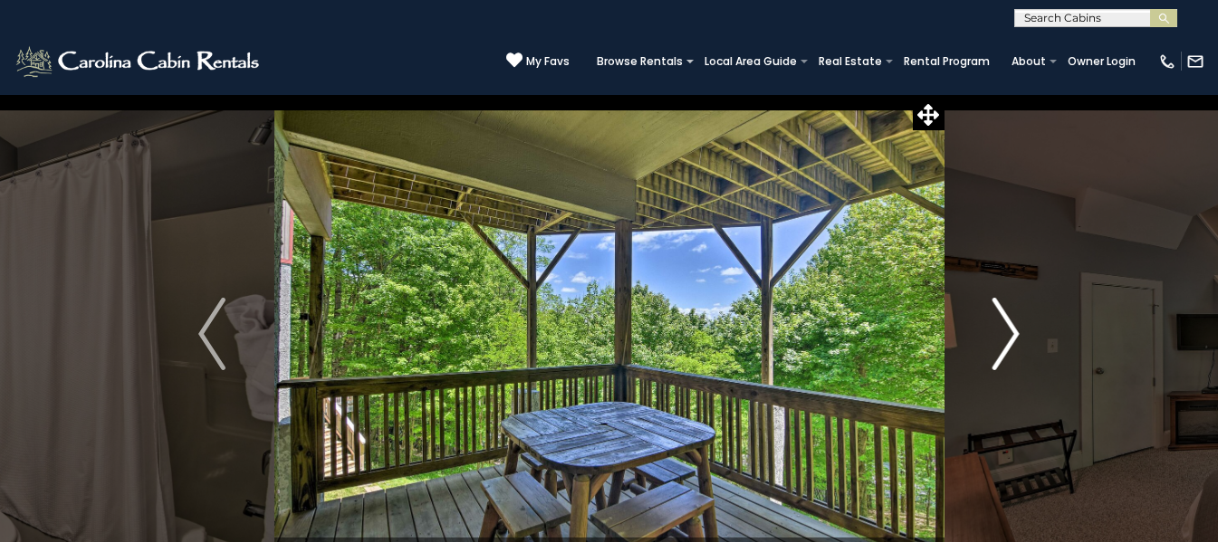
click at [1013, 341] on img "Next" at bounding box center [1006, 334] width 27 height 72
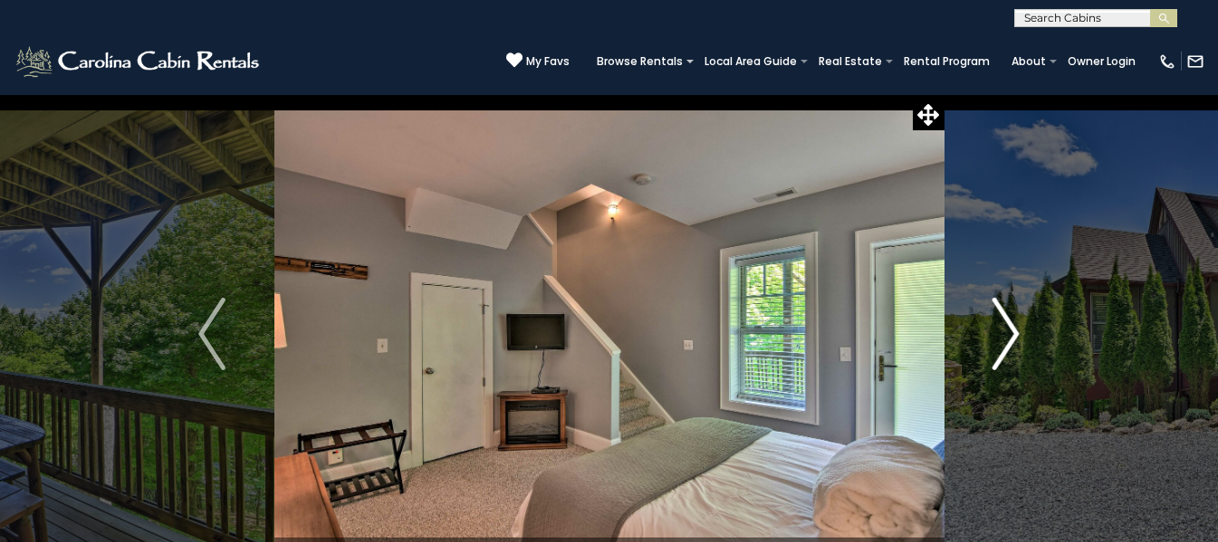
click at [1013, 341] on img "Next" at bounding box center [1006, 334] width 27 height 72
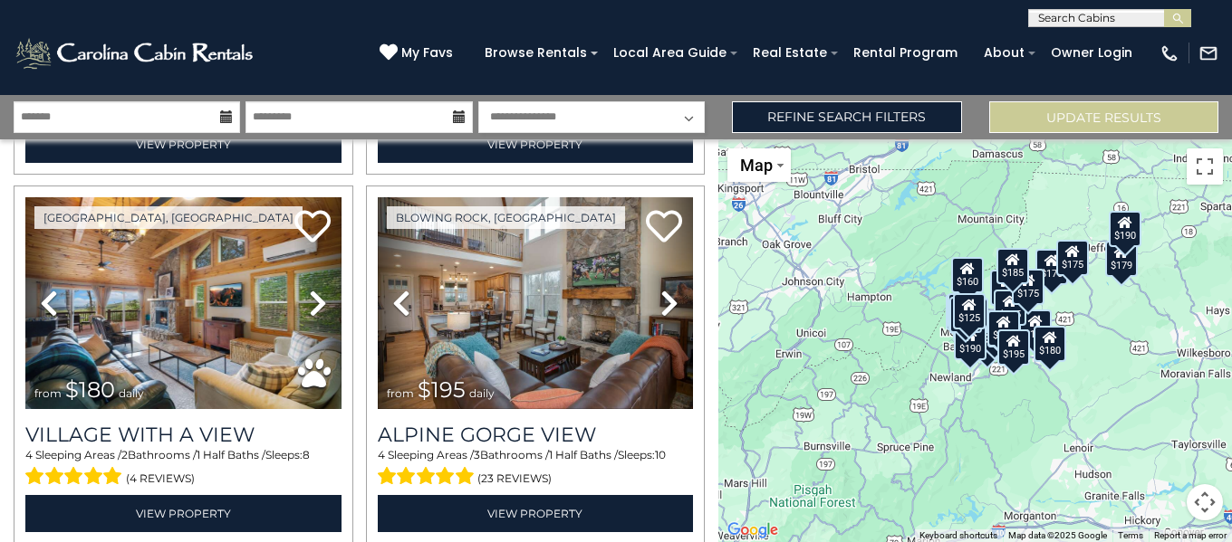
scroll to position [5252, 0]
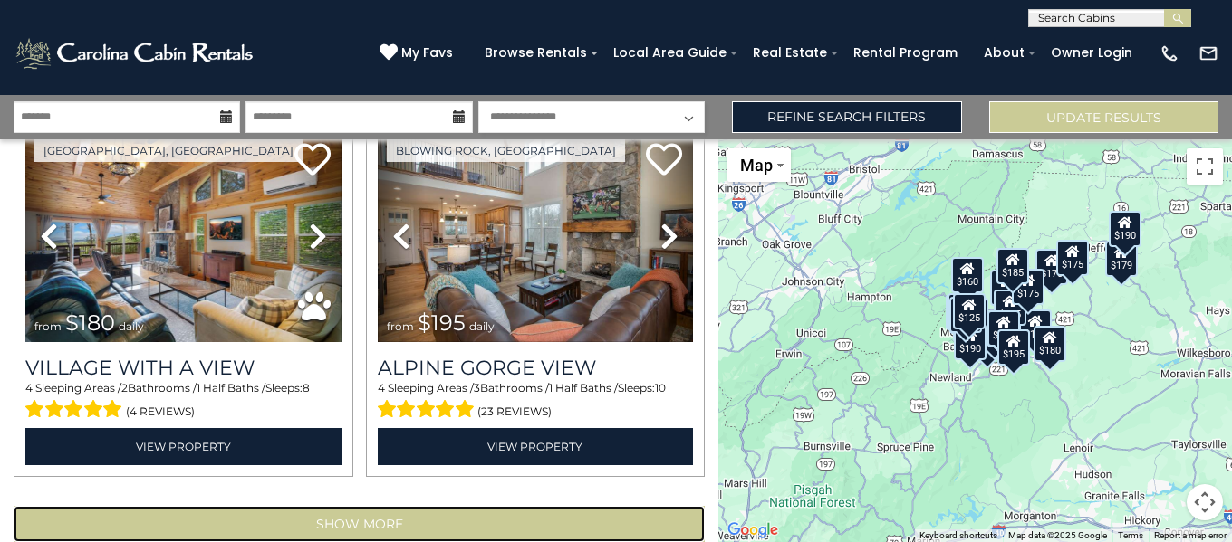
click at [568, 506] on button "Show More" at bounding box center [359, 524] width 691 height 36
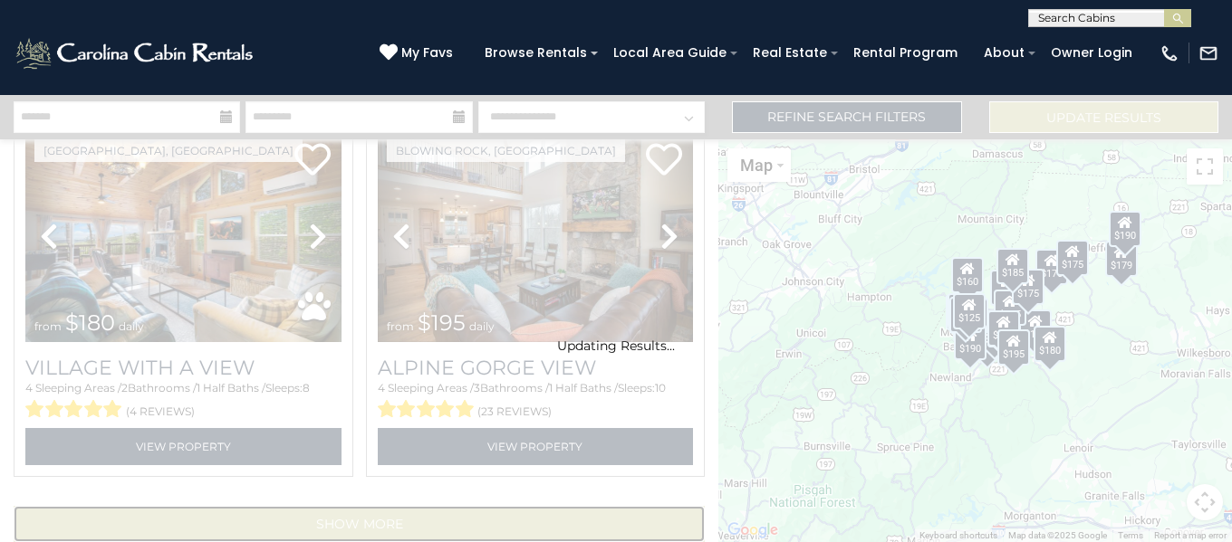
scroll to position [5224, 0]
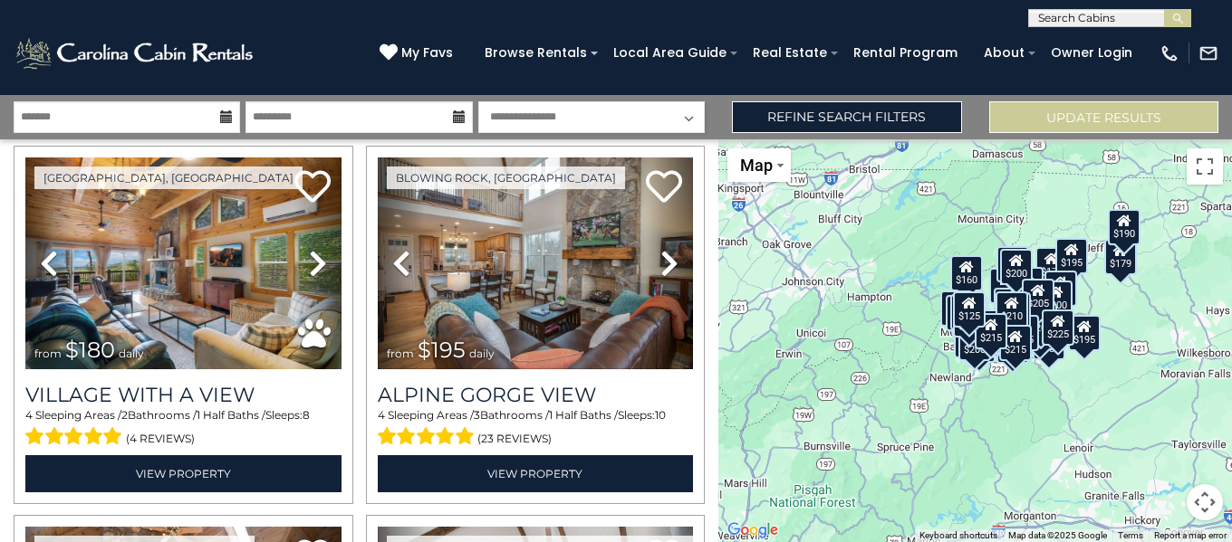
select select "**********"
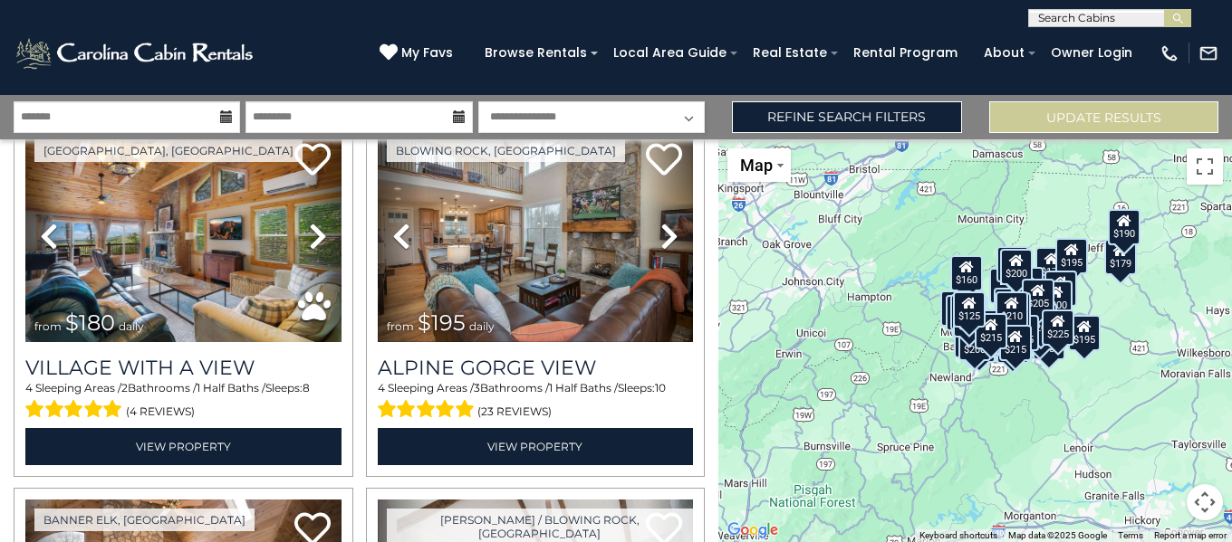
scroll to position [8583, 0]
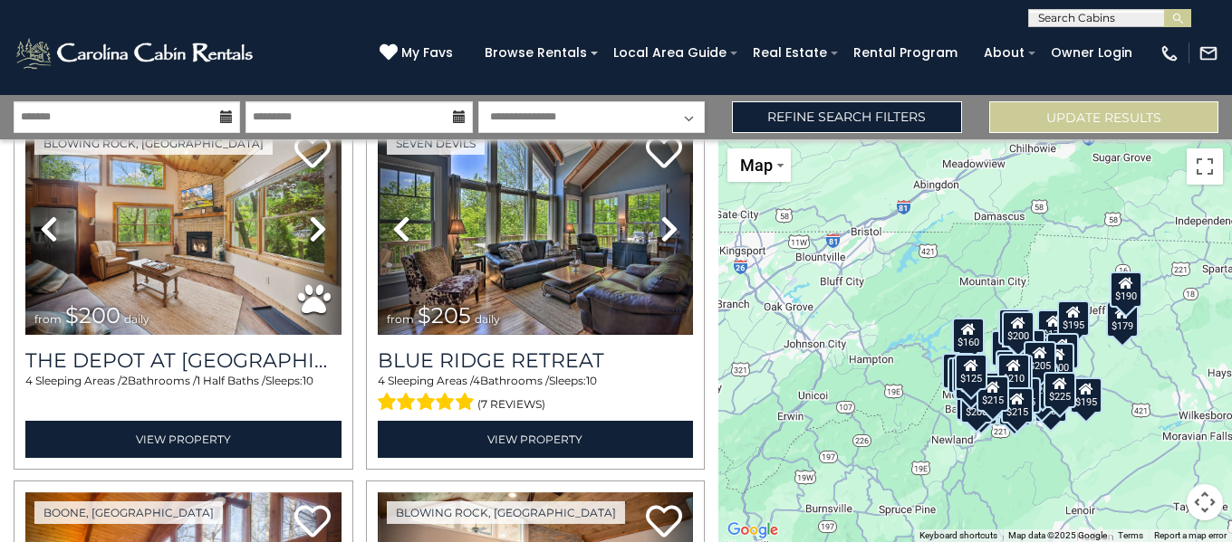
drag, startPoint x: 721, startPoint y: 460, endPoint x: 724, endPoint y: 533, distance: 73.4
click at [724, 533] on div "$120 $125 $155 $155 $155 $155 $160 $160 $160 $165 $165 $170 $175 $175 $175 $175…" at bounding box center [974, 340] width 513 height 403
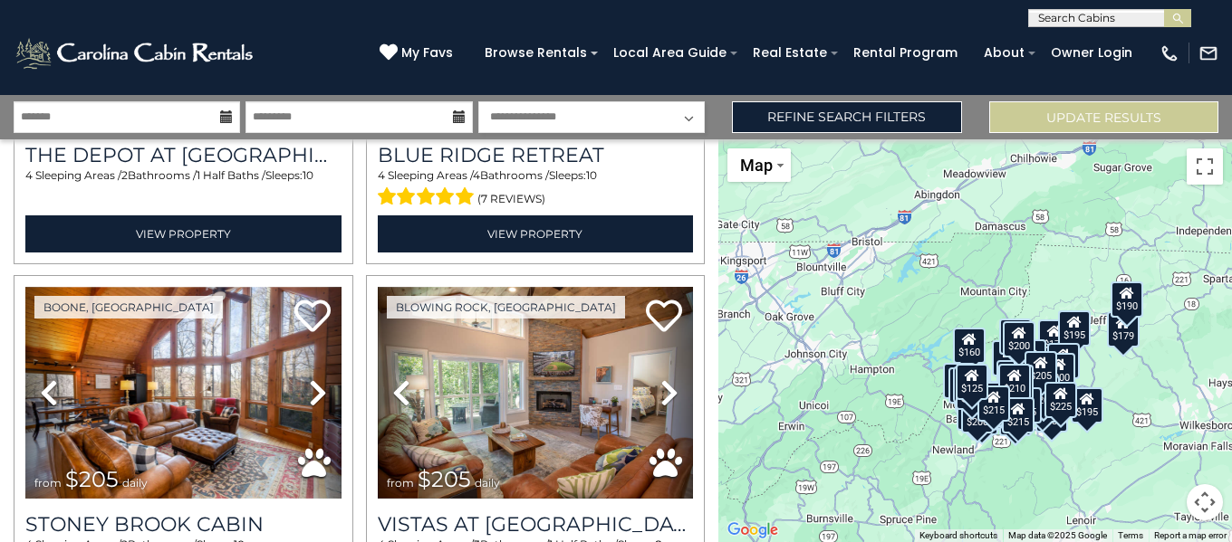
scroll to position [8814, 0]
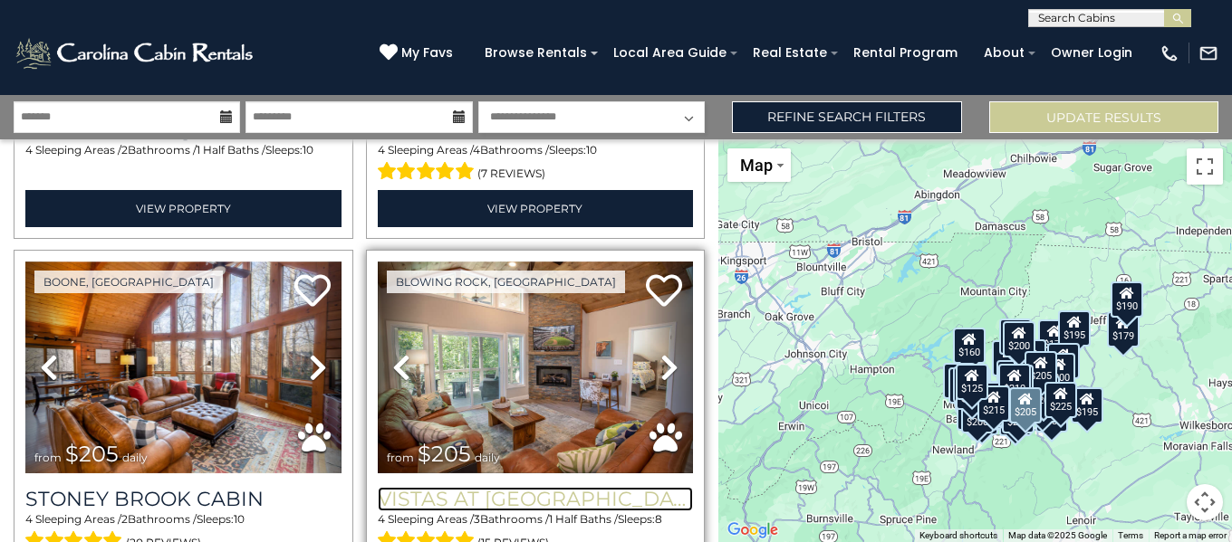
click at [551, 487] on h3 "Vistas at [GEOGRAPHIC_DATA]" at bounding box center [536, 499] width 316 height 24
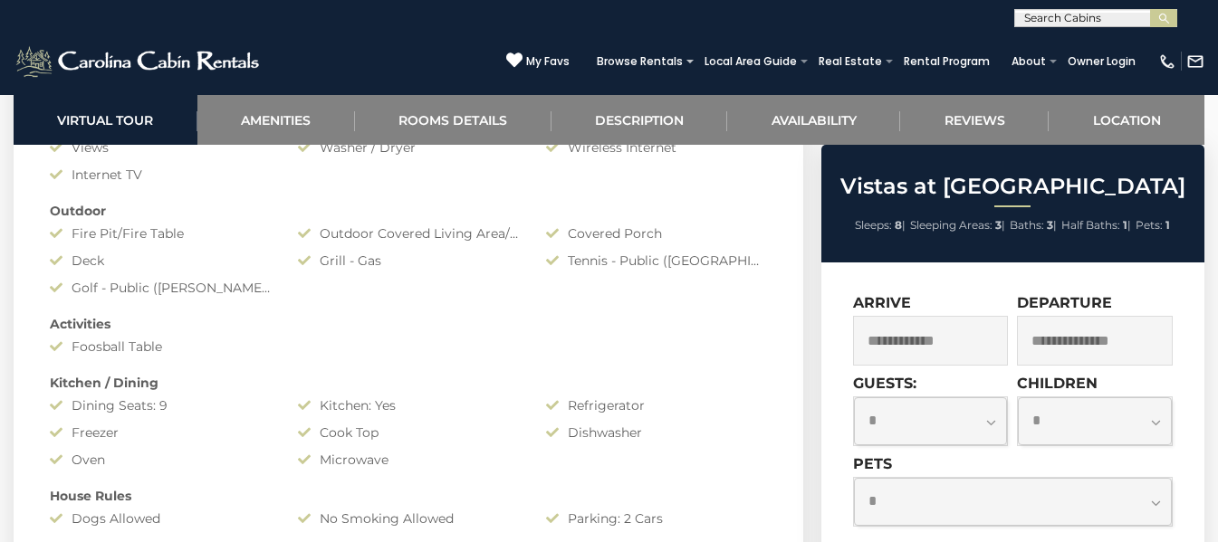
scroll to position [815, 0]
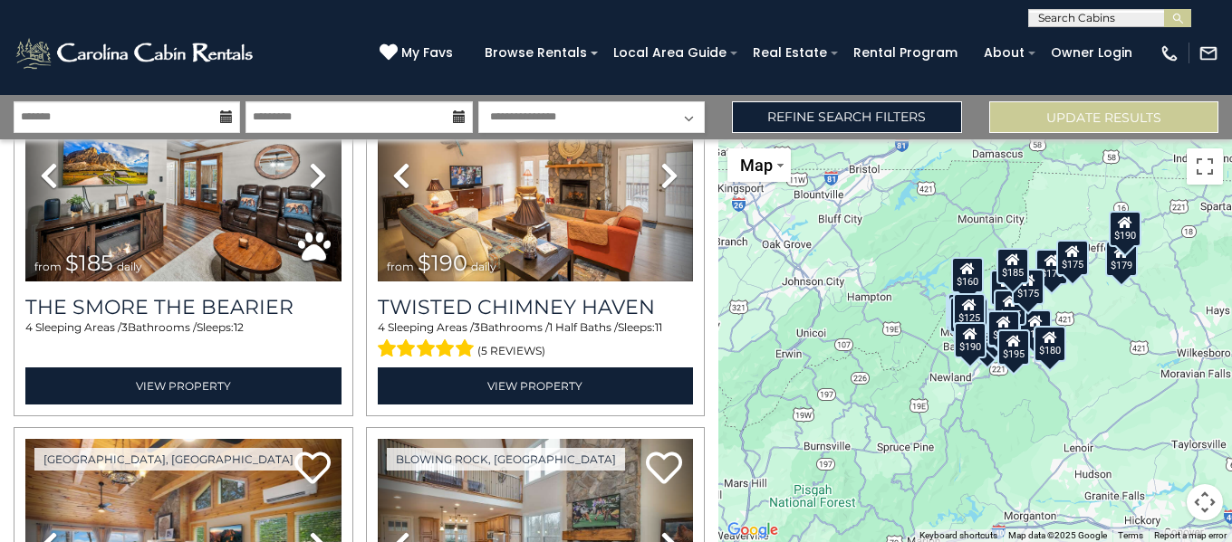
scroll to position [5252, 0]
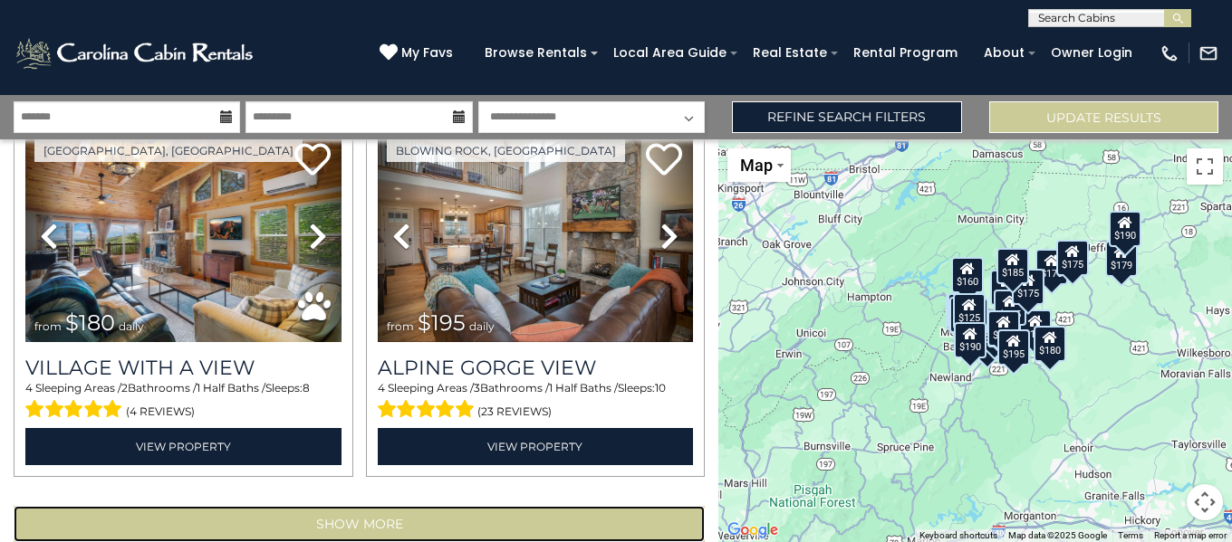
click at [488, 506] on button "Show More" at bounding box center [359, 524] width 691 height 36
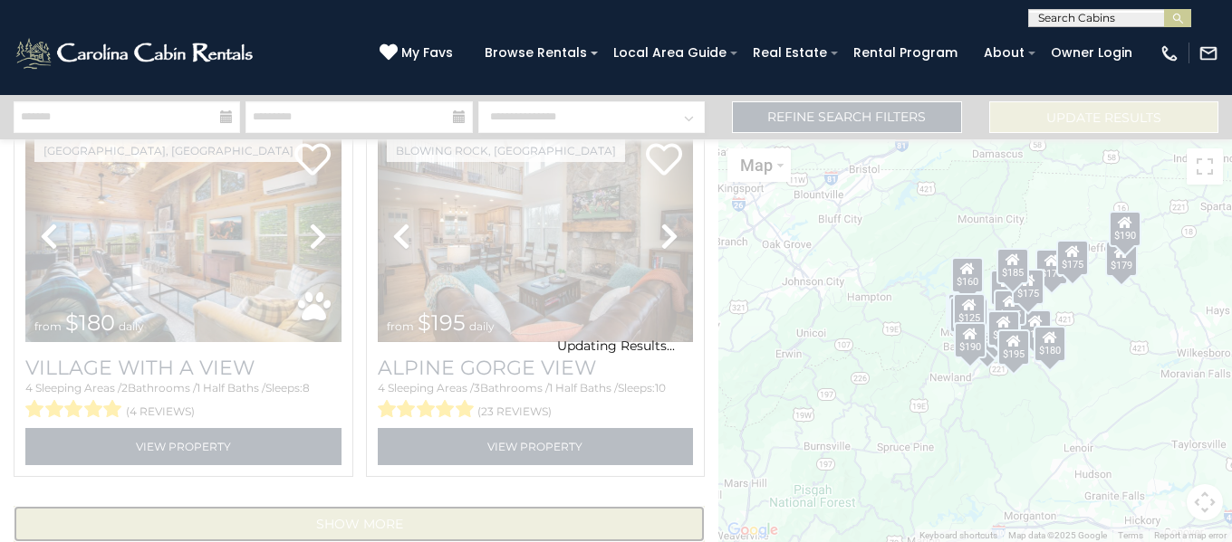
scroll to position [5224, 0]
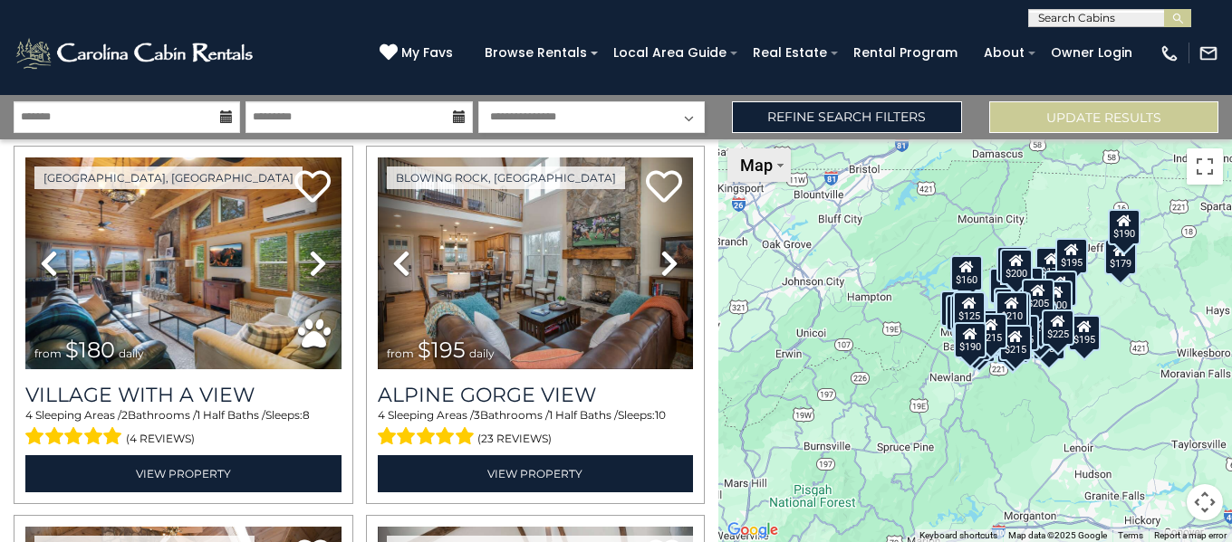
select select "**********"
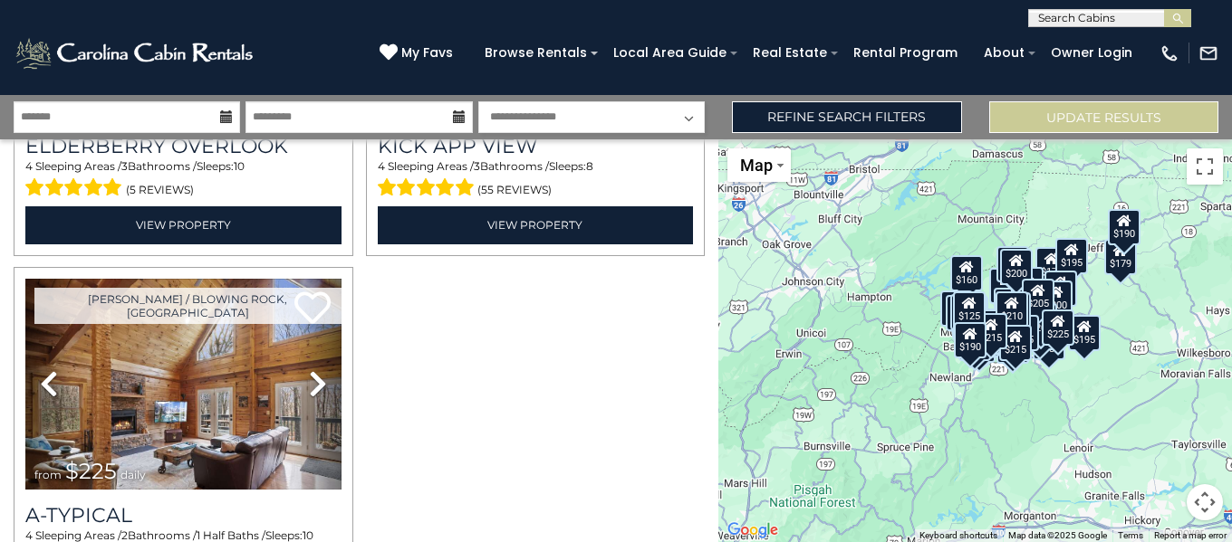
scroll to position [10249, 0]
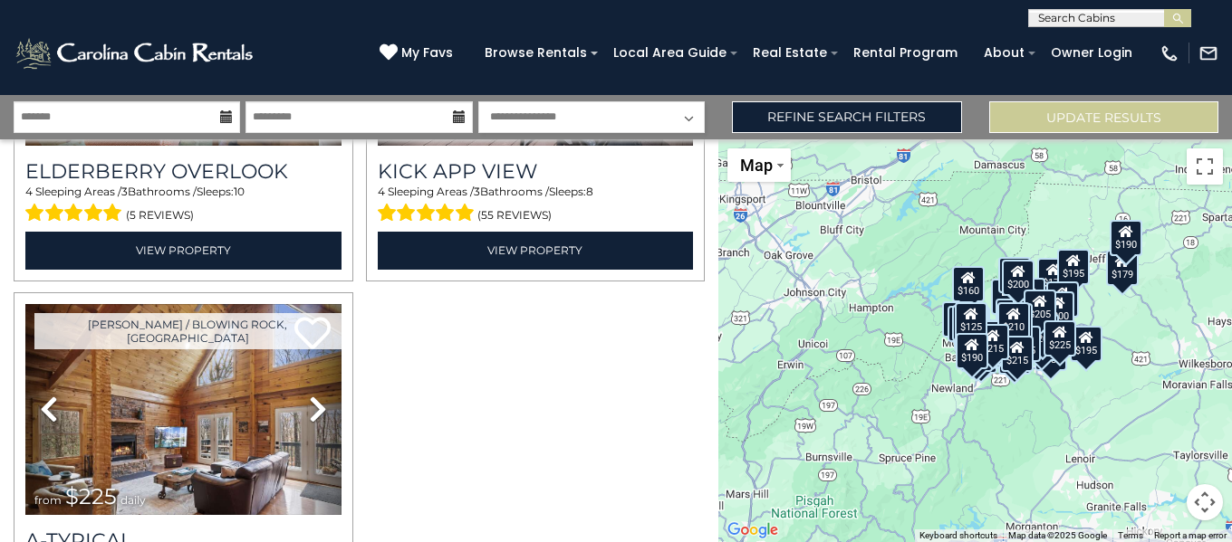
drag, startPoint x: 718, startPoint y: 518, endPoint x: 720, endPoint y: 532, distance: 13.7
click at [720, 532] on div "$120 $125 $155 $155 $155 $155 $160 $160 $160 $165 $165 $170 $175 $175 $175 $175…" at bounding box center [974, 340] width 513 height 403
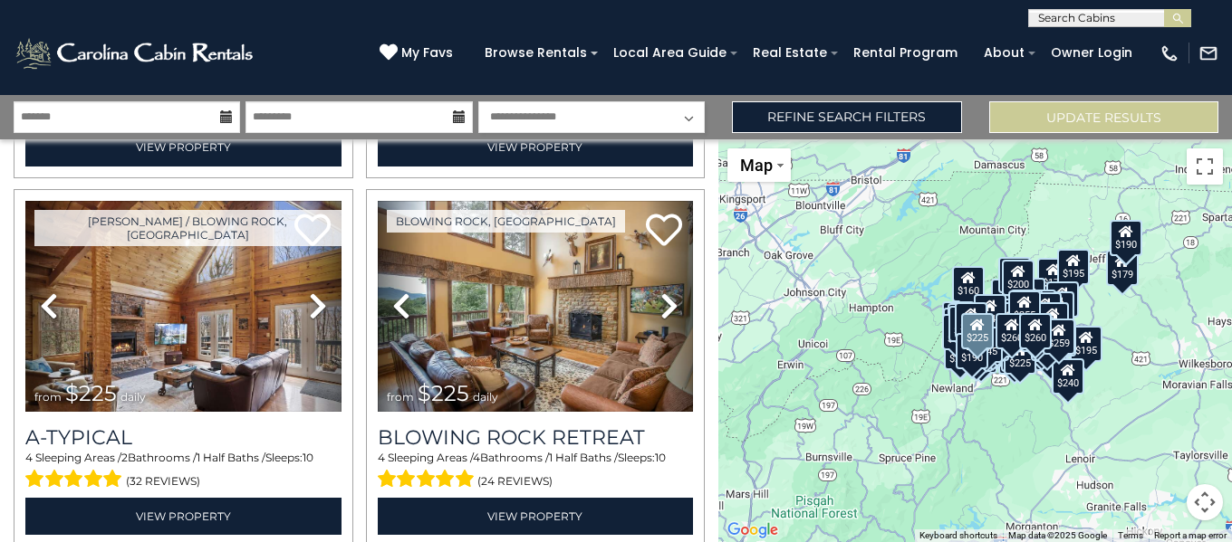
scroll to position [10380, 0]
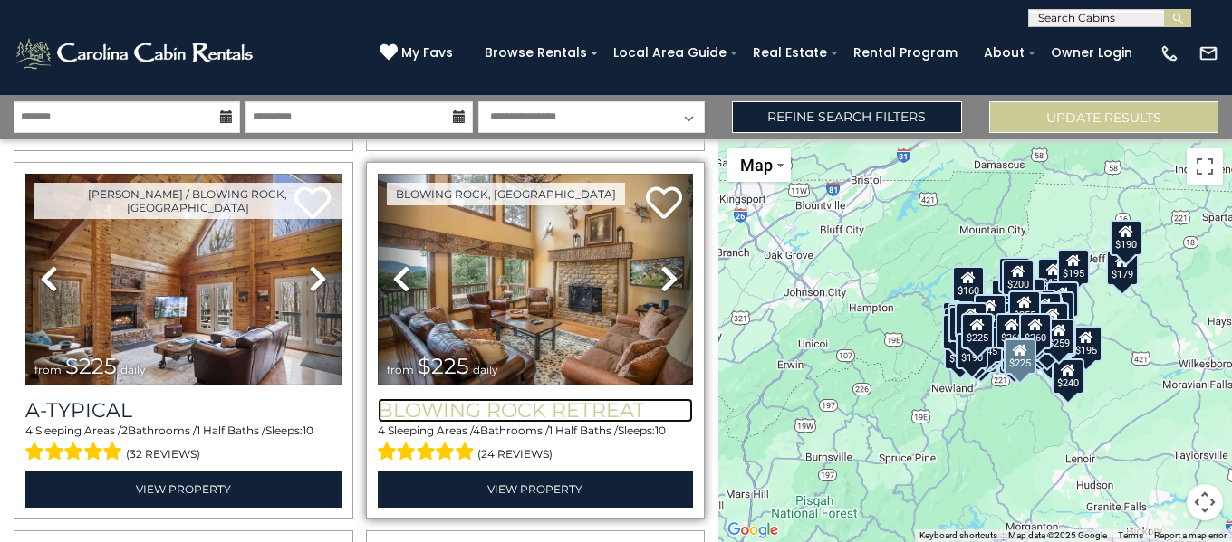
click at [589, 398] on h3 "Blowing Rock Retreat" at bounding box center [536, 410] width 316 height 24
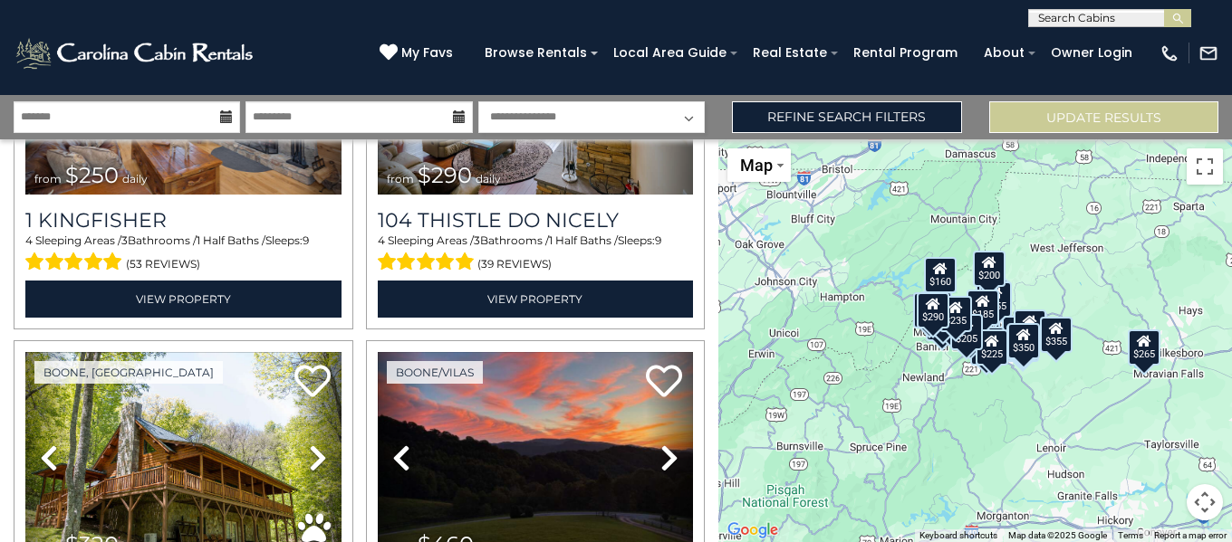
scroll to position [242, 0]
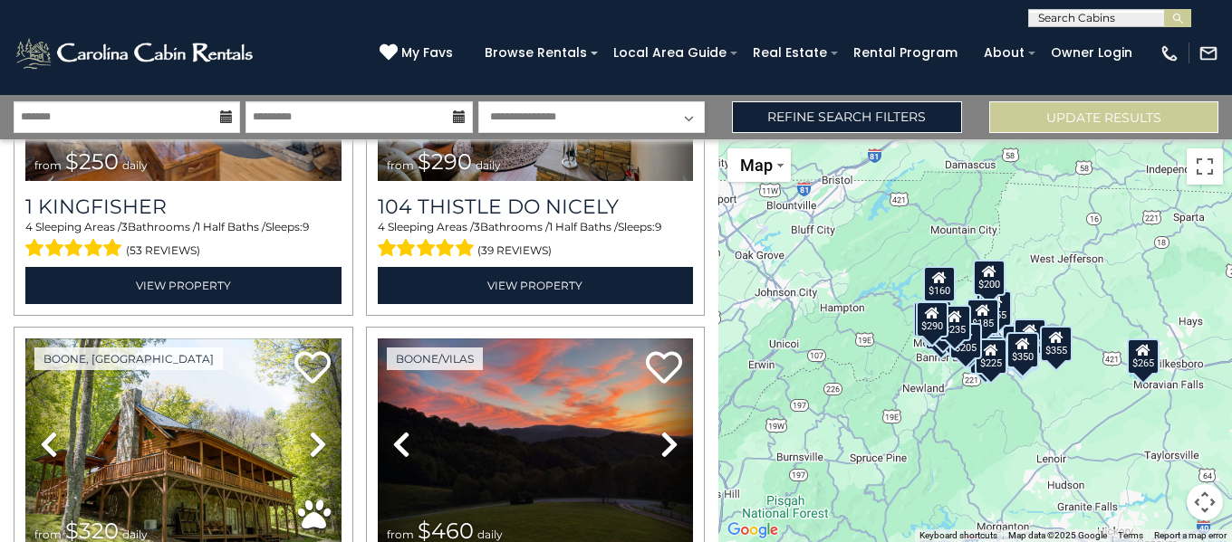
drag, startPoint x: 721, startPoint y: 187, endPoint x: 721, endPoint y: 201, distance: 13.6
click at [721, 201] on div "$250 $290 $320 $460 $160 $260 $225 $255 $215 $195 $180 $199 $155 $440 $160 $200…" at bounding box center [974, 340] width 513 height 403
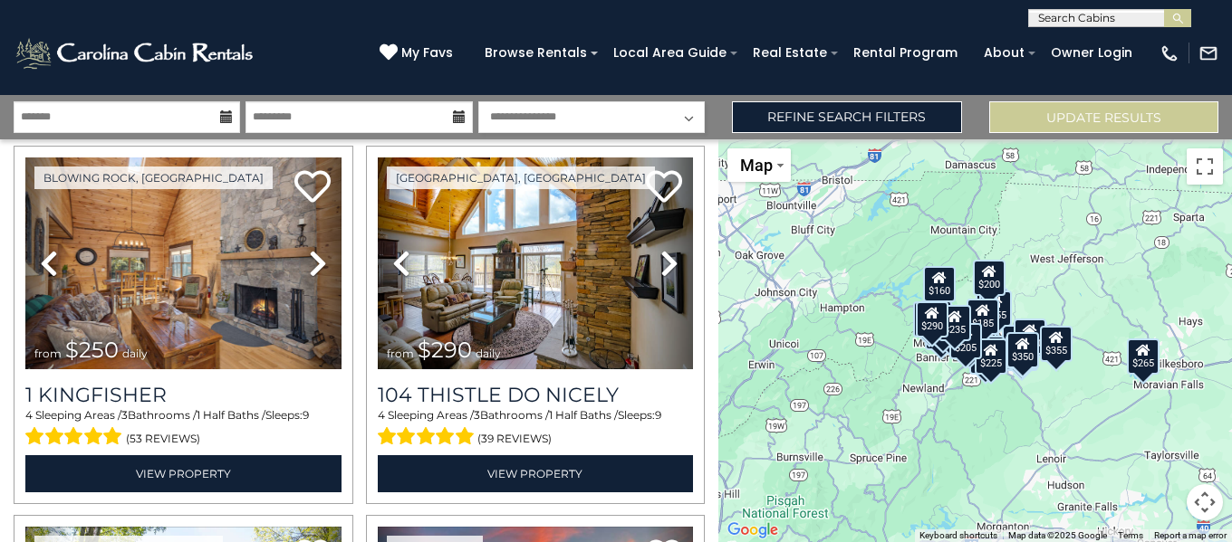
scroll to position [0, 0]
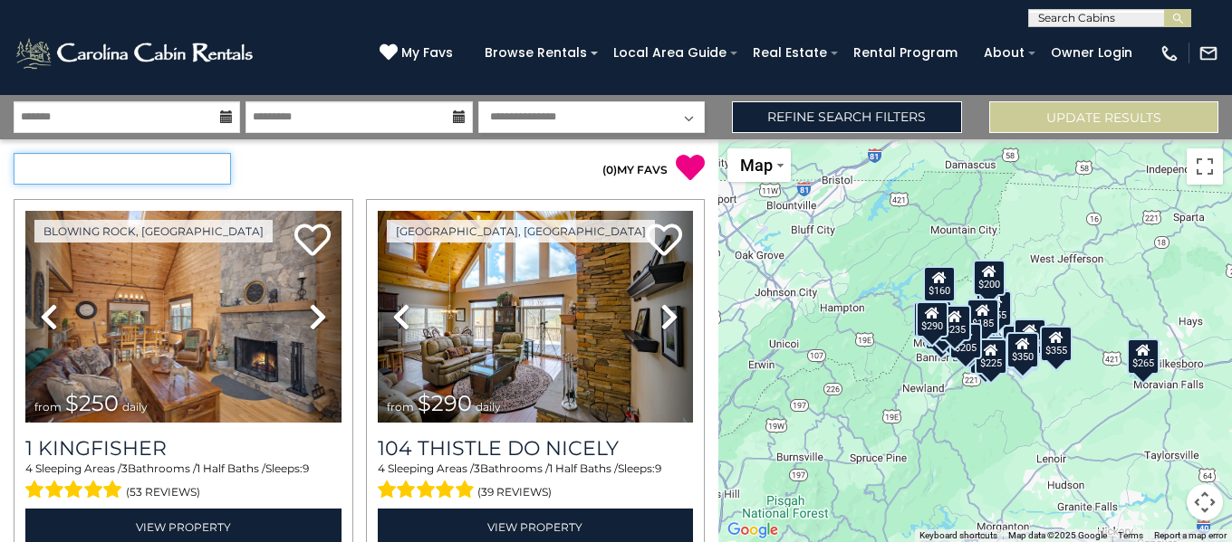
click at [214, 168] on select "**********" at bounding box center [122, 169] width 217 height 32
click at [14, 153] on select "**********" at bounding box center [122, 169] width 217 height 32
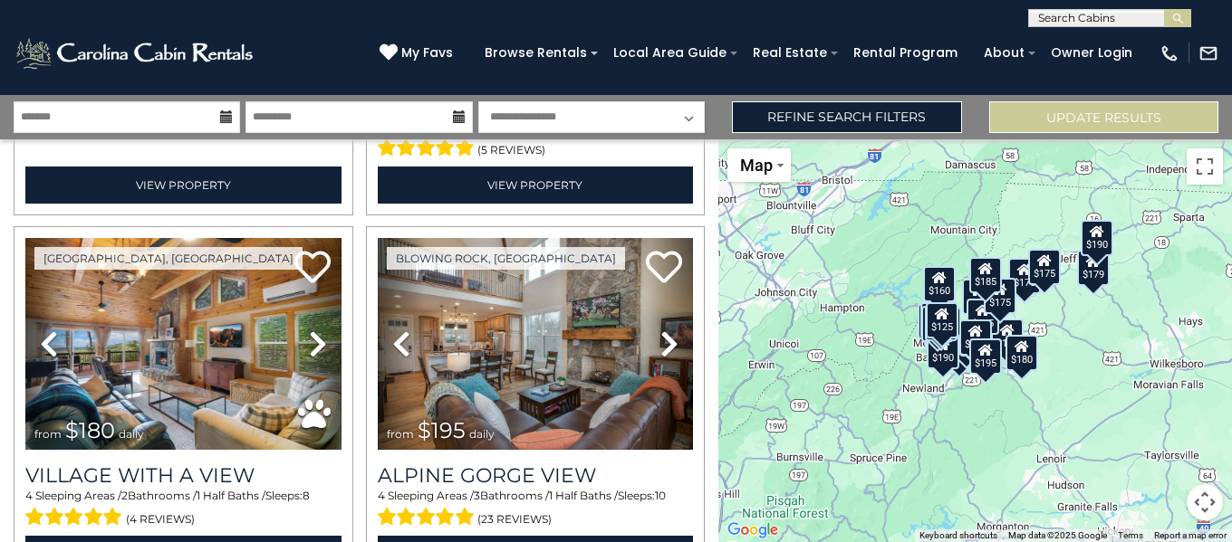
scroll to position [5252, 0]
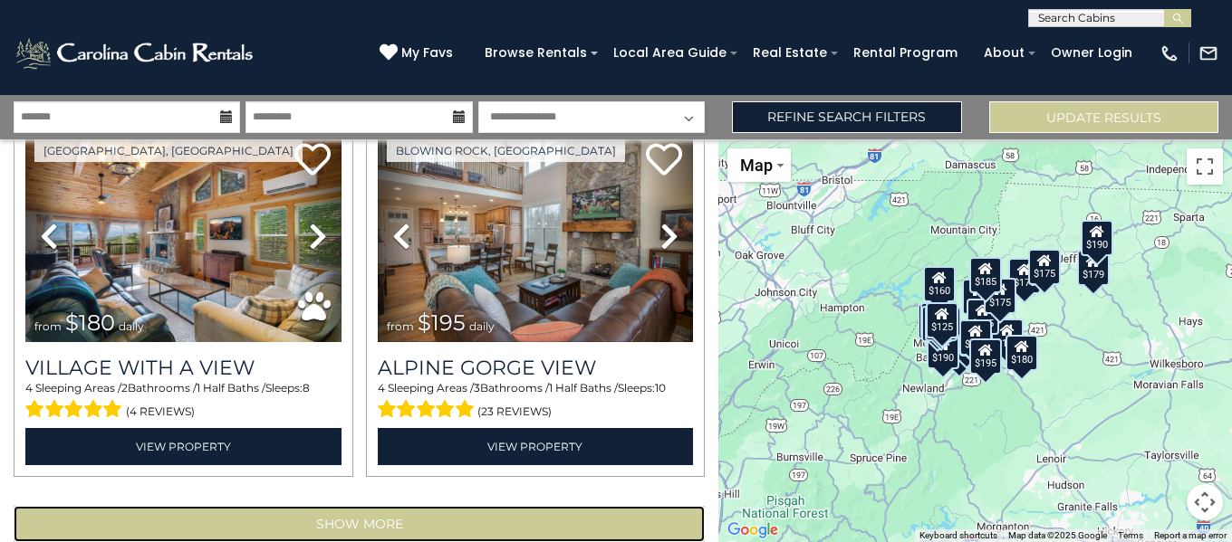
click at [583, 506] on button "Show More" at bounding box center [359, 524] width 691 height 36
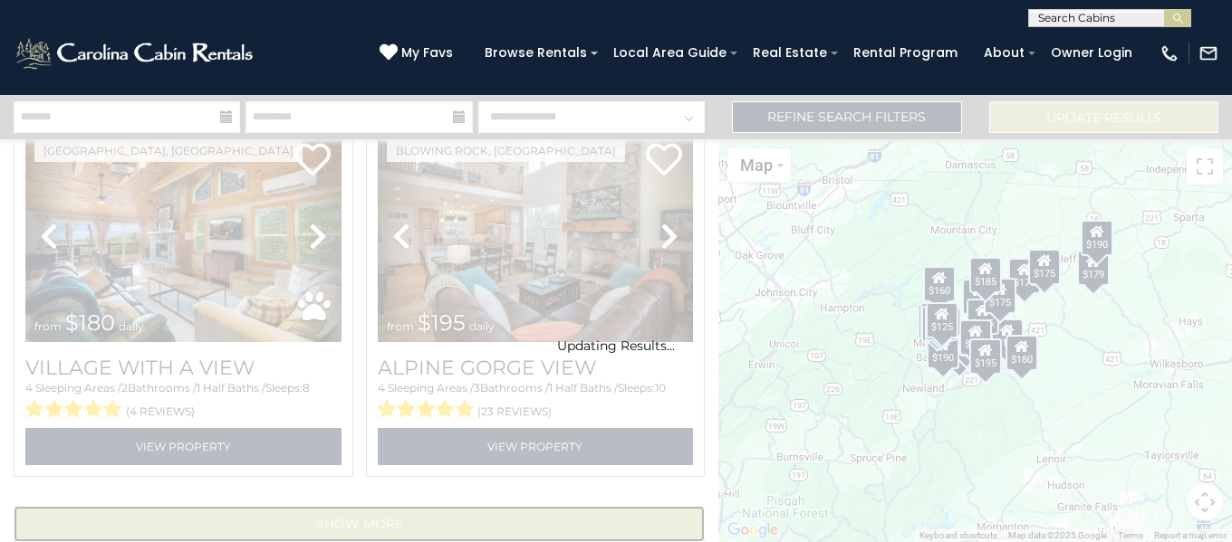
scroll to position [5224, 0]
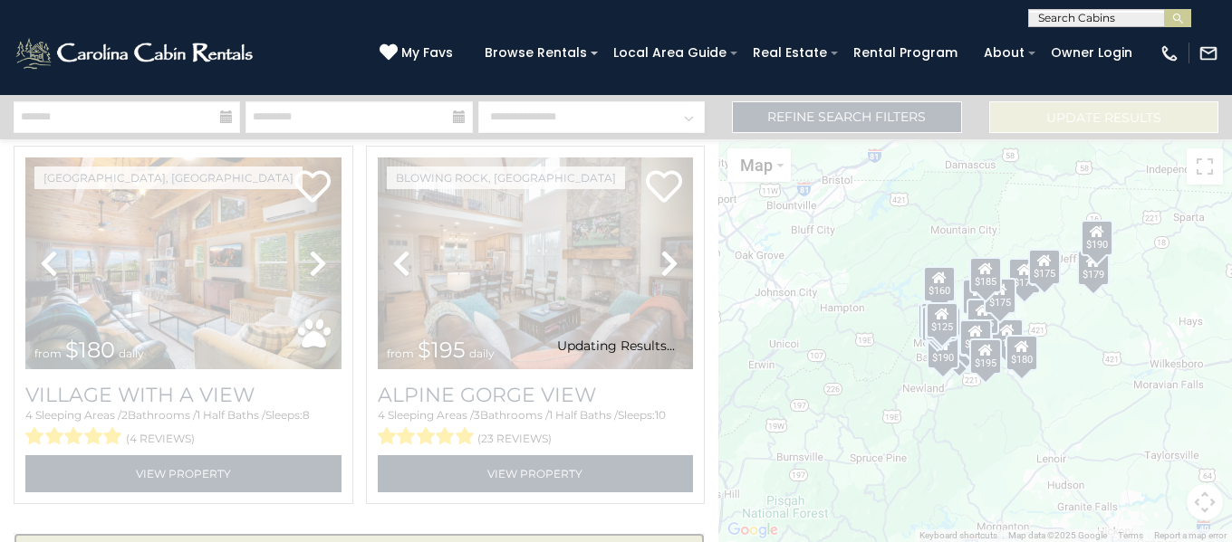
select select "**********"
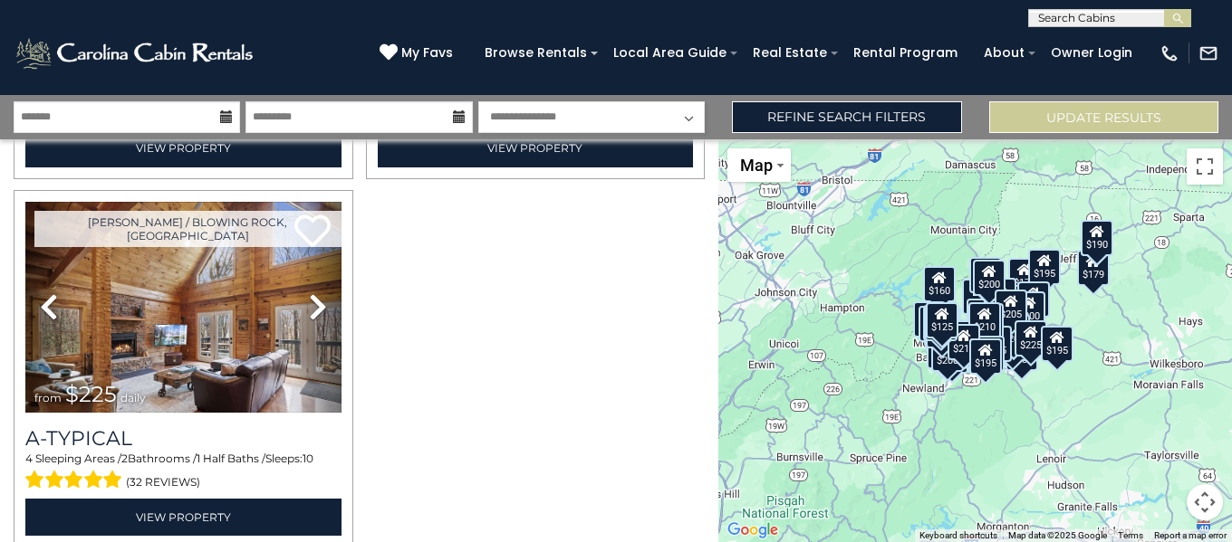
scroll to position [10377, 0]
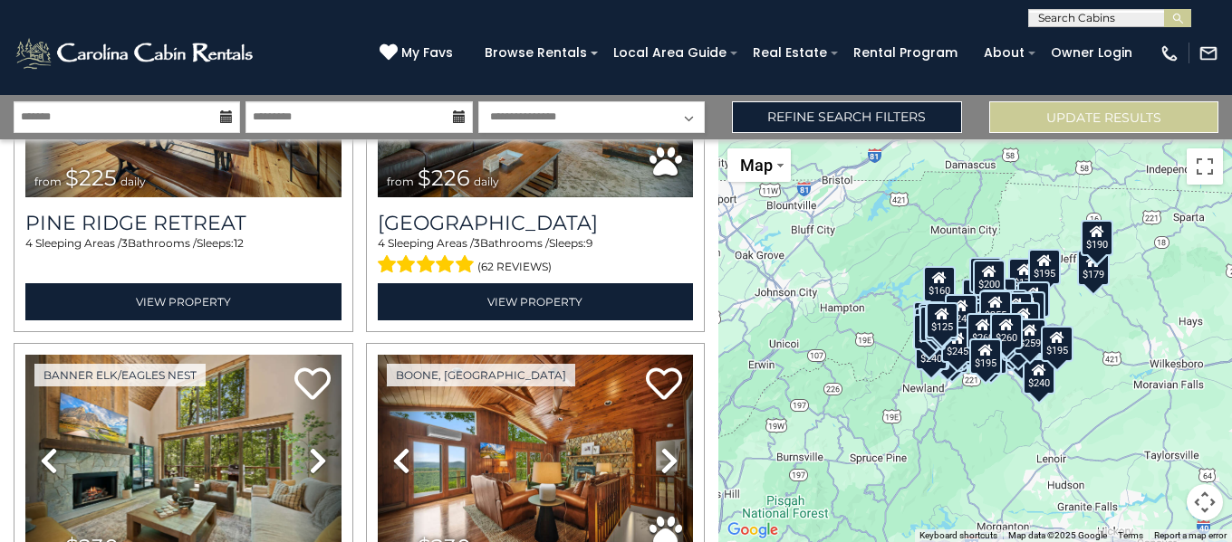
scroll to position [11384, 0]
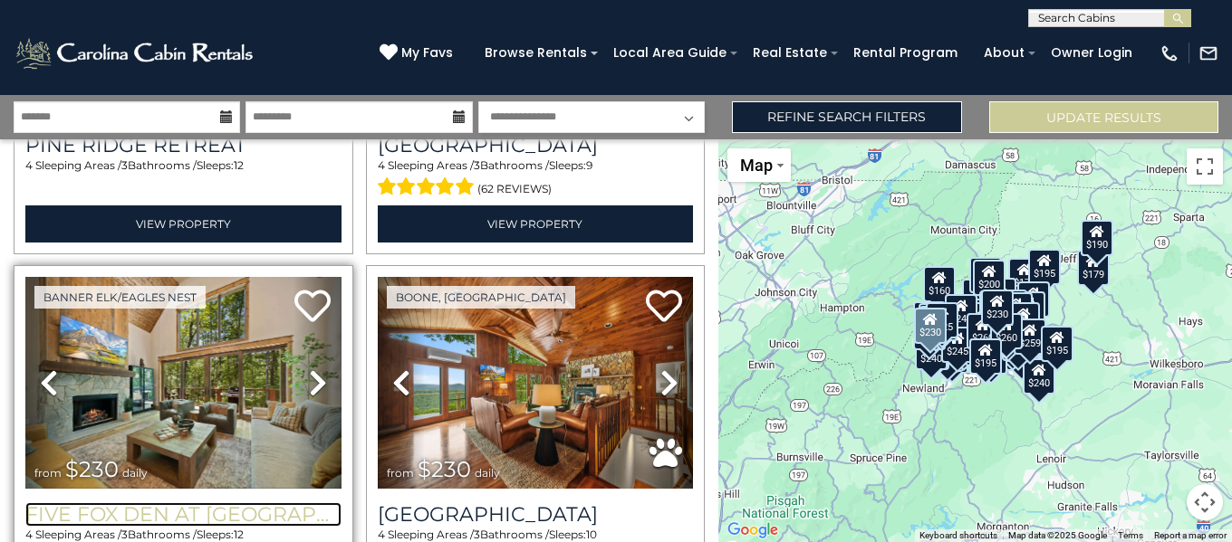
click at [177, 503] on h3 "Five Fox Den at Eagles Nest" at bounding box center [183, 515] width 316 height 24
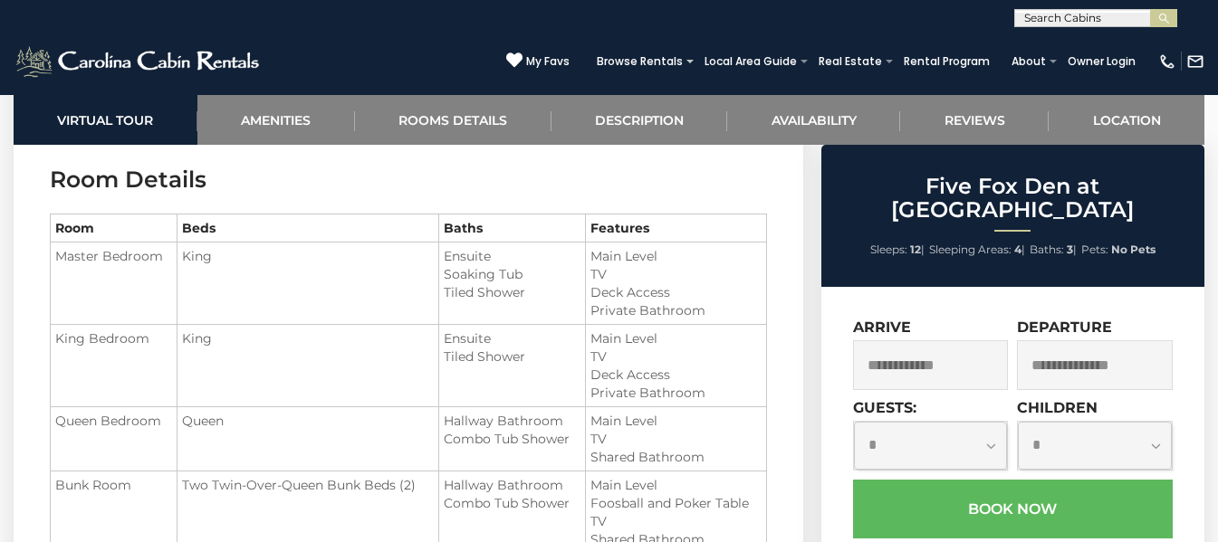
scroll to position [2137, 0]
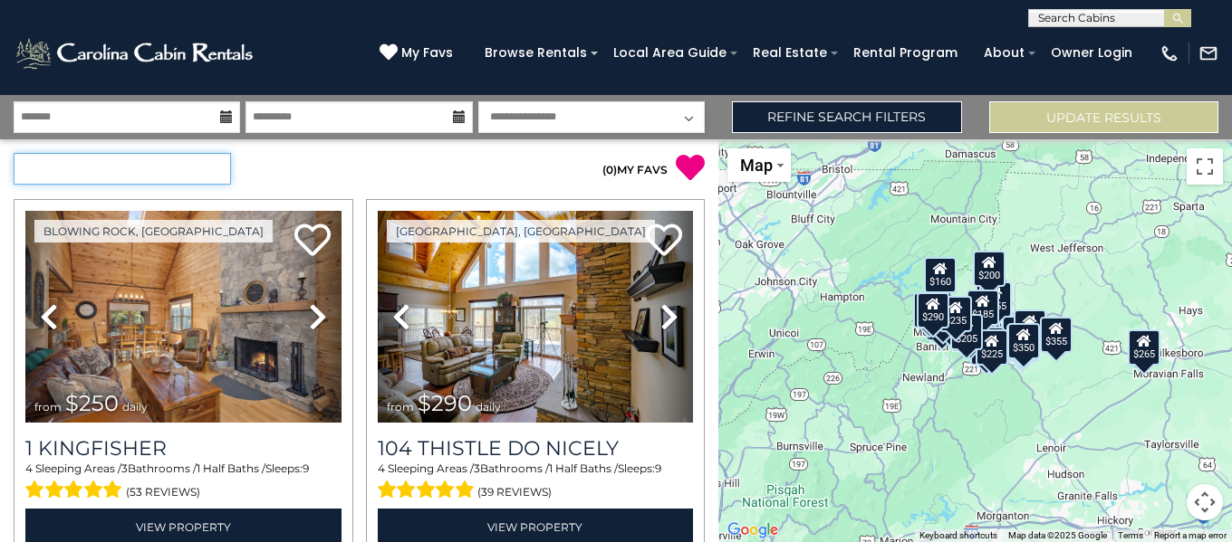
click at [230, 166] on select "**********" at bounding box center [122, 169] width 217 height 32
click at [14, 153] on select "**********" at bounding box center [122, 169] width 217 height 32
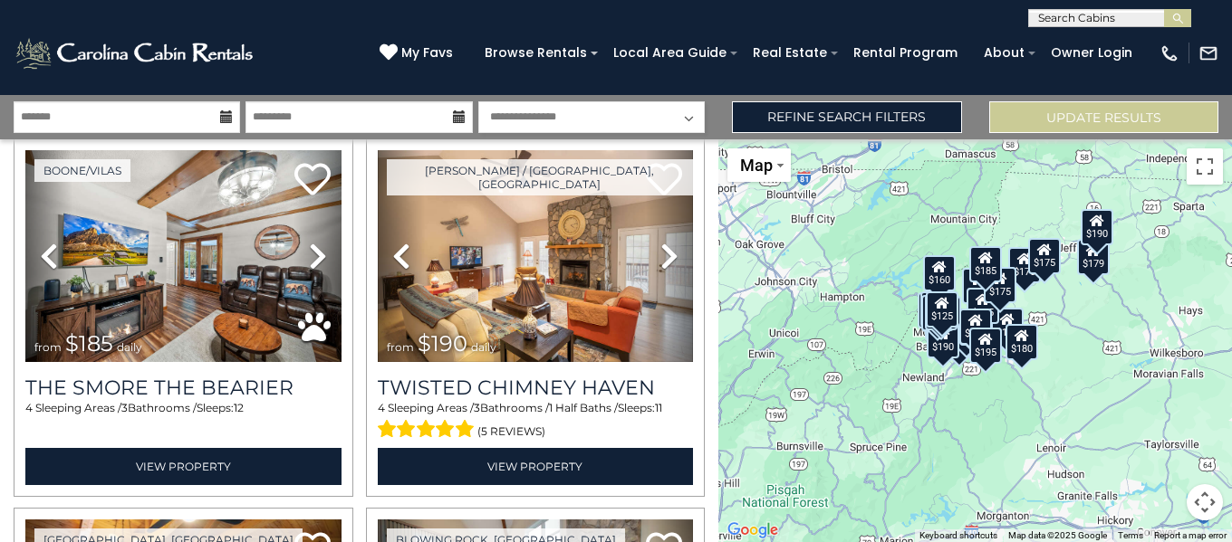
scroll to position [5252, 0]
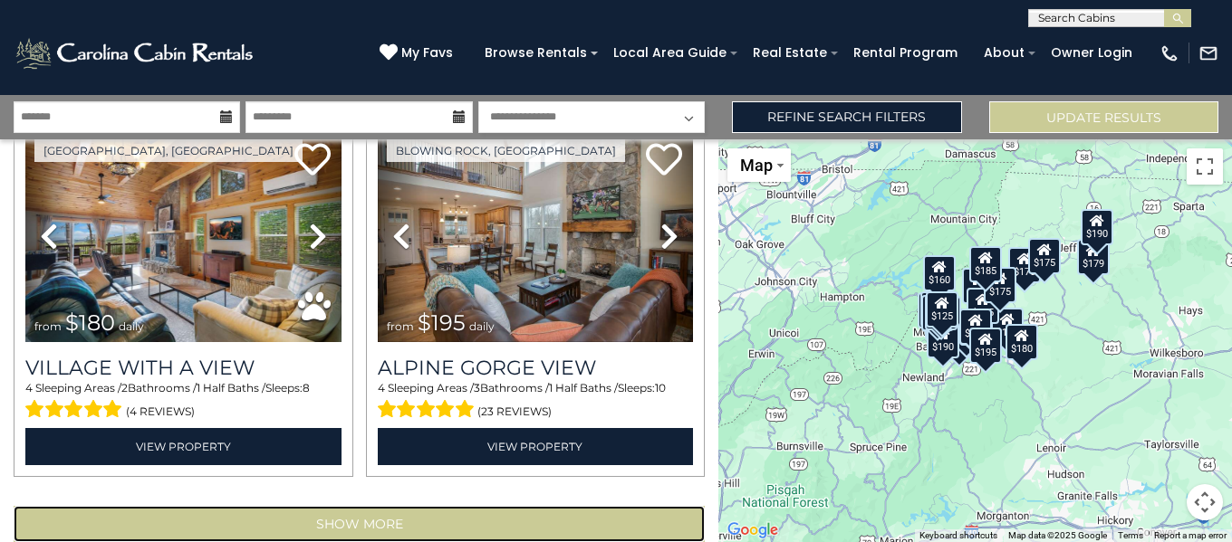
click at [528, 506] on button "Show More" at bounding box center [359, 524] width 691 height 36
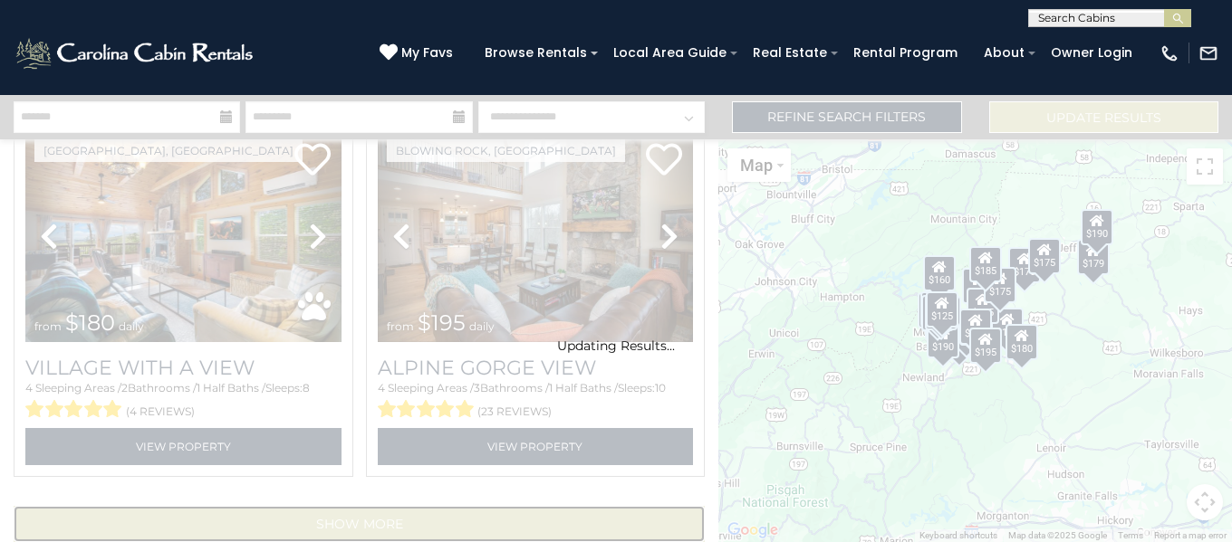
scroll to position [5224, 0]
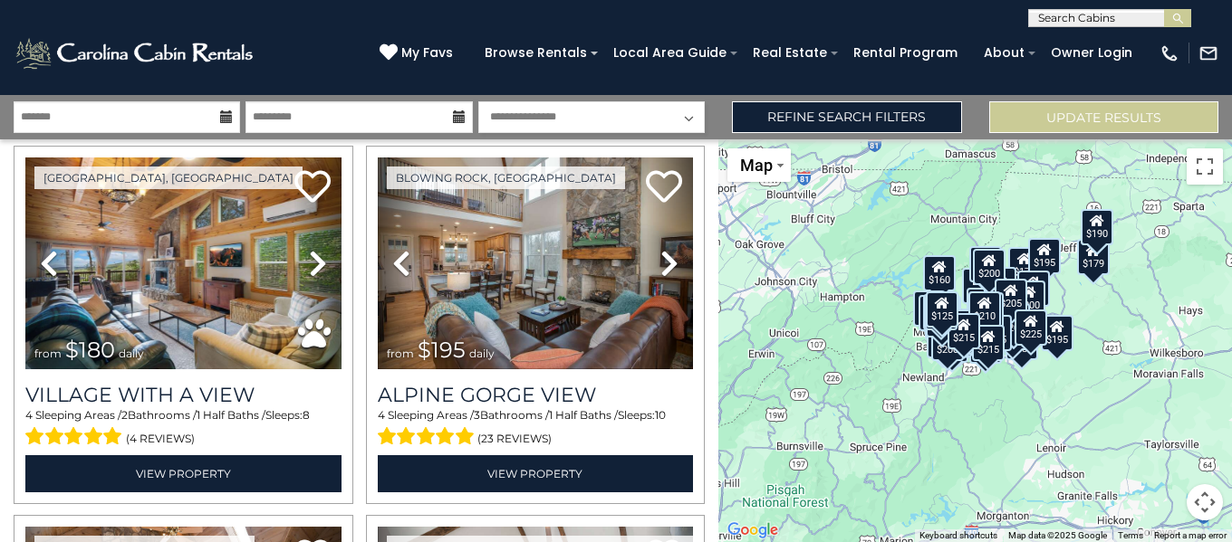
select select "**********"
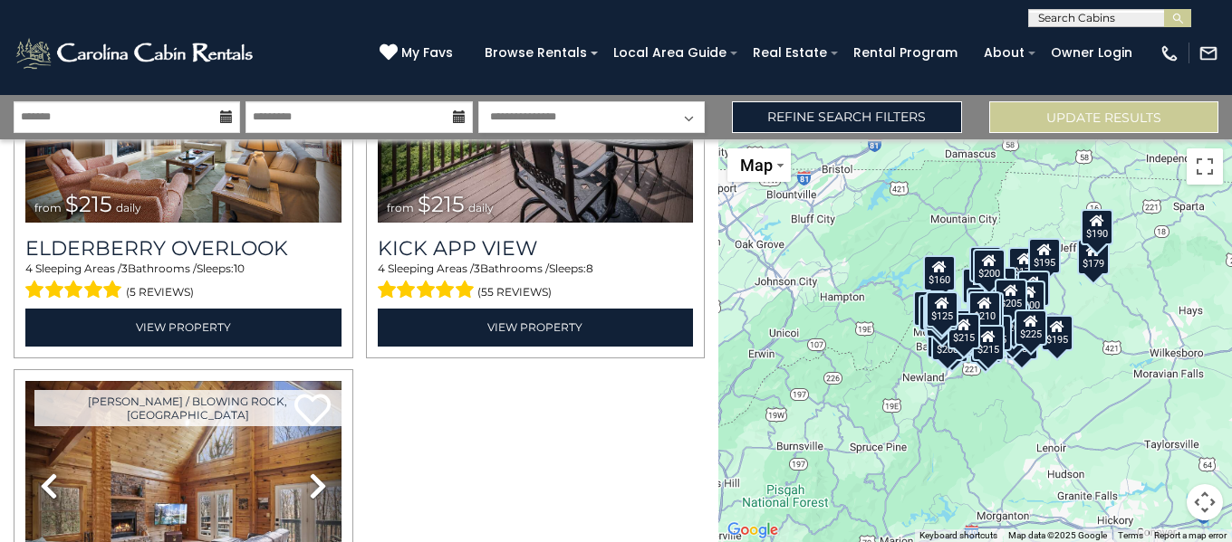
scroll to position [10380, 0]
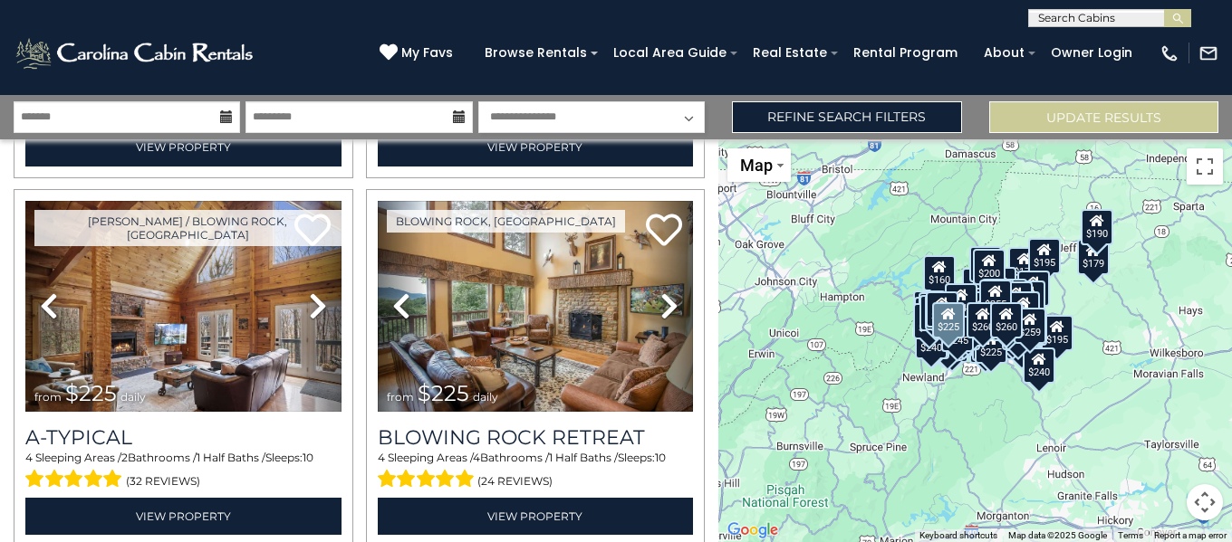
scroll to position [10380, 0]
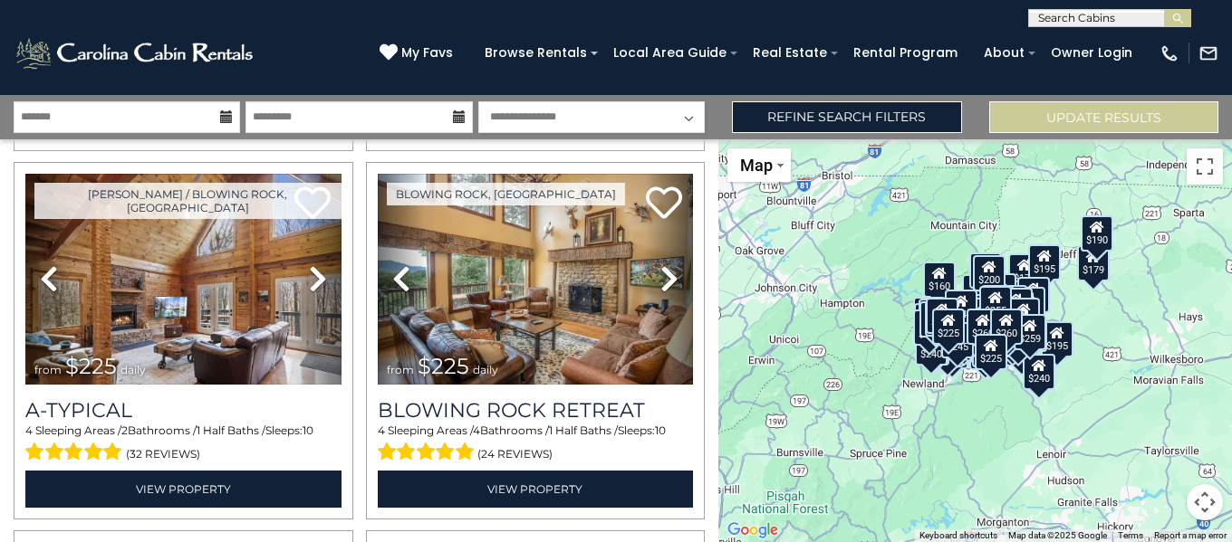
click at [718, 411] on div "$120 $125 $155 $155 $155 $155 $160 $160 $160 $165 $165 $170 $175 $175 $175 $175…" at bounding box center [974, 340] width 513 height 403
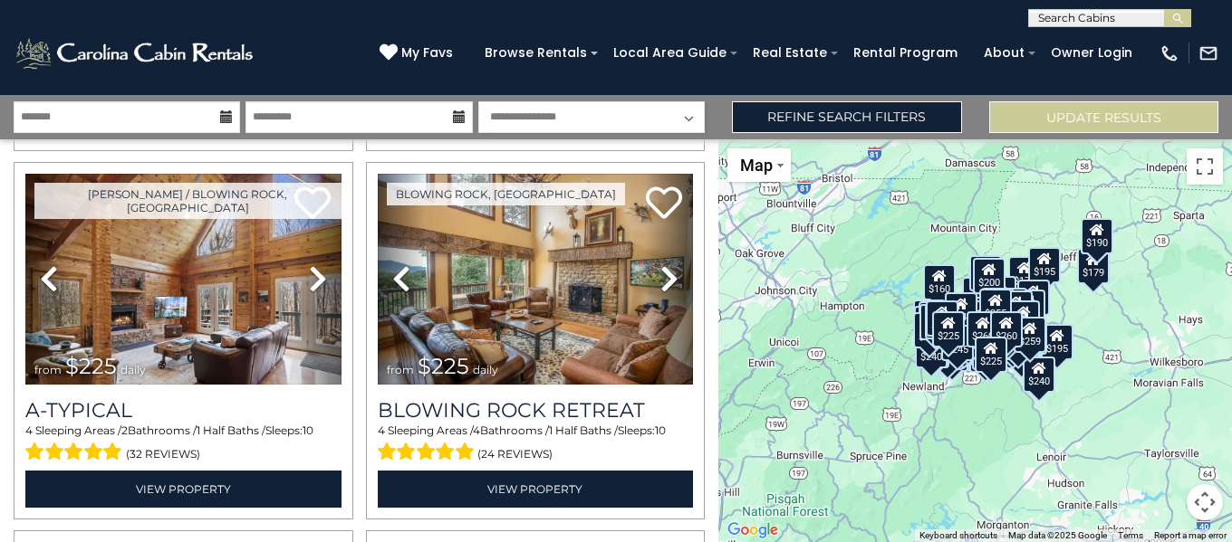
click at [718, 407] on div "$120 $125 $155 $155 $155 $155 $160 $160 $160 $165 $165 $170 $175 $175 $175 $175…" at bounding box center [974, 340] width 513 height 403
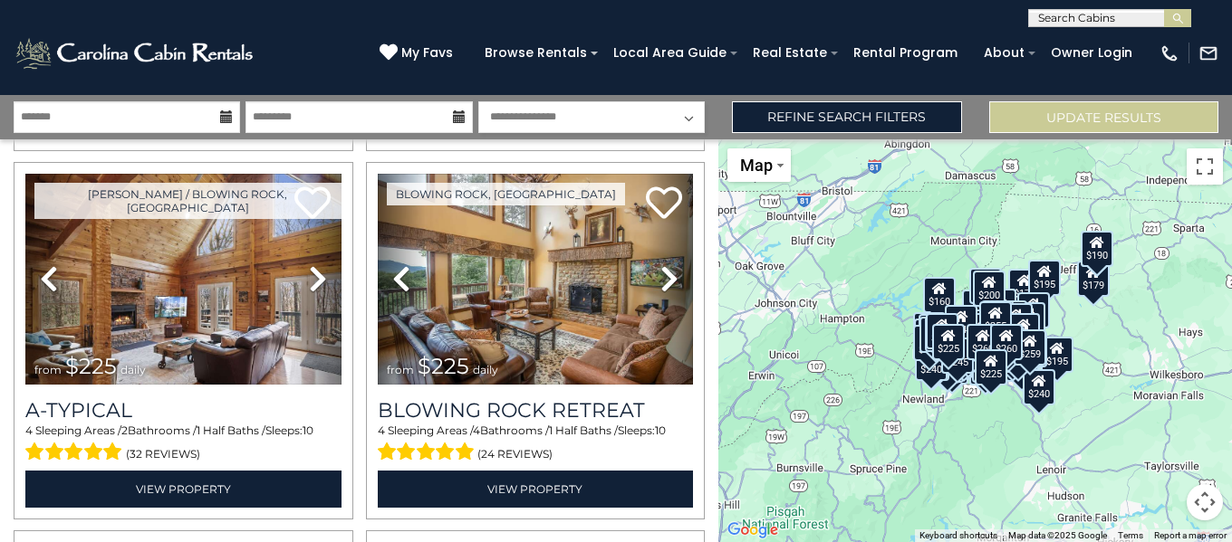
drag, startPoint x: 718, startPoint y: 406, endPoint x: 718, endPoint y: 420, distance: 14.5
click at [718, 420] on div "$120 $125 $155 $155 $155 $155 $160 $160 $160 $165 $165 $170 $175 $175 $175 $175…" at bounding box center [974, 340] width 513 height 403
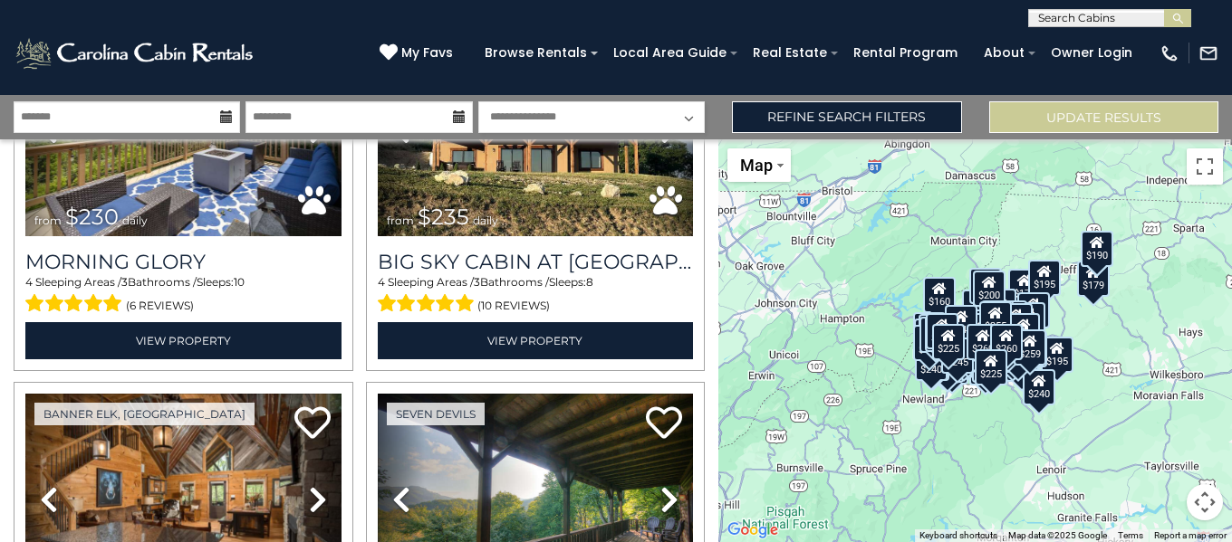
scroll to position [12083, 0]
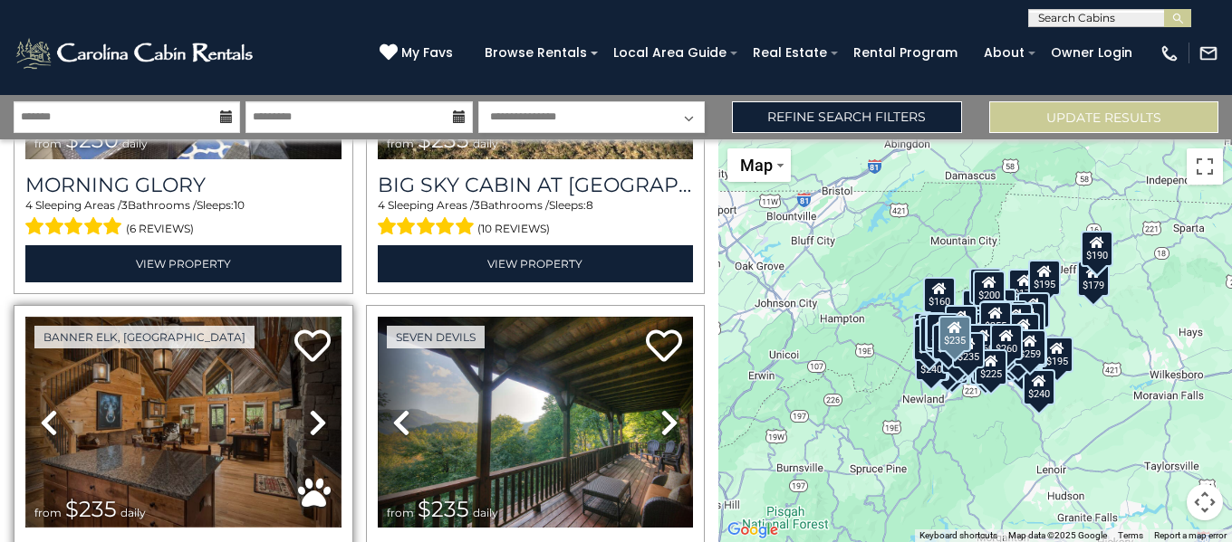
click at [186, 360] on img at bounding box center [183, 423] width 316 height 212
